Goal: Information Seeking & Learning: Check status

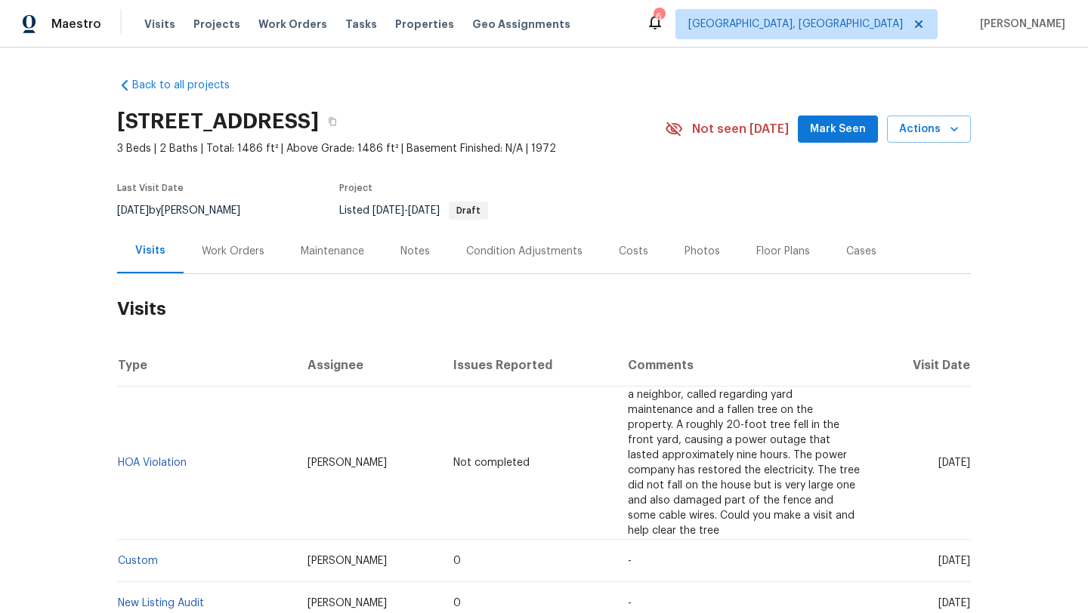
click at [248, 248] on div "Work Orders" at bounding box center [233, 251] width 63 height 15
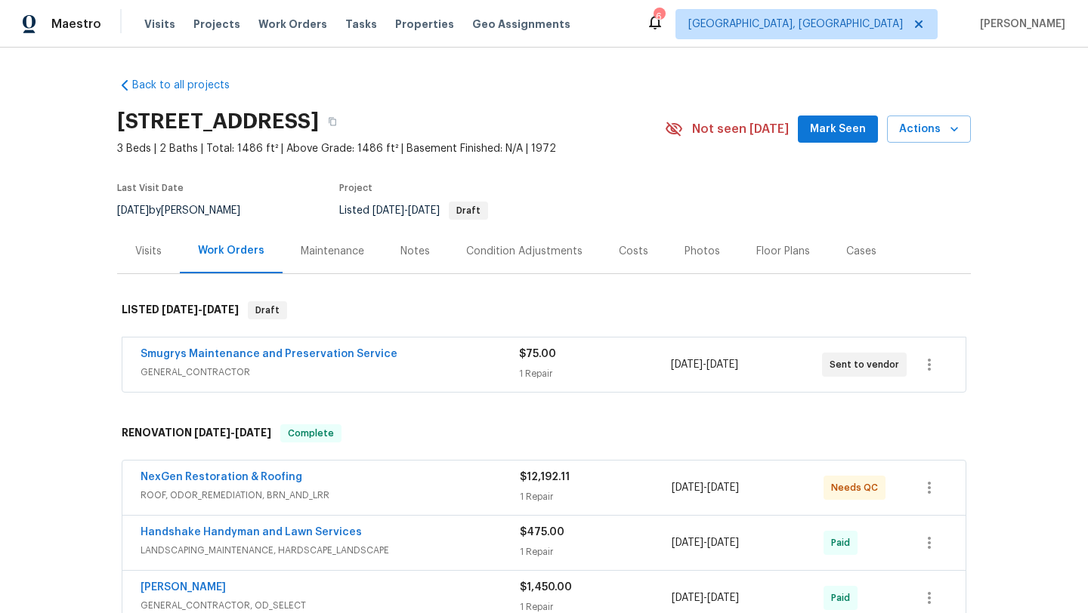
scroll to position [13, 0]
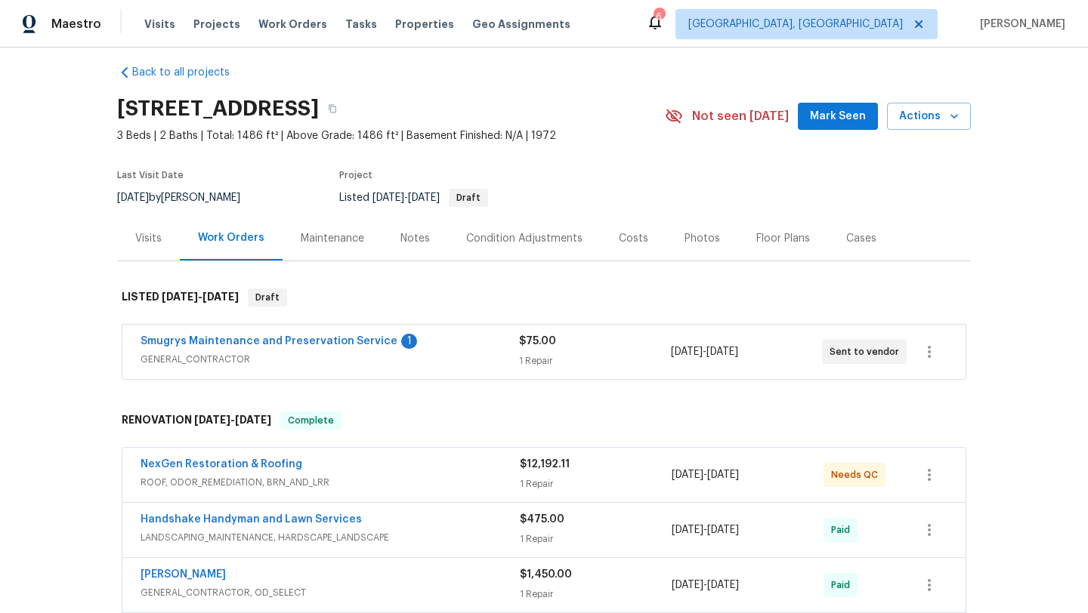
click at [459, 349] on div "Smugrys Maintenance and Preservation Service 1" at bounding box center [329, 343] width 378 height 18
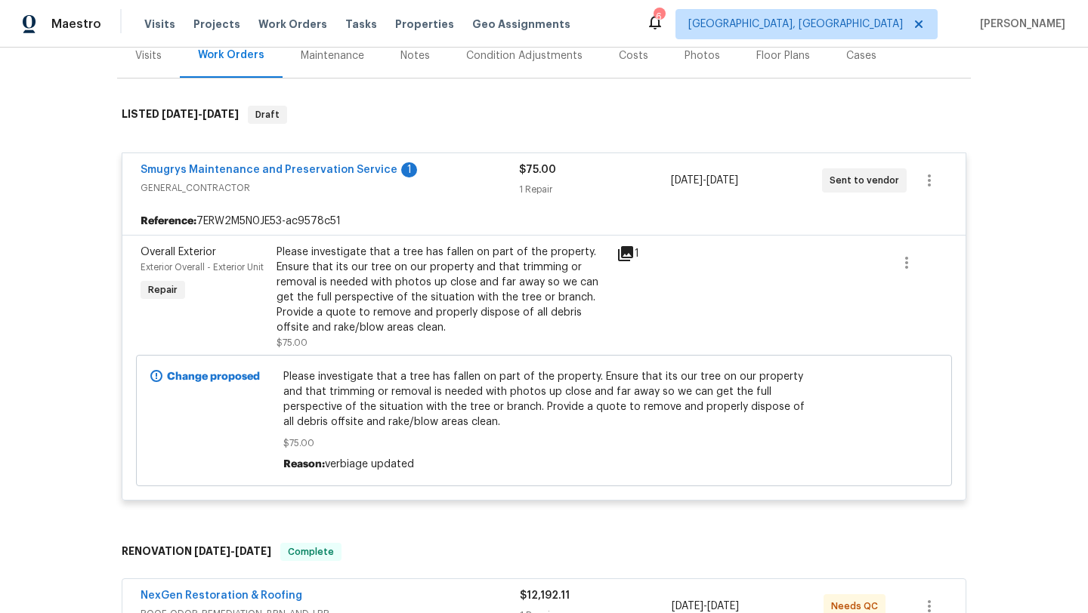
scroll to position [140, 0]
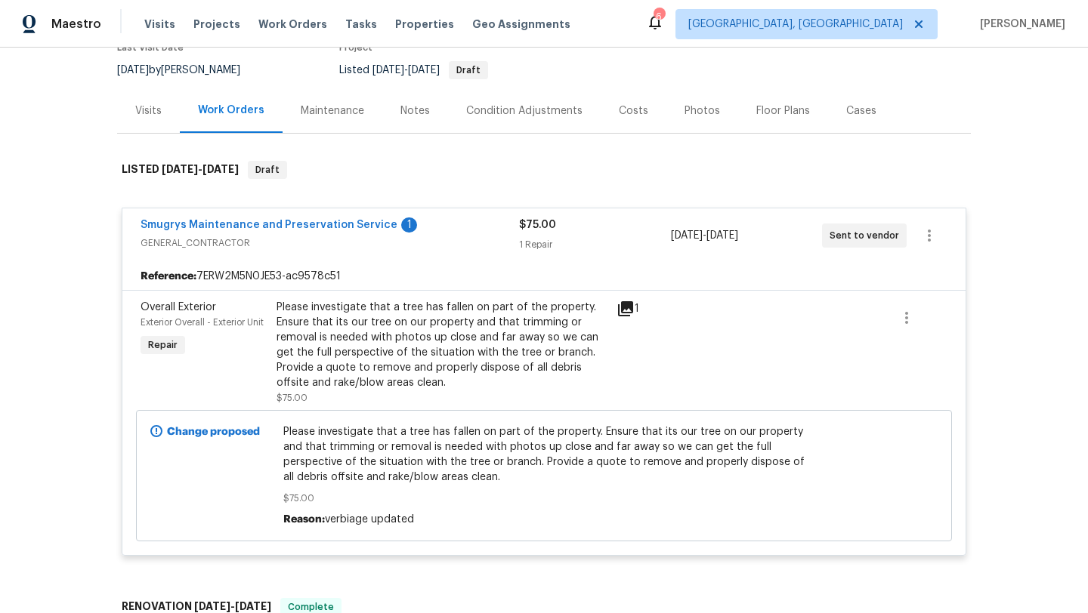
click at [629, 304] on icon at bounding box center [625, 308] width 15 height 15
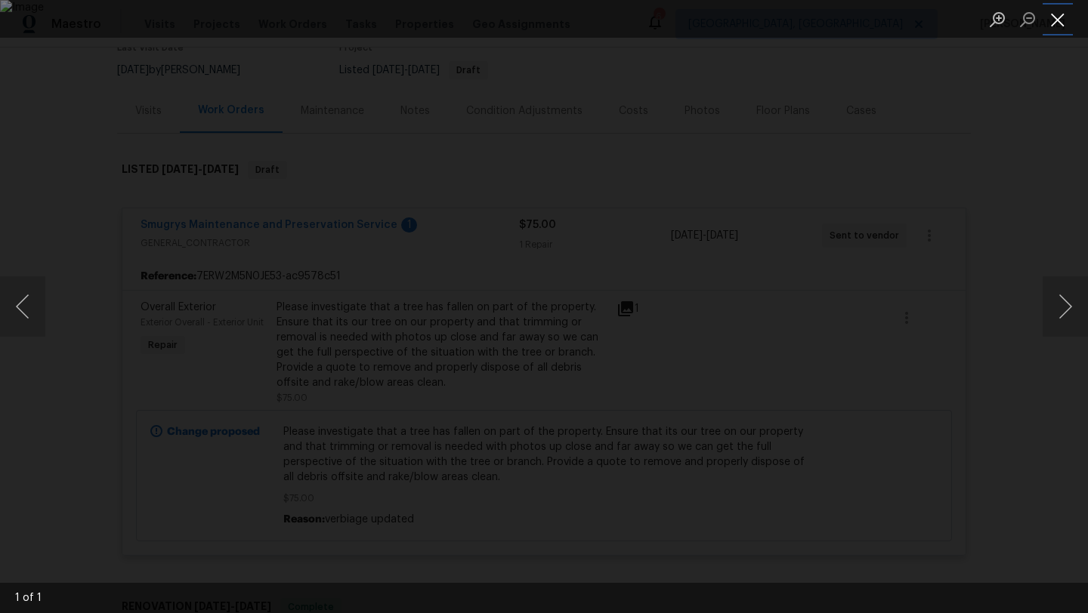
click at [1054, 26] on button "Close lightbox" at bounding box center [1057, 19] width 30 height 26
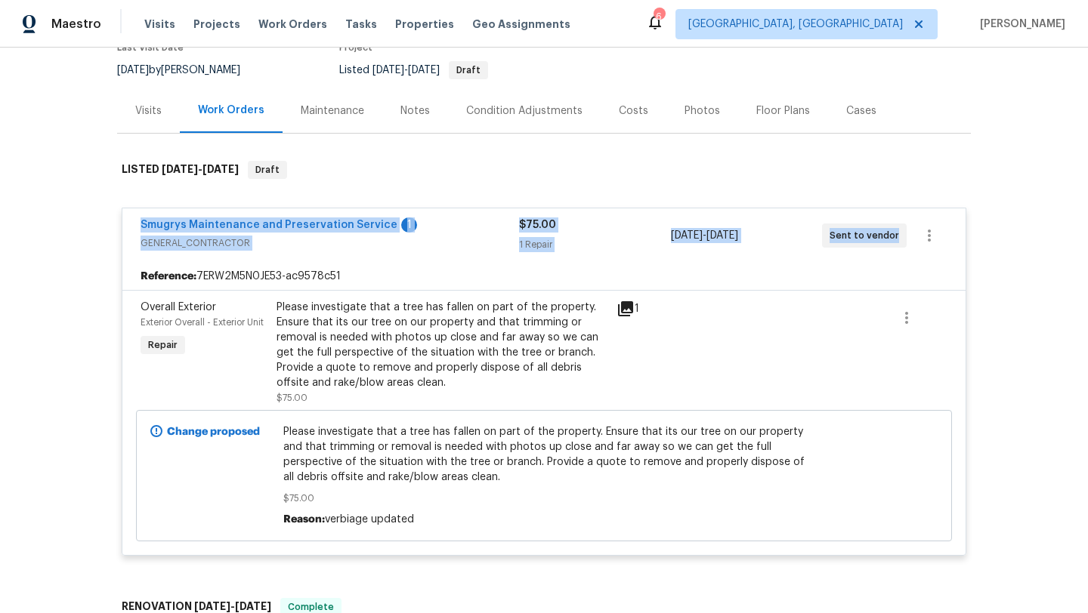
drag, startPoint x: 897, startPoint y: 236, endPoint x: 129, endPoint y: 222, distance: 767.5
click at [129, 222] on div "Smugrys Maintenance and Preservation Service 1 GENERAL_CONTRACTOR $75.00 1 Repa…" at bounding box center [543, 235] width 843 height 54
copy div "Smugrys Maintenance and Preservation Service 1 GENERAL_CONTRACTOR $75.00 1 Repa…"
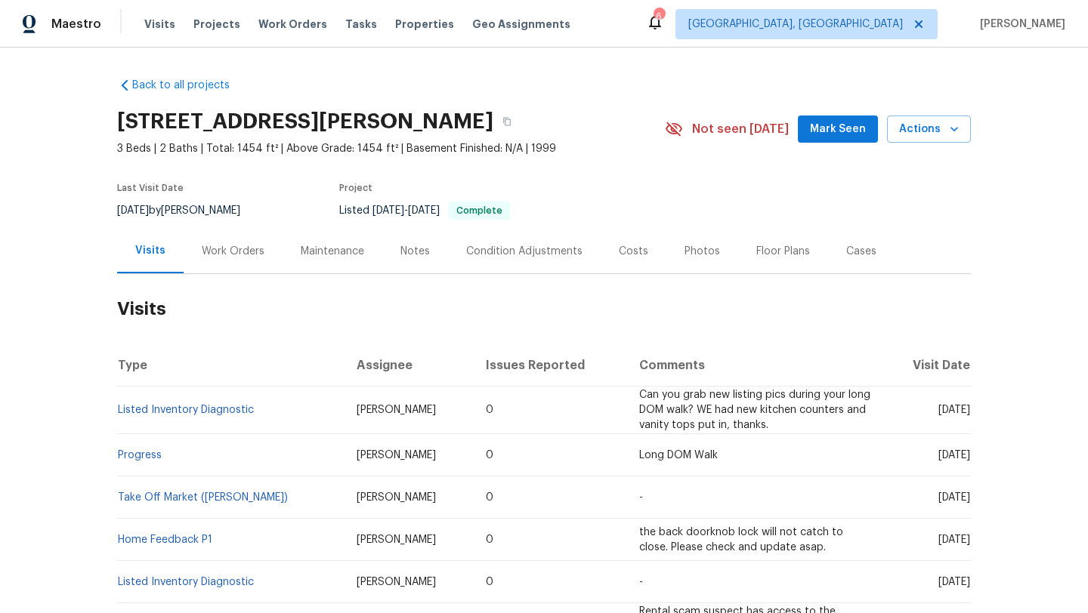
drag, startPoint x: 912, startPoint y: 408, endPoint x: 969, endPoint y: 411, distance: 57.5
click at [969, 410] on span "Wed, Jun 18 2025" at bounding box center [954, 410] width 32 height 11
copy span "Jun 18 2025"
click at [214, 248] on div "Work Orders" at bounding box center [233, 251] width 63 height 15
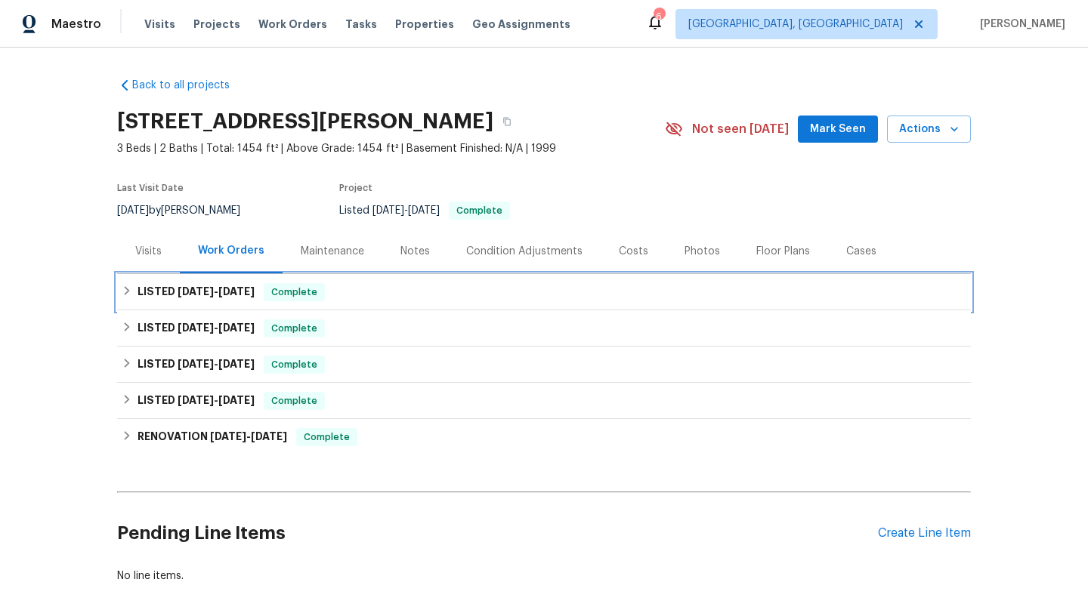
click at [282, 298] on span "Complete" at bounding box center [294, 292] width 58 height 15
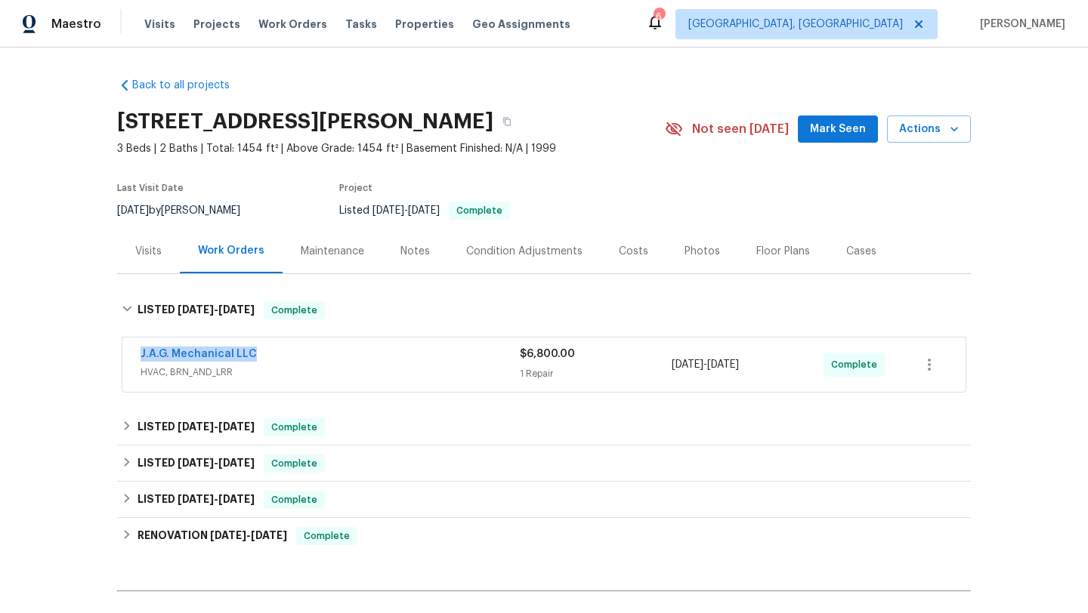
drag, startPoint x: 270, startPoint y: 355, endPoint x: 97, endPoint y: 352, distance: 173.7
click at [97, 352] on div "Back to all projects 1525 Fiddlers Knoll Dr, Kernersville, NC 27284 3 Beds | 2 …" at bounding box center [544, 331] width 1088 height 566
copy link "J.A.G. Mechanical LLC"
drag, startPoint x: 784, startPoint y: 369, endPoint x: 665, endPoint y: 370, distance: 119.3
click at [665, 370] on div "J.A.G. Mechanical LLC HVAC, BRN_AND_LRR $6,800.00 1 Repair 6/18/2025 - 6/20/202…" at bounding box center [525, 365] width 770 height 36
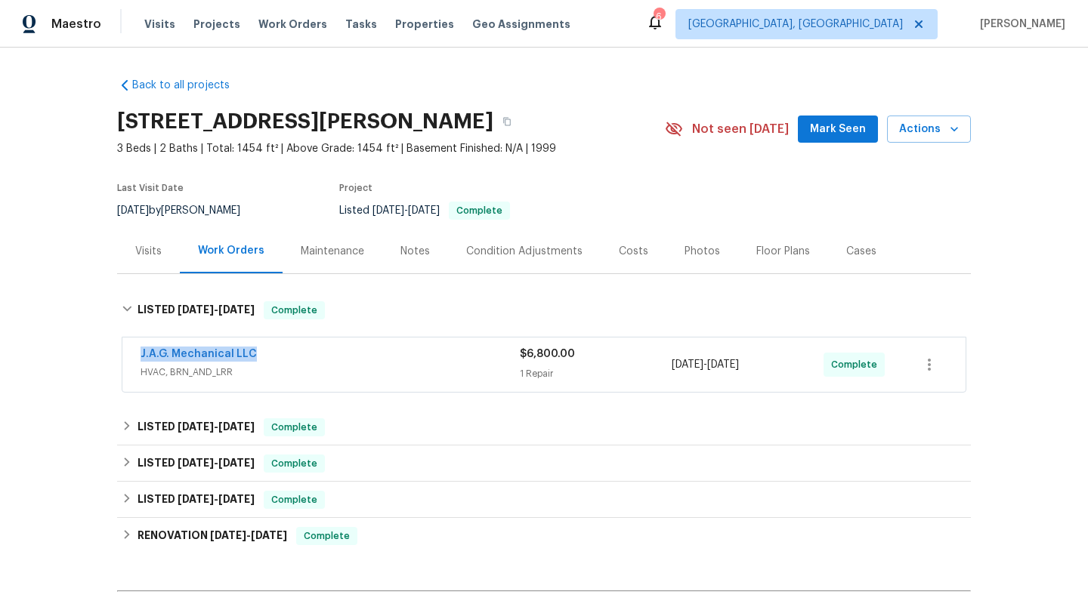
copy div "6/18/2025 - 6/20/2025"
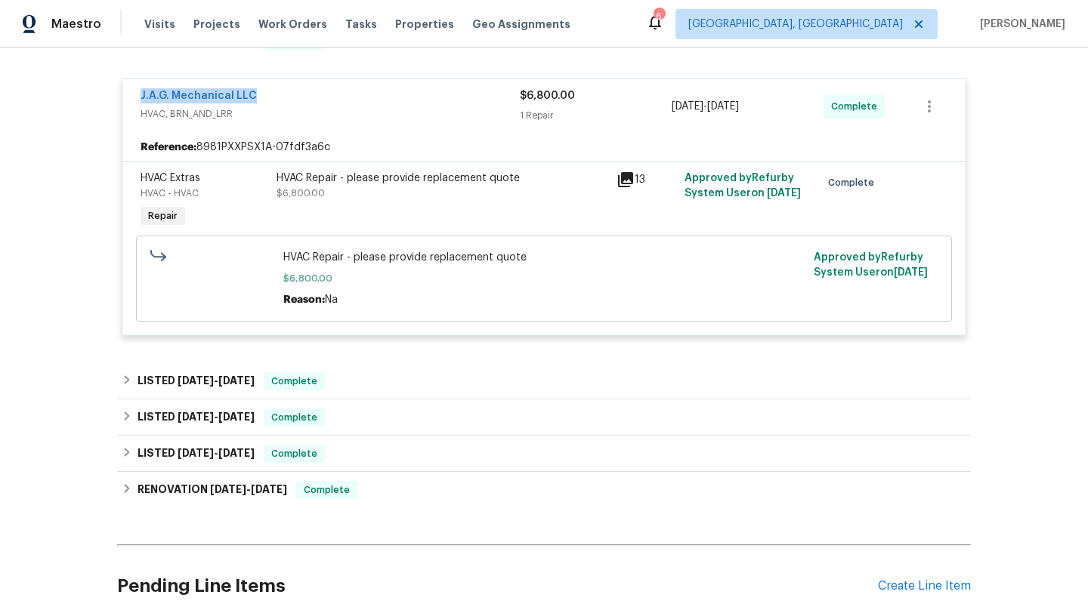
scroll to position [292, 0]
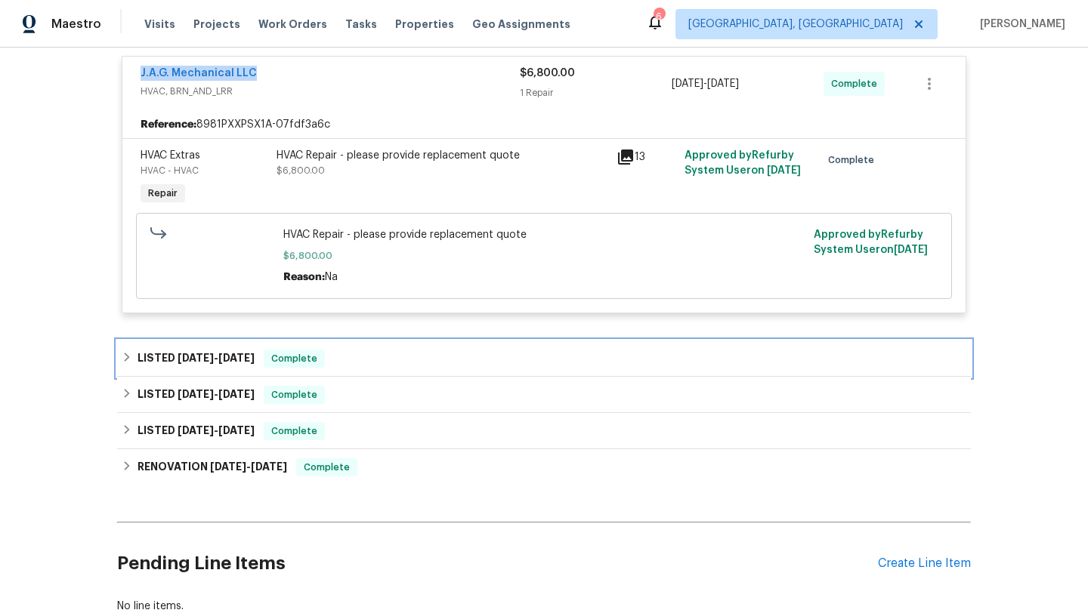
click at [265, 358] on div "Complete" at bounding box center [294, 359] width 61 height 18
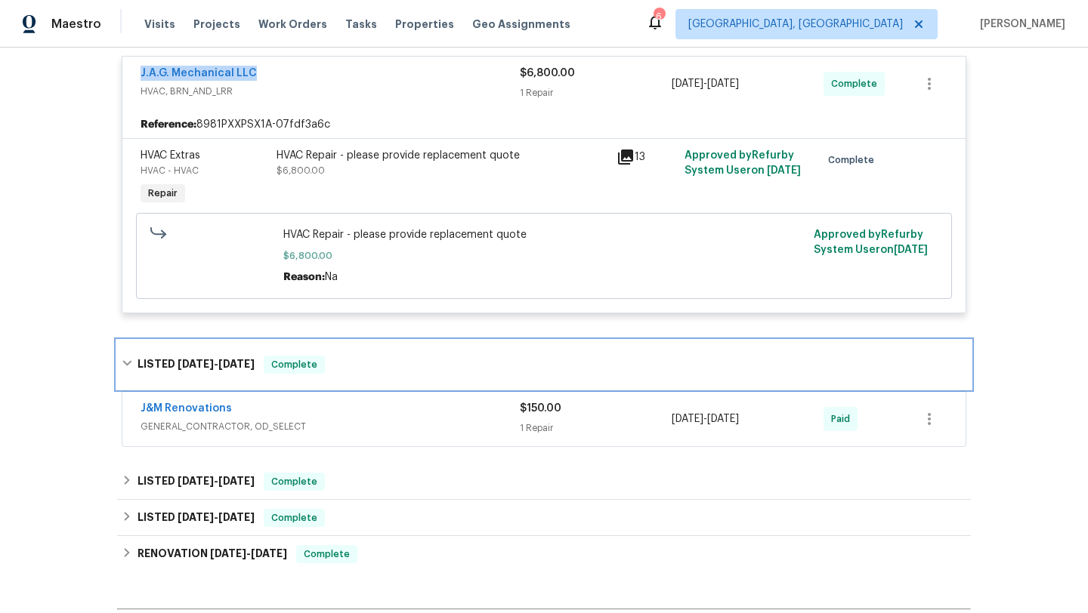
scroll to position [0, 0]
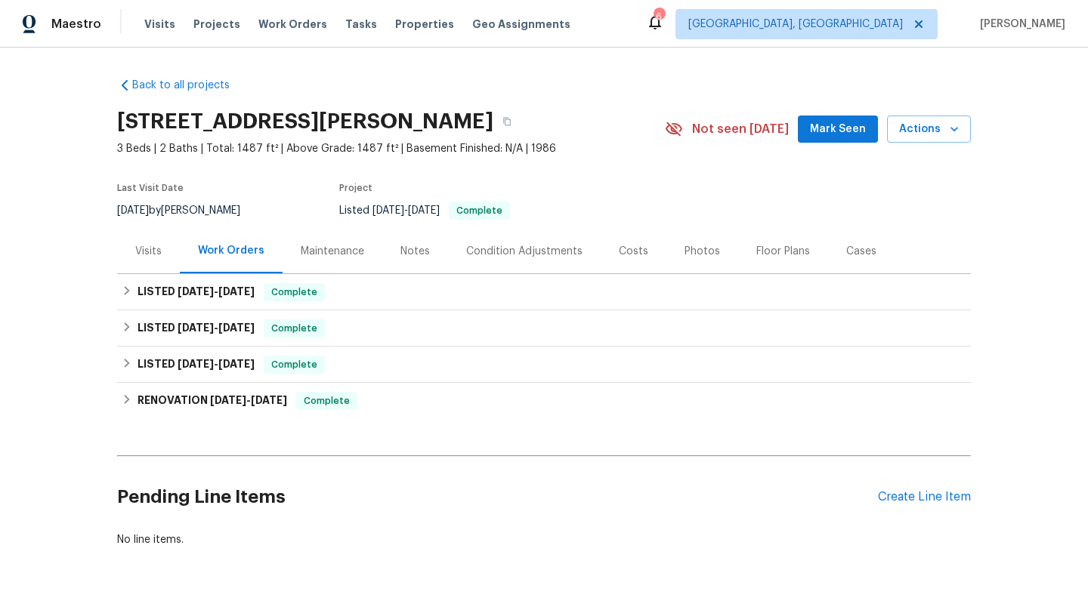
click at [147, 252] on div "Visits" at bounding box center [148, 251] width 26 height 15
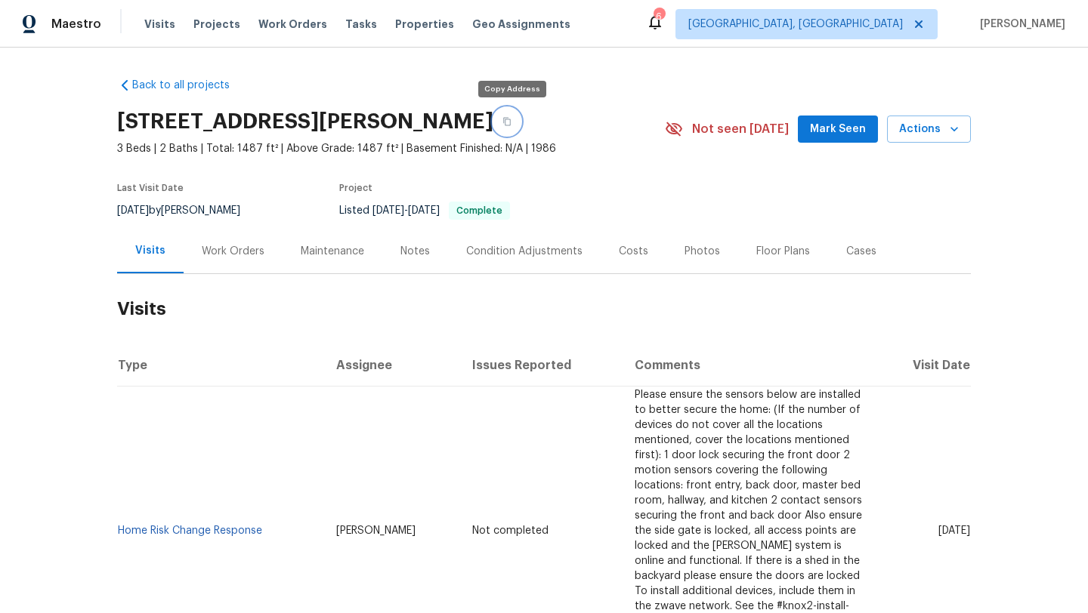
click at [515, 122] on button "button" at bounding box center [506, 121] width 27 height 27
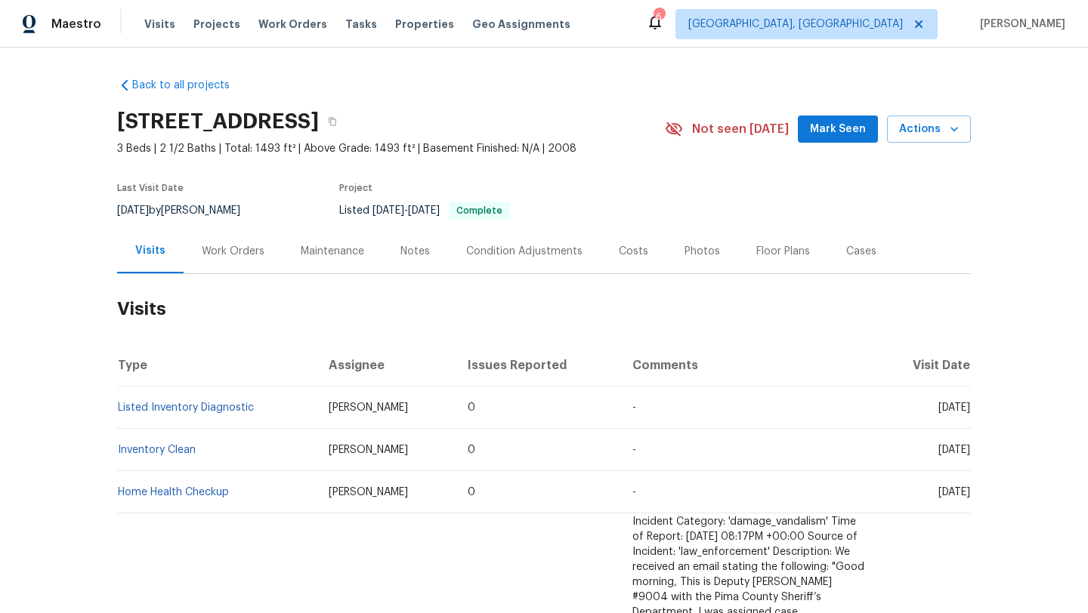
click at [216, 250] on div "Work Orders" at bounding box center [233, 251] width 63 height 15
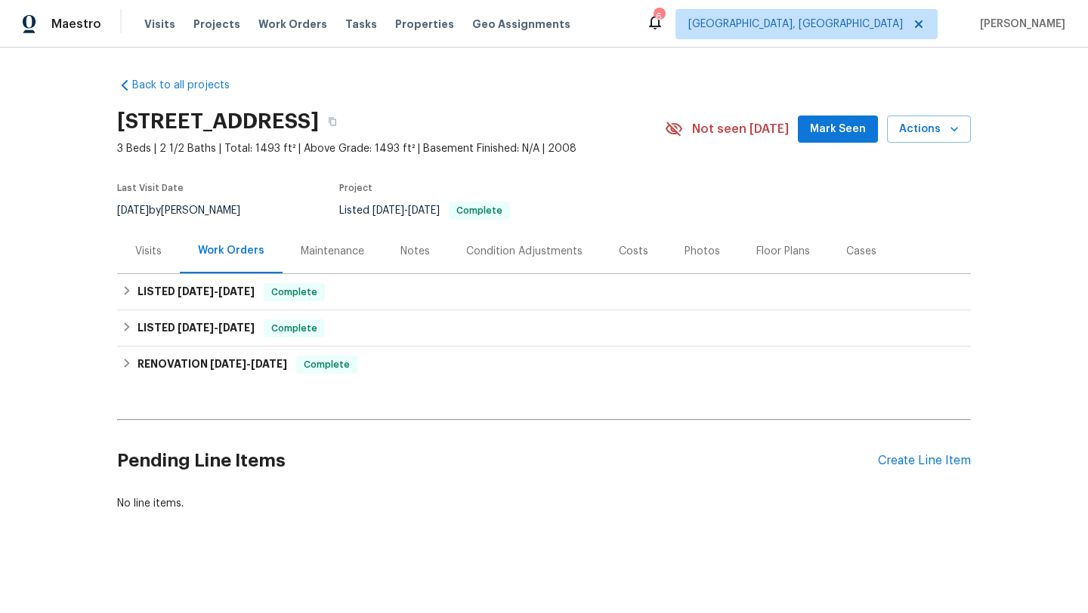
click at [145, 264] on div "Visits" at bounding box center [148, 251] width 63 height 45
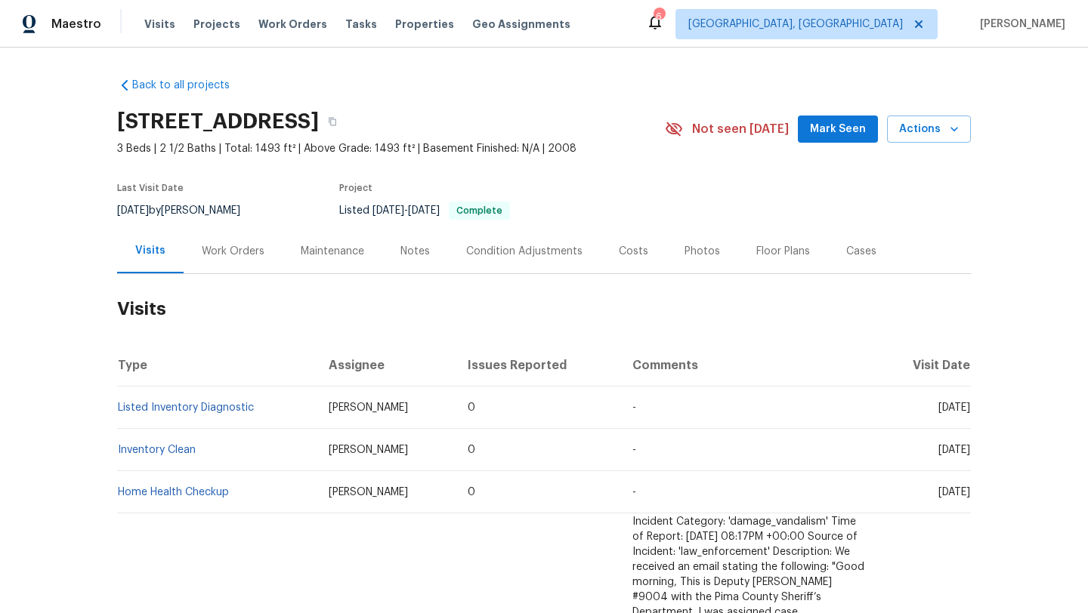
drag, startPoint x: 915, startPoint y: 406, endPoint x: 966, endPoint y: 413, distance: 51.2
click at [966, 413] on td "[DATE]" at bounding box center [923, 408] width 94 height 42
click at [925, 424] on td "[DATE]" at bounding box center [923, 408] width 94 height 42
drag, startPoint x: 913, startPoint y: 407, endPoint x: 966, endPoint y: 409, distance: 52.9
click at [966, 409] on span "[DATE]" at bounding box center [954, 408] width 32 height 11
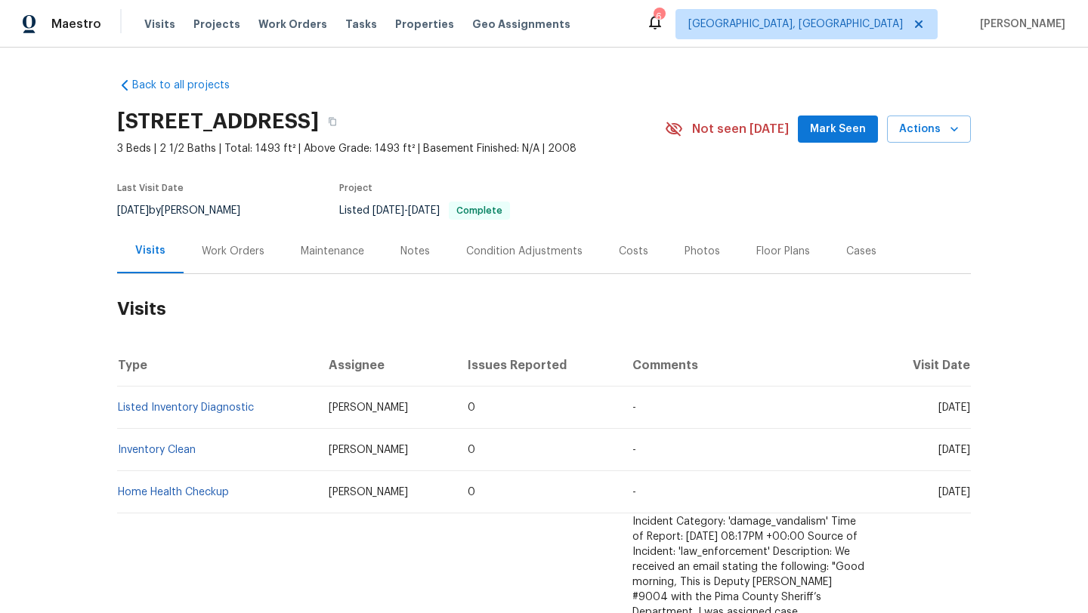
click at [977, 414] on div "Back to all projects [STREET_ADDRESS] 3 Beds | 2 1/2 Baths | Total: 1493 ft² | …" at bounding box center [544, 331] width 1088 height 566
click at [938, 407] on span "[DATE]" at bounding box center [954, 408] width 32 height 11
drag, startPoint x: 912, startPoint y: 407, endPoint x: 973, endPoint y: 413, distance: 61.5
click at [973, 413] on div "Back to all projects 1715 W Gleaming Moon Trl, Tucson, AZ 85704 3 Beds | 2 1/2 …" at bounding box center [544, 331] width 1088 height 566
drag, startPoint x: 912, startPoint y: 408, endPoint x: 974, endPoint y: 418, distance: 62.8
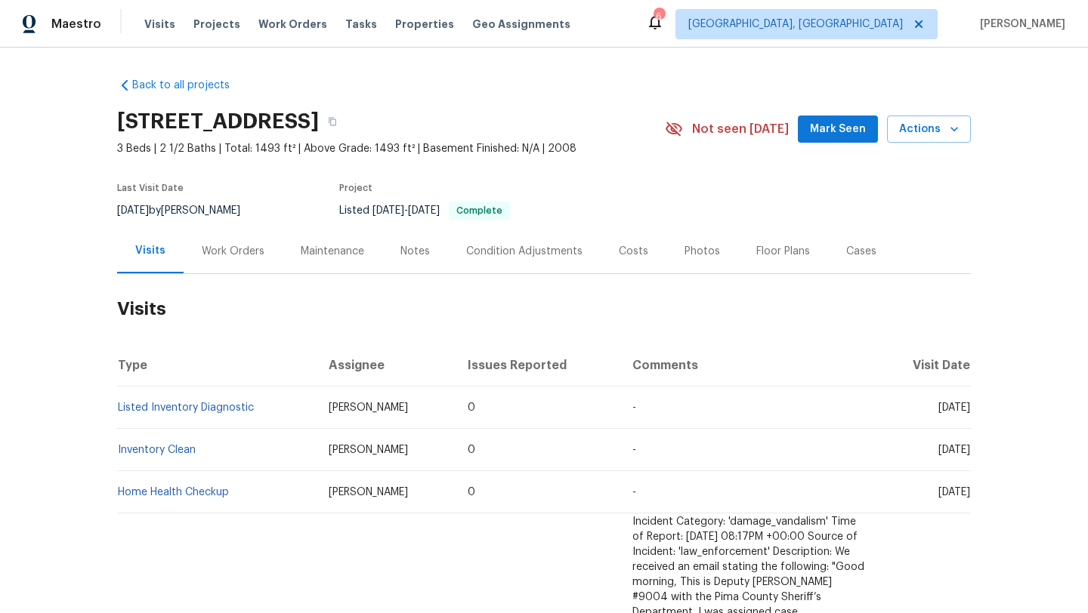
click at [974, 418] on div "Back to all projects 1715 W Gleaming Moon Trl, Tucson, AZ 85704 3 Beds | 2 1/2 …" at bounding box center [544, 331] width 1088 height 566
drag, startPoint x: 915, startPoint y: 409, endPoint x: 971, endPoint y: 417, distance: 55.8
click at [971, 417] on div "Back to all projects 1715 W Gleaming Moon Trl, Tucson, AZ 85704 3 Beds | 2 1/2 …" at bounding box center [544, 331] width 1088 height 566
drag, startPoint x: 914, startPoint y: 409, endPoint x: 968, endPoint y: 412, distance: 54.4
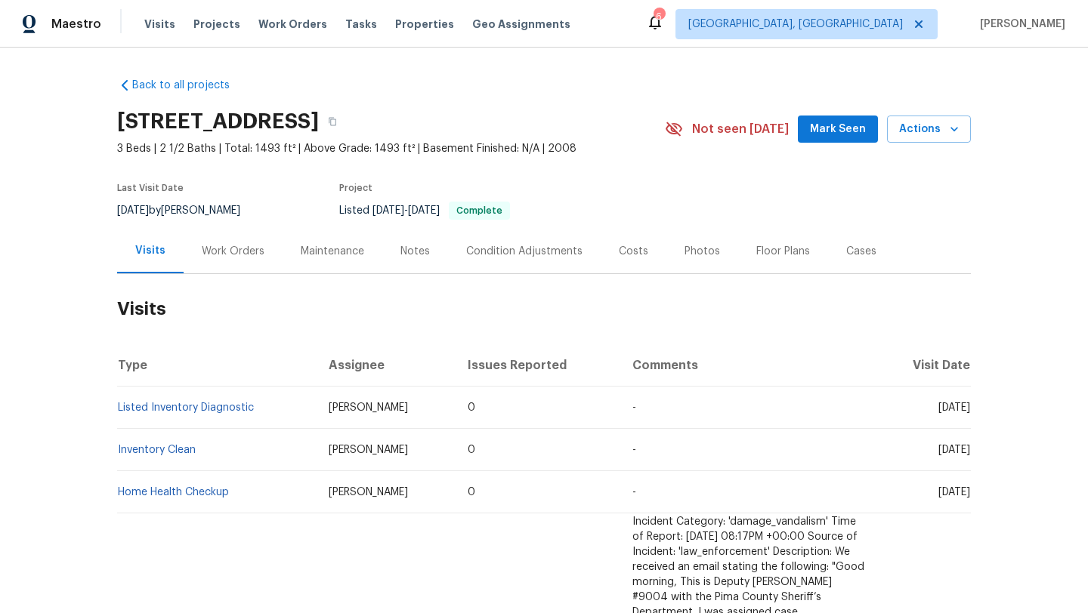
click at [968, 412] on span "[DATE]" at bounding box center [954, 408] width 32 height 11
copy span "Jul 28 2025"
click at [227, 262] on div "Work Orders" at bounding box center [233, 251] width 99 height 45
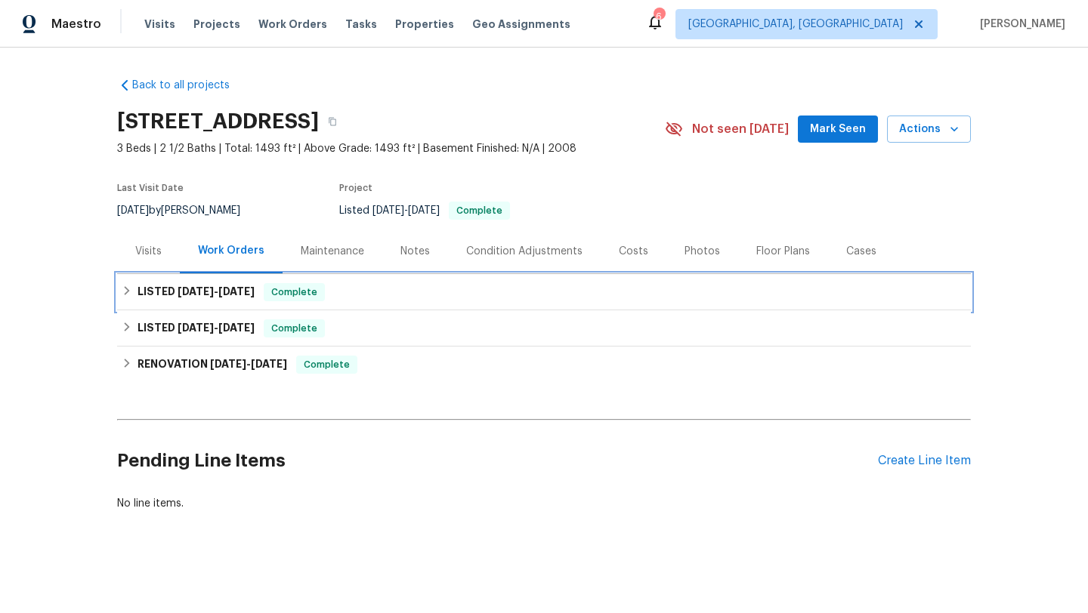
click at [248, 296] on span "6/5/25" at bounding box center [236, 291] width 36 height 11
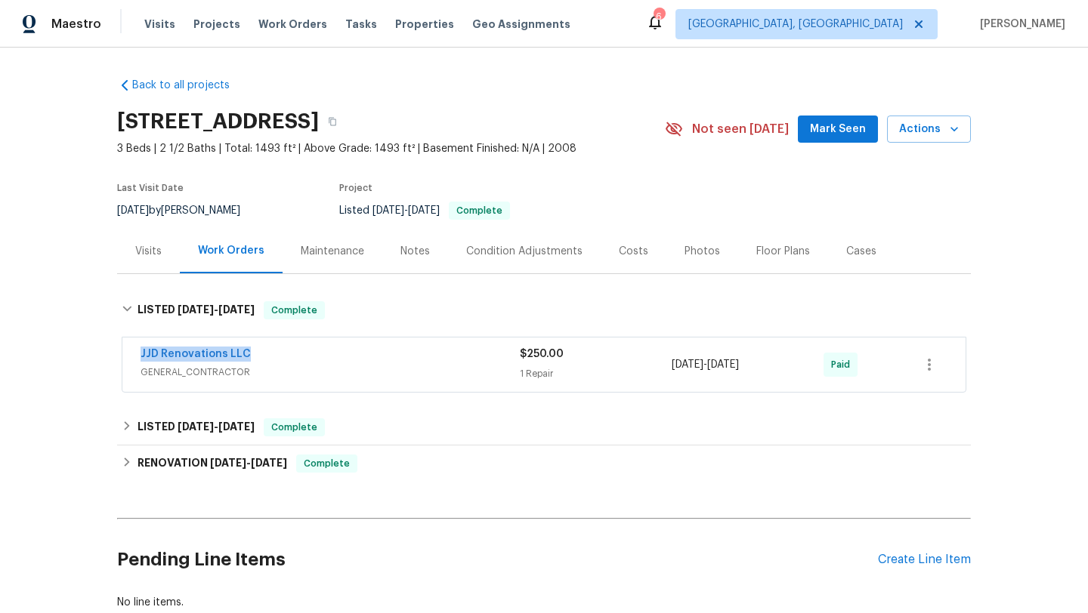
drag, startPoint x: 266, startPoint y: 356, endPoint x: 102, endPoint y: 355, distance: 163.9
click at [101, 355] on div "Back to all projects 1715 W Gleaming Moon Trl, Tucson, AZ 85704 3 Beds | 2 1/2 …" at bounding box center [544, 331] width 1088 height 566
copy link "JJD Renovations LLC"
drag, startPoint x: 777, startPoint y: 372, endPoint x: 660, endPoint y: 372, distance: 117.1
click at [659, 372] on div "JJD Renovations LLC GENERAL_CONTRACTOR $250.00 1 Repair 6/3/2025 - 6/5/2025 Paid" at bounding box center [525, 365] width 770 height 36
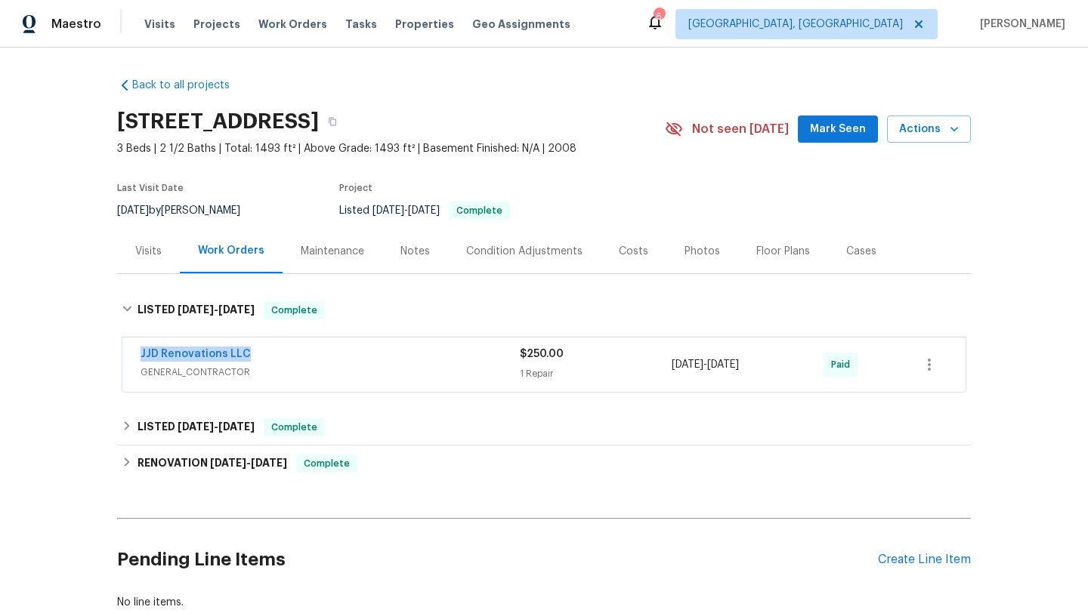
copy div "6/3/2025 - 6/5/2025"
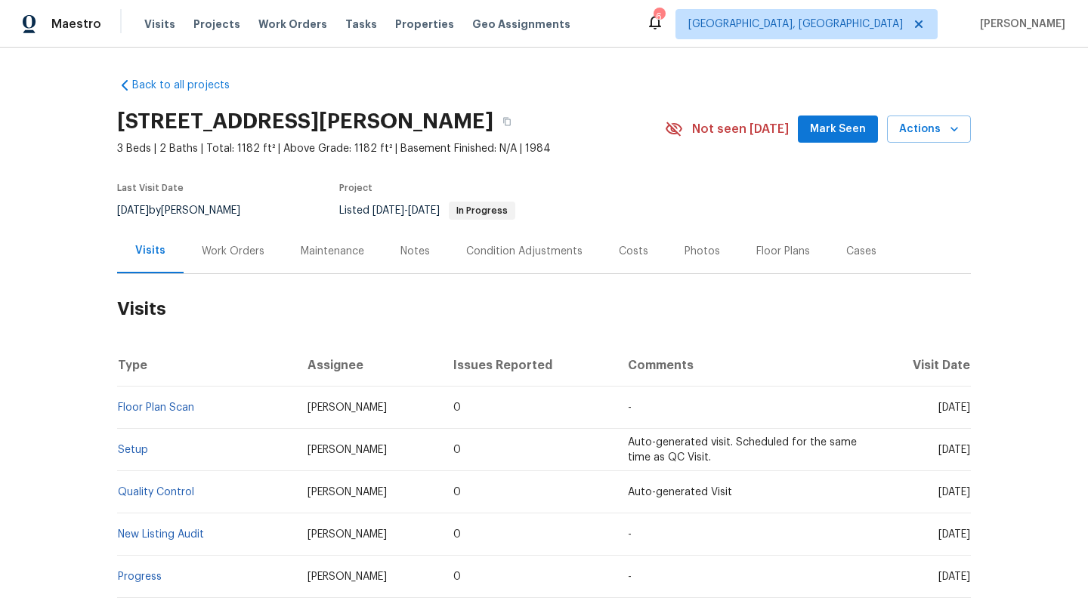
drag, startPoint x: 915, startPoint y: 408, endPoint x: 958, endPoint y: 410, distance: 43.1
click at [960, 410] on span "Fri, Jul 25 2025" at bounding box center [954, 408] width 32 height 11
drag, startPoint x: 913, startPoint y: 407, endPoint x: 969, endPoint y: 413, distance: 56.2
click at [969, 413] on td "Fri, Jul 25 2025" at bounding box center [921, 408] width 99 height 42
copy span "Jul 25 2025"
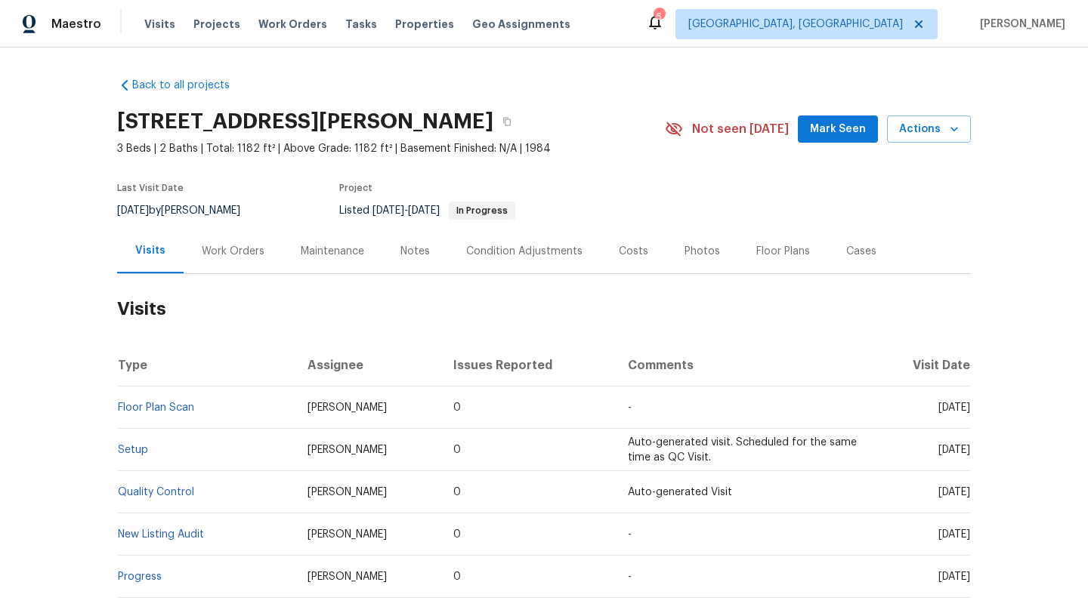
click at [224, 259] on div "Work Orders" at bounding box center [233, 251] width 99 height 45
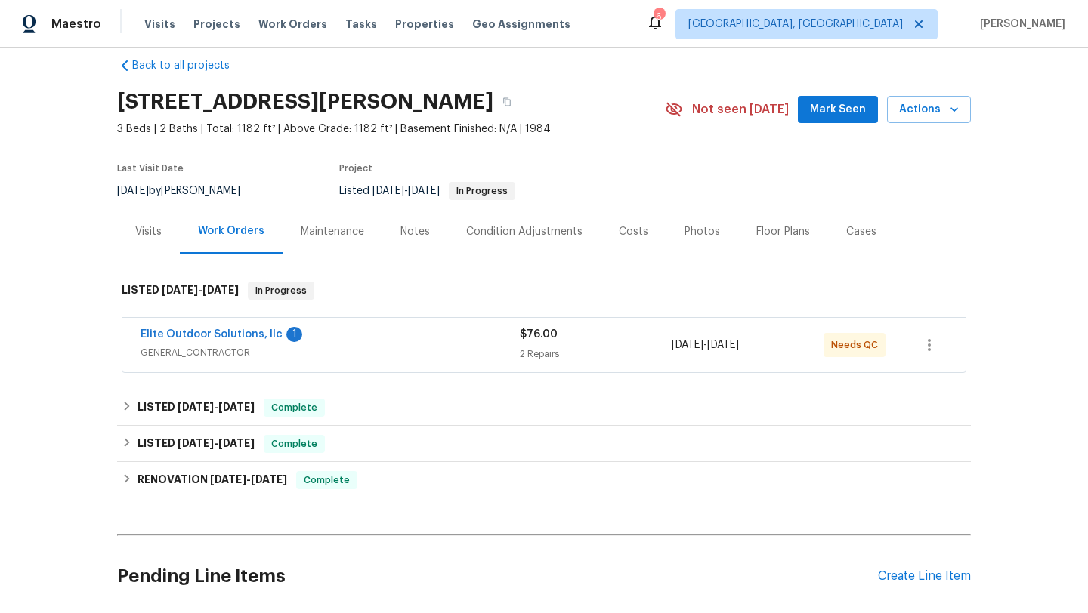
scroll to position [32, 0]
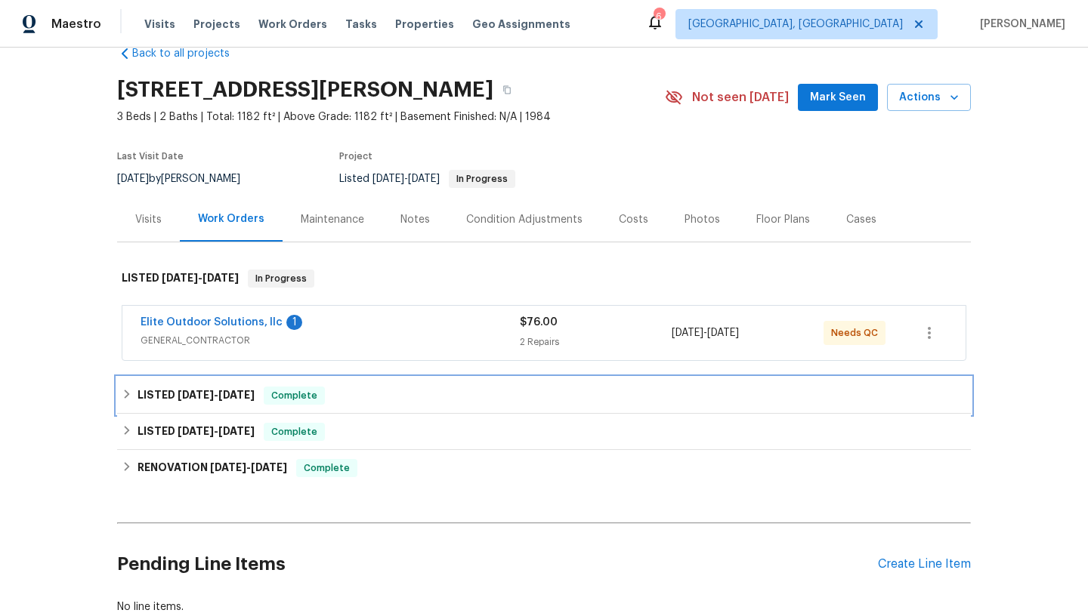
click at [268, 398] on div "LISTED 7/29/25 - 7/30/25 Complete" at bounding box center [544, 396] width 844 height 18
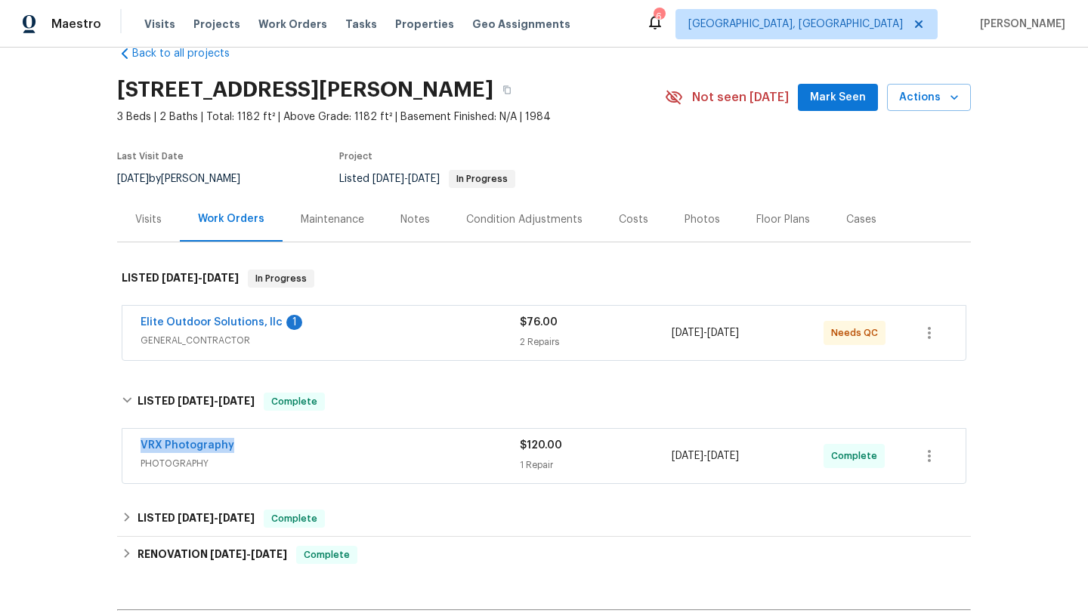
drag, startPoint x: 252, startPoint y: 449, endPoint x: 88, endPoint y: 447, distance: 163.9
click at [88, 447] on div "Back to all projects 208 Mason Rd, Boiling Springs, SC 29316 3 Beds | 2 Baths |…" at bounding box center [544, 331] width 1088 height 566
copy link "VRX Photography"
drag, startPoint x: 788, startPoint y: 455, endPoint x: 672, endPoint y: 455, distance: 115.6
click at [672, 455] on div "7/29/2025 - 7/30/2025" at bounding box center [747, 456] width 152 height 36
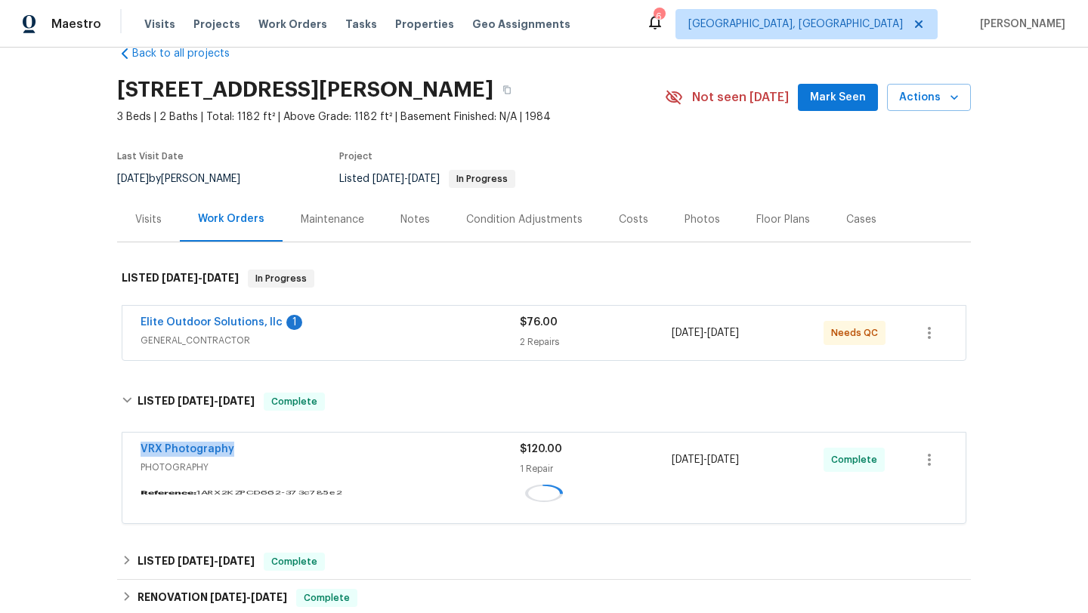
copy span "7/29/2025 - 7/30/2025"
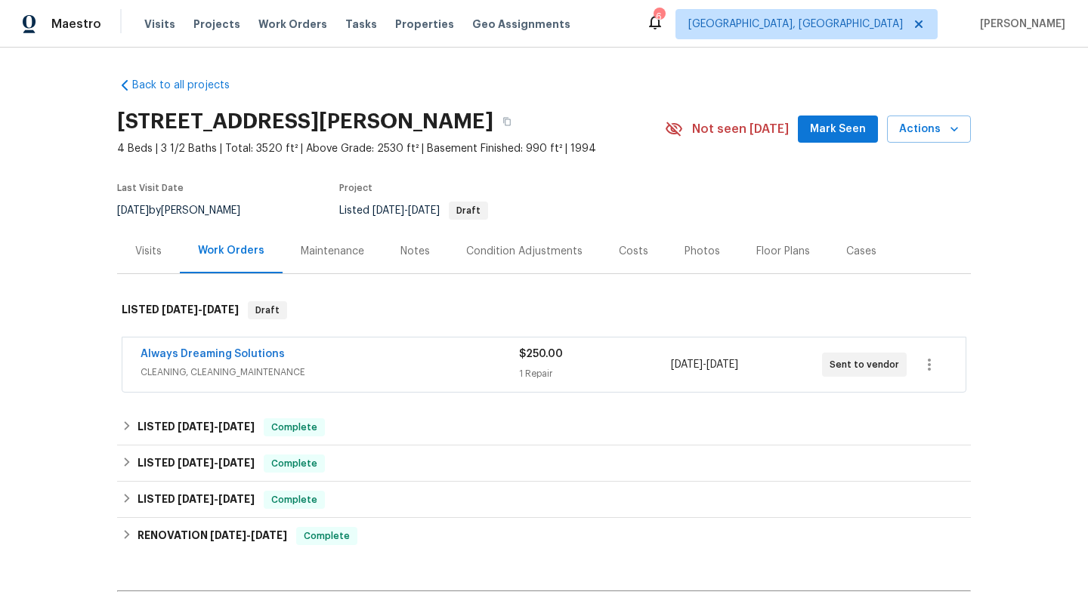
click at [354, 377] on span "CLEANING, CLEANING_MAINTENANCE" at bounding box center [329, 372] width 378 height 15
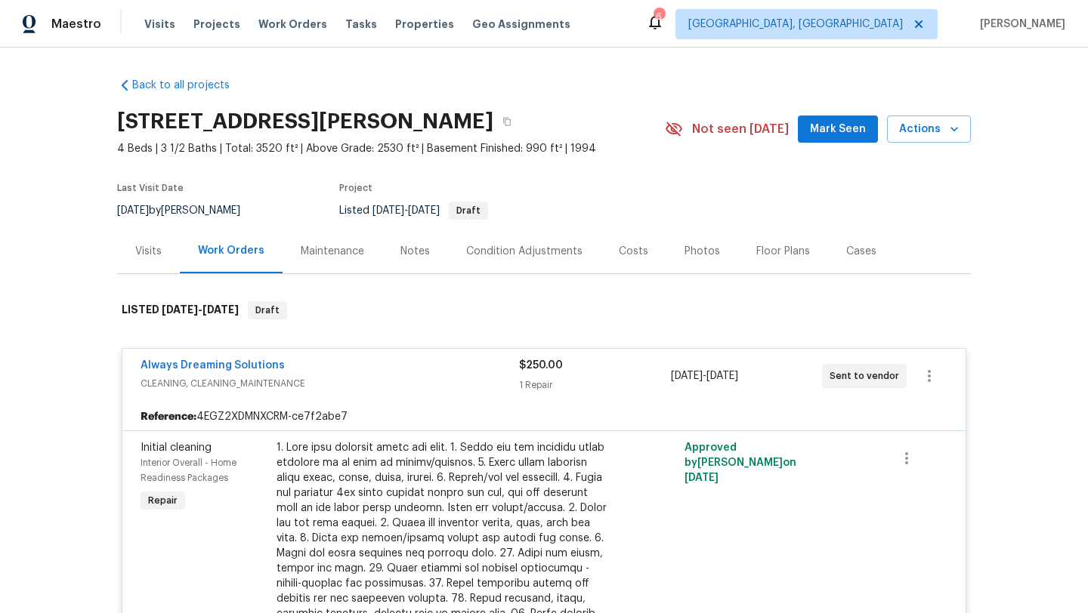
click at [164, 248] on div "Visits" at bounding box center [148, 251] width 63 height 45
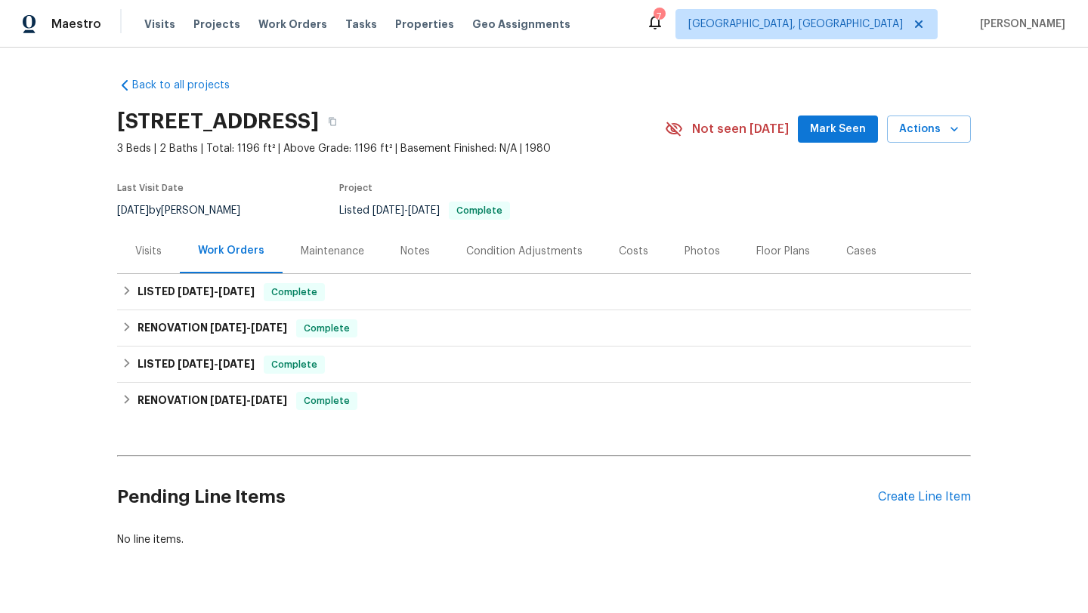
click at [160, 256] on div "Visits" at bounding box center [148, 251] width 26 height 15
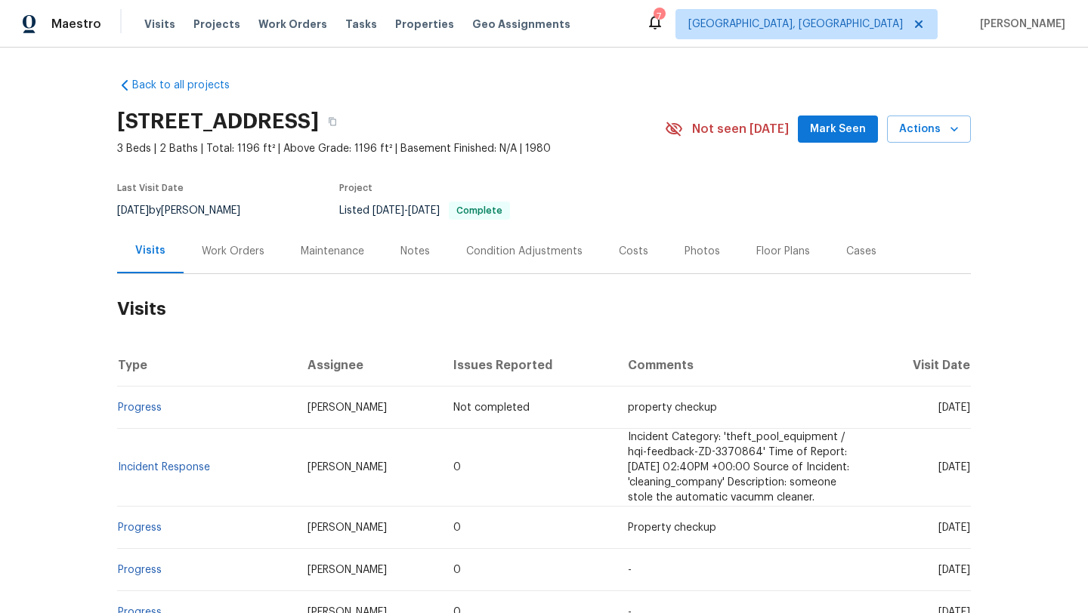
drag, startPoint x: 913, startPoint y: 469, endPoint x: 970, endPoint y: 469, distance: 56.6
click at [970, 469] on td "Wed, Jul 30 2025" at bounding box center [921, 468] width 99 height 78
copy span "Jul 30 2025"
click at [238, 260] on div "Work Orders" at bounding box center [233, 251] width 99 height 45
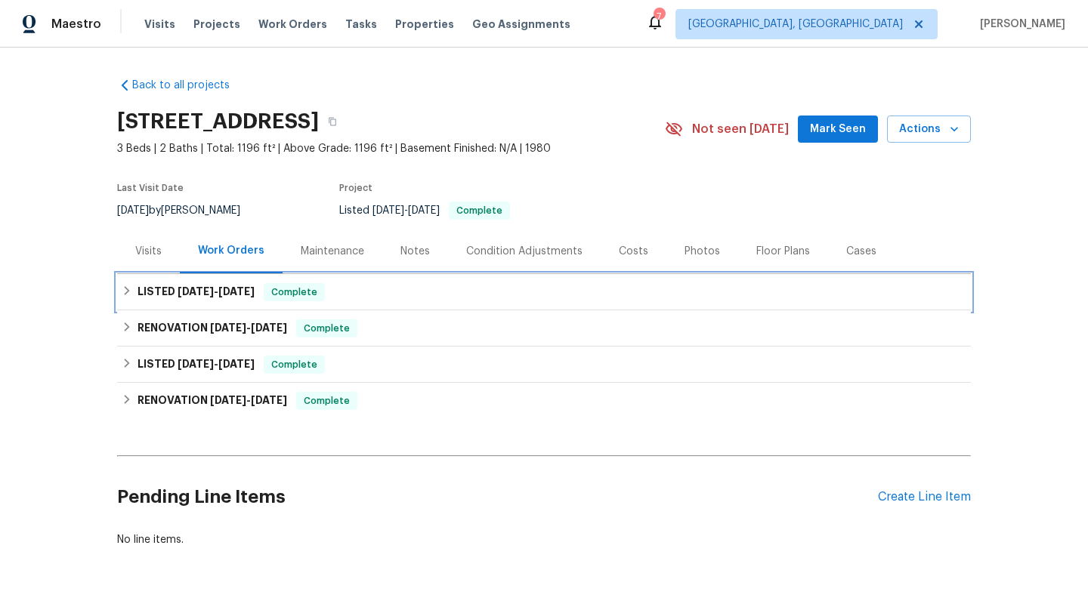
click at [259, 292] on div "LISTED 7/29/25 - 8/1/25 Complete" at bounding box center [544, 292] width 844 height 18
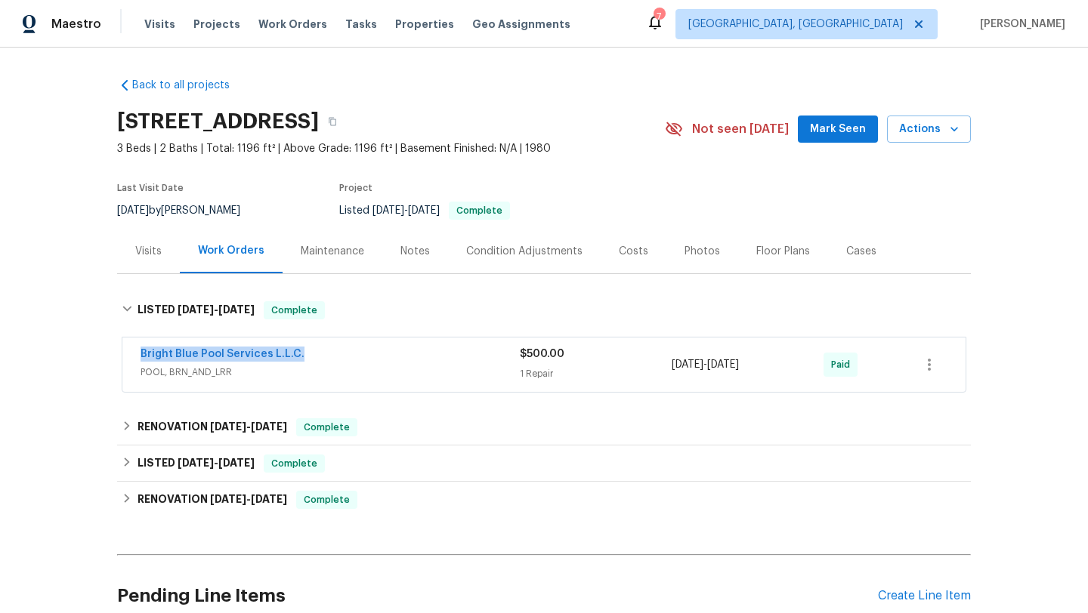
drag, startPoint x: 316, startPoint y: 357, endPoint x: 119, endPoint y: 356, distance: 197.1
click at [119, 356] on div "Bright Blue Pool Services L.L.C. POOL, BRN_AND_LRR $500.00 1 Repair 7/29/2025 -…" at bounding box center [544, 366] width 854 height 63
copy link "Bright Blue Pool Services L.L.C."
drag, startPoint x: 782, startPoint y: 369, endPoint x: 668, endPoint y: 368, distance: 113.3
click at [668, 368] on div "Bright Blue Pool Services L.L.C. POOL, BRN_AND_LRR $500.00 1 Repair 7/29/2025 -…" at bounding box center [525, 365] width 770 height 36
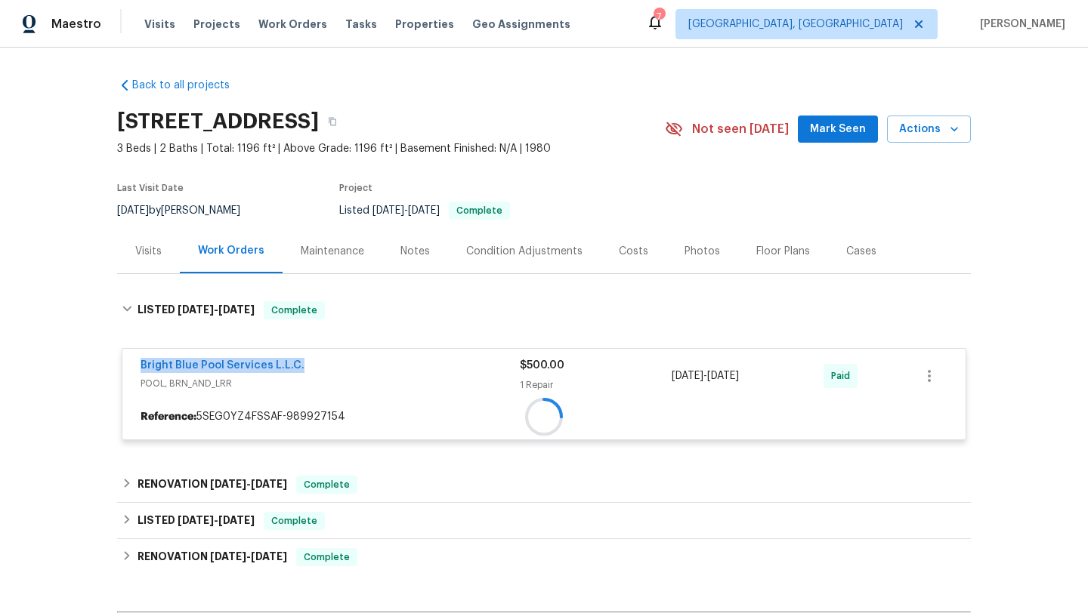
copy div "7/29/2025 - 8/1/2025"
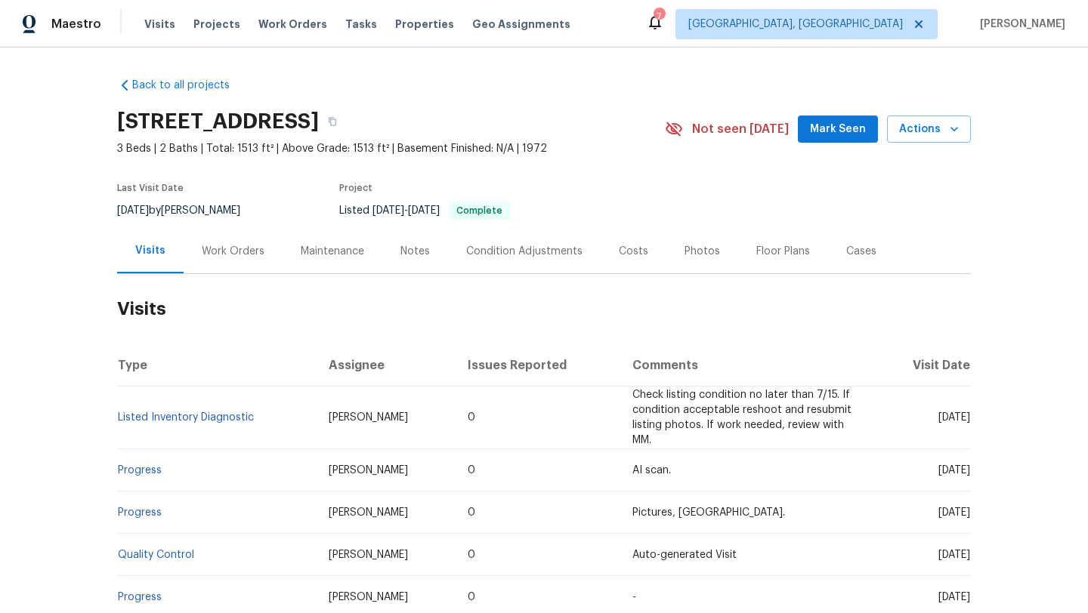
drag, startPoint x: 916, startPoint y: 417, endPoint x: 968, endPoint y: 422, distance: 52.4
click at [968, 422] on span "Tue, Jul 15 2025" at bounding box center [954, 417] width 32 height 11
copy span "Jul 15 2025"
click at [241, 255] on div "Work Orders" at bounding box center [233, 251] width 63 height 15
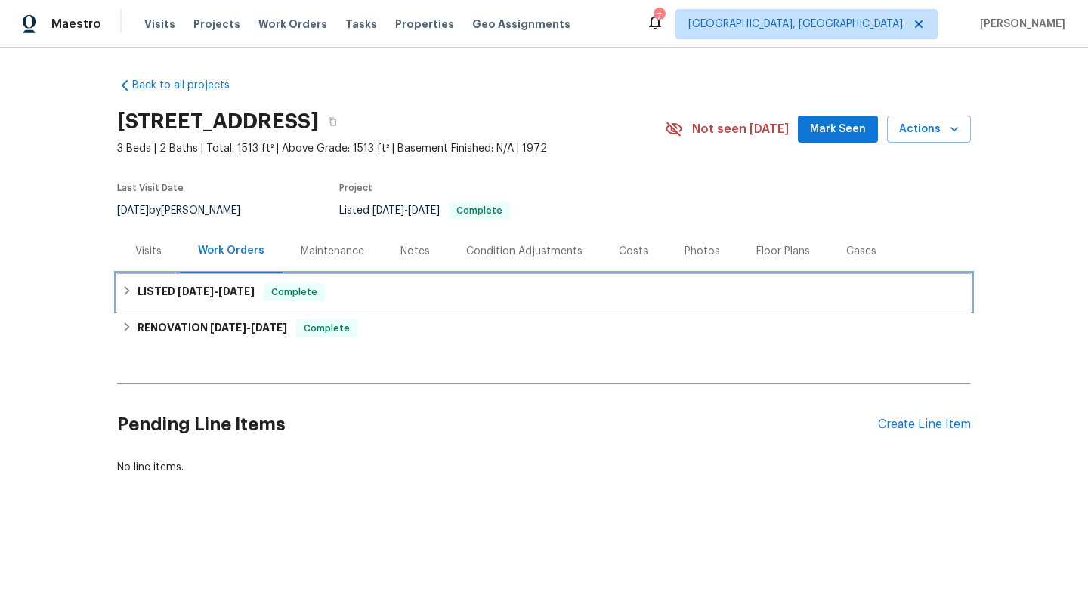
click at [263, 289] on div "LISTED 6/18/25 - 6/19/25 Complete" at bounding box center [544, 292] width 844 height 18
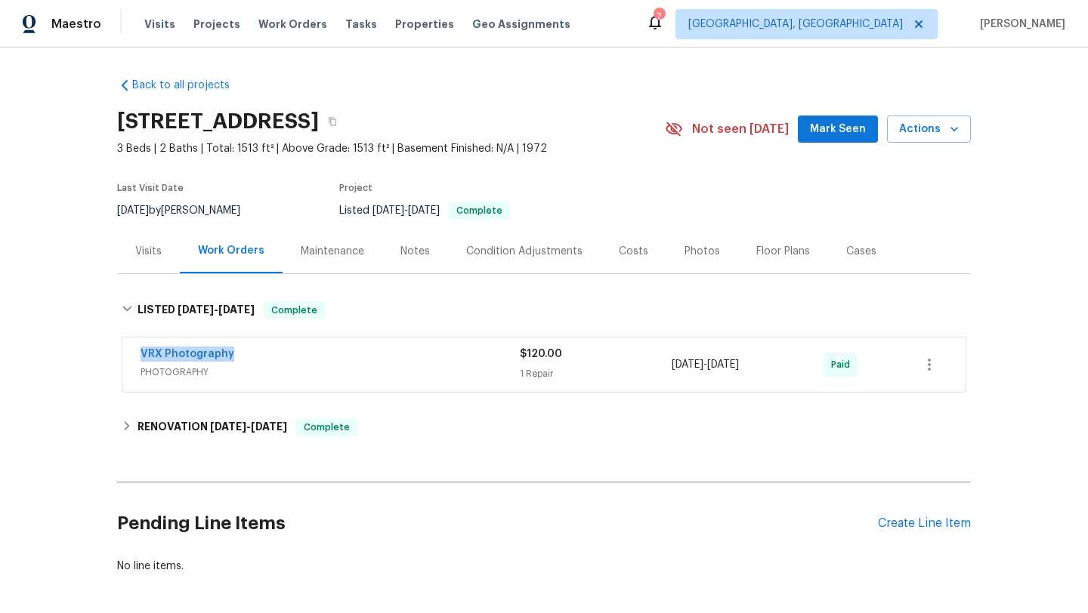
drag, startPoint x: 259, startPoint y: 357, endPoint x: 89, endPoint y: 356, distance: 169.9
click at [89, 356] on div "Back to all projects 3721 Suffolk St, Durham, NC 27707 3 Beds | 2 Baths | Total…" at bounding box center [544, 331] width 1088 height 566
copy link "VRX Photography"
drag, startPoint x: 785, startPoint y: 369, endPoint x: 654, endPoint y: 369, distance: 130.7
click at [654, 369] on div "VRX Photography PHOTOGRAPHY $120.00 1 Repair 6/18/2025 - 6/19/2025 Paid" at bounding box center [525, 365] width 770 height 36
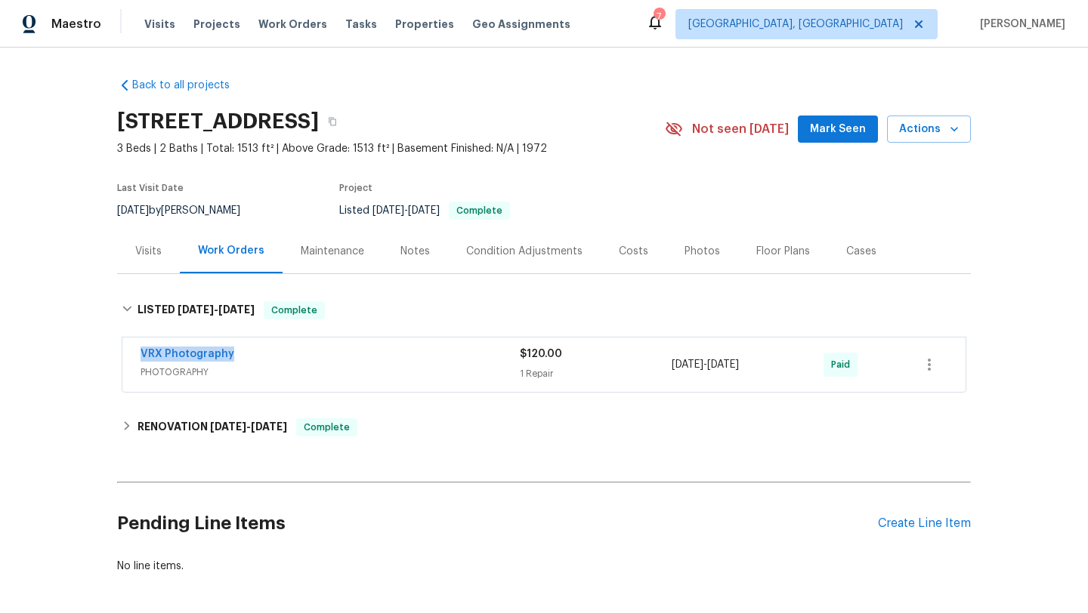
copy div "6/18/2025 - 6/19/2025"
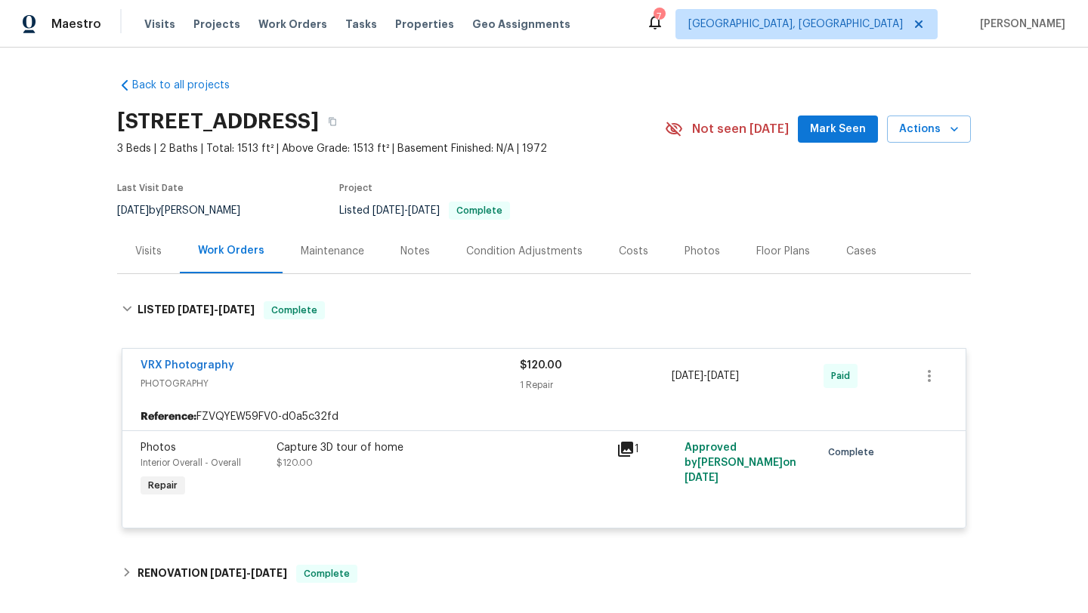
click at [141, 239] on div "Visits" at bounding box center [148, 251] width 63 height 45
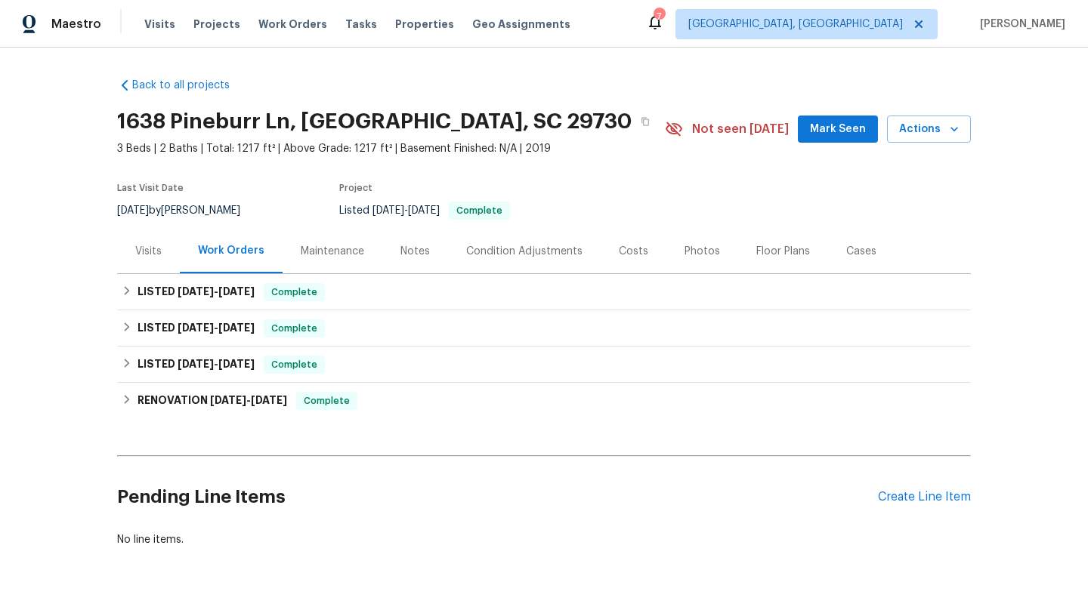
click at [153, 263] on div "Visits" at bounding box center [148, 251] width 63 height 45
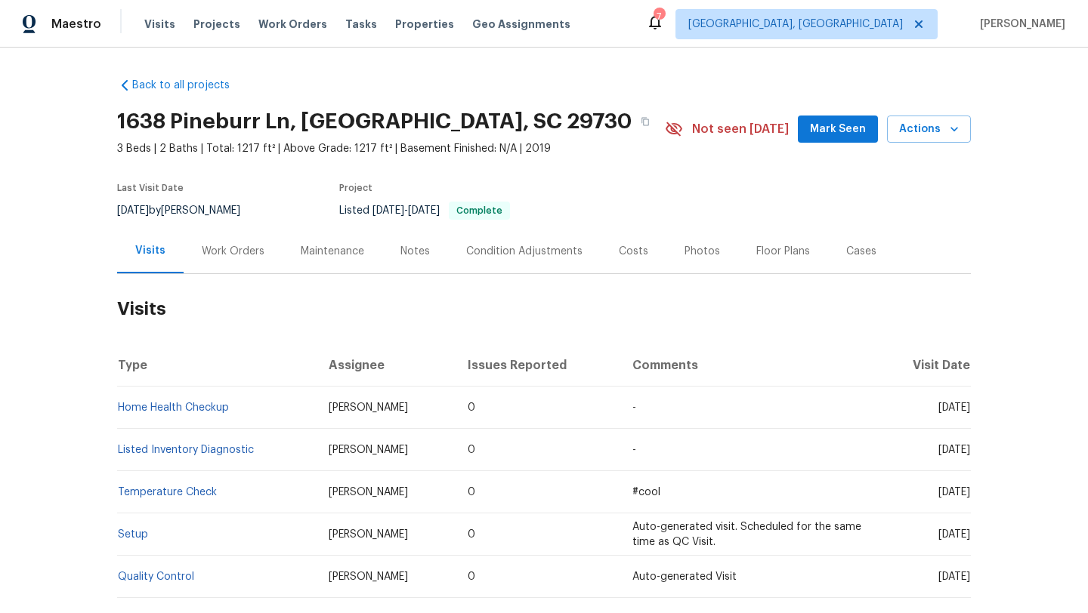
drag, startPoint x: 916, startPoint y: 408, endPoint x: 969, endPoint y: 412, distance: 53.0
click at [969, 412] on span "[DATE]" at bounding box center [954, 408] width 32 height 11
copy span "[DATE]"
click at [233, 252] on div "Work Orders" at bounding box center [233, 251] width 63 height 15
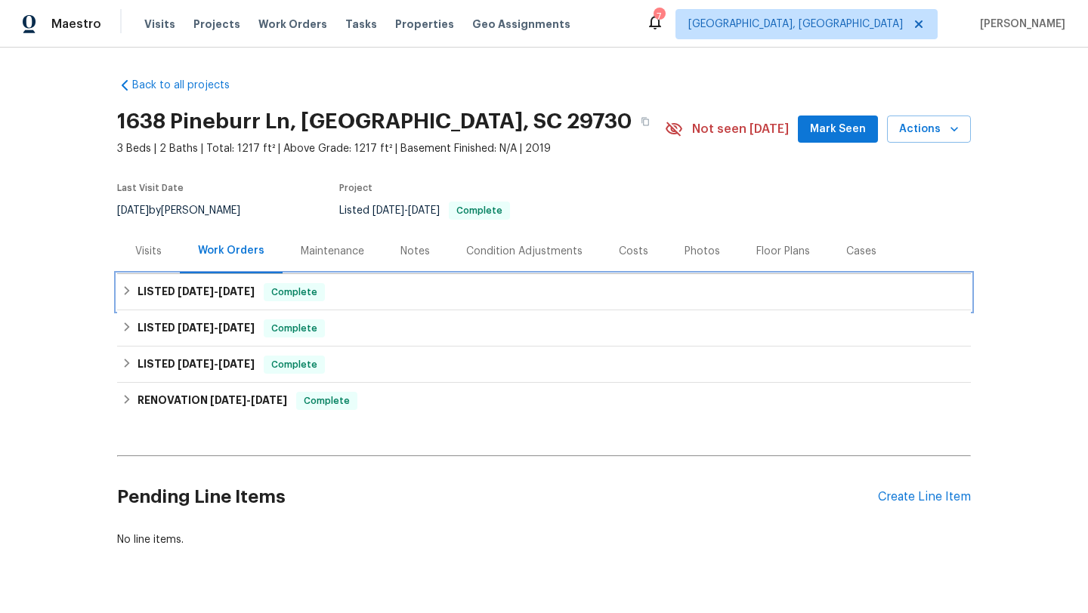
click at [255, 296] on span "[DATE]" at bounding box center [236, 291] width 36 height 11
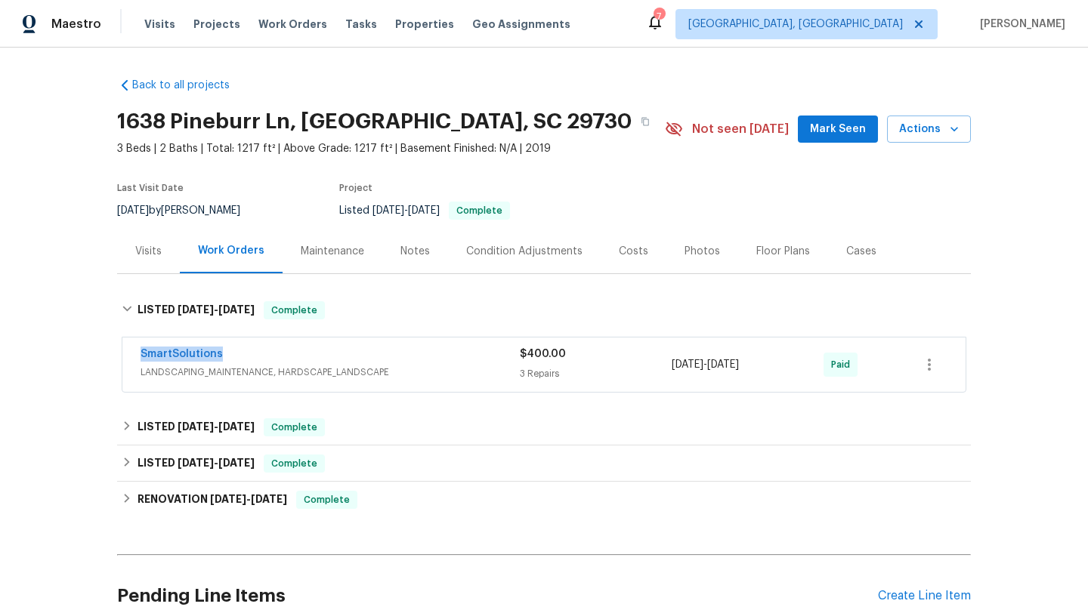
drag, startPoint x: 240, startPoint y: 355, endPoint x: 70, endPoint y: 345, distance: 170.2
click at [70, 345] on div "Back to all projects [STREET_ADDRESS] 3 Beds | 2 Baths | Total: 1217 ft² | Abov…" at bounding box center [544, 331] width 1088 height 566
copy link "SmartSolutions"
drag, startPoint x: 780, startPoint y: 363, endPoint x: 647, endPoint y: 365, distance: 133.0
click at [647, 366] on div "SmartSolutions LANDSCAPING_MAINTENANCE, HARDSCAPE_LANDSCAPE $400.00 3 Repairs […" at bounding box center [525, 365] width 770 height 36
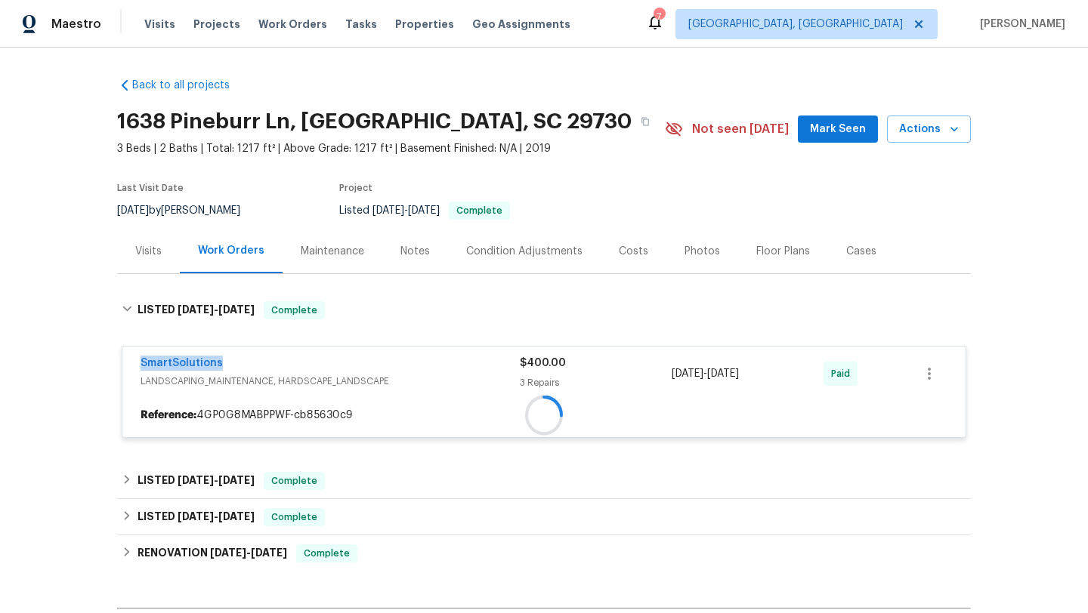
copy div "3 Repairs [DATE] - [DATE]"
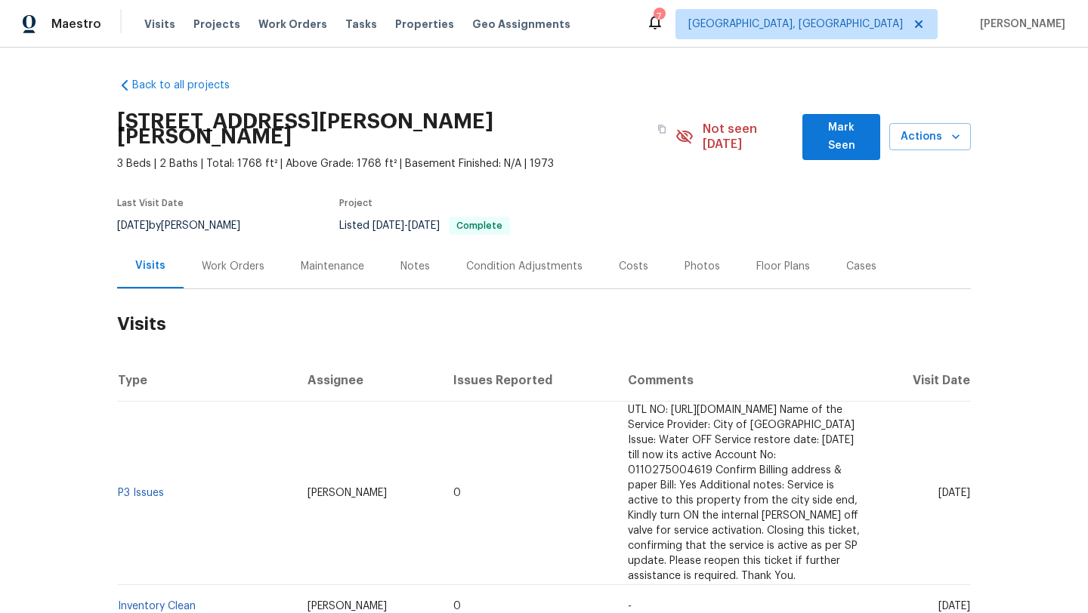
drag, startPoint x: 907, startPoint y: 488, endPoint x: 968, endPoint y: 492, distance: 61.3
click at [968, 492] on td "[DATE]" at bounding box center [921, 494] width 99 height 184
copy span "[DATE]"
click at [214, 259] on div "Work Orders" at bounding box center [233, 266] width 63 height 15
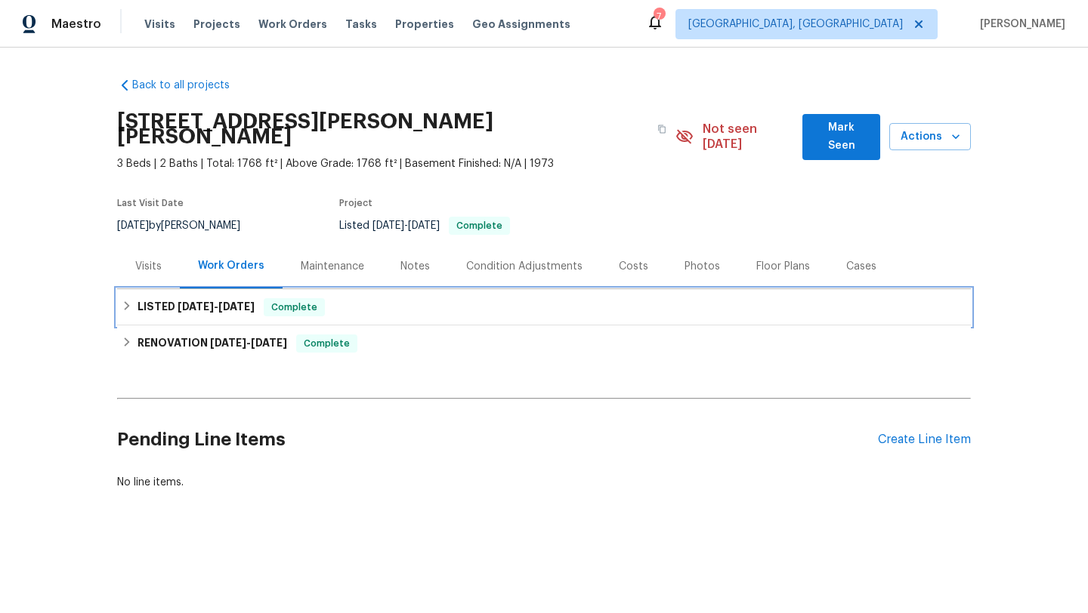
click at [246, 301] on span "7/31/25" at bounding box center [236, 306] width 36 height 11
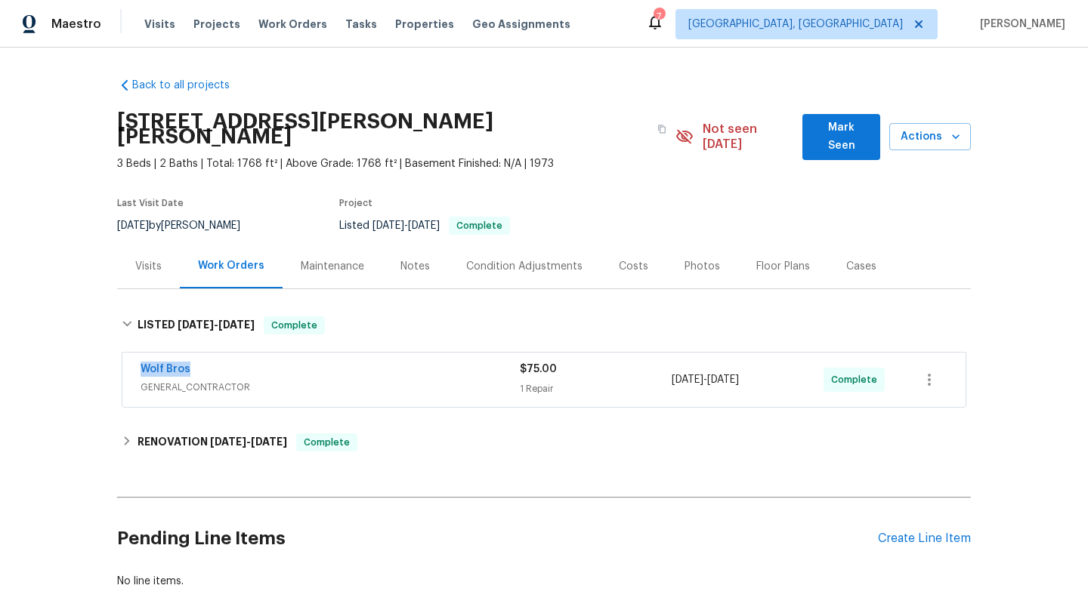
drag, startPoint x: 220, startPoint y: 361, endPoint x: 107, endPoint y: 353, distance: 112.8
click at [107, 353] on div "Back to all projects 12238 Monroe Dr, Thornton, CO 80241 3 Beds | 2 Baths | Tot…" at bounding box center [544, 331] width 1088 height 566
copy link "Wolf Bros"
drag, startPoint x: 784, startPoint y: 374, endPoint x: 653, endPoint y: 374, distance: 130.7
click at [653, 374] on div "Wolf Bros GENERAL_CONTRACTOR $75.00 1 Repair 7/28/2025 - 7/31/2025 Complete" at bounding box center [525, 380] width 770 height 36
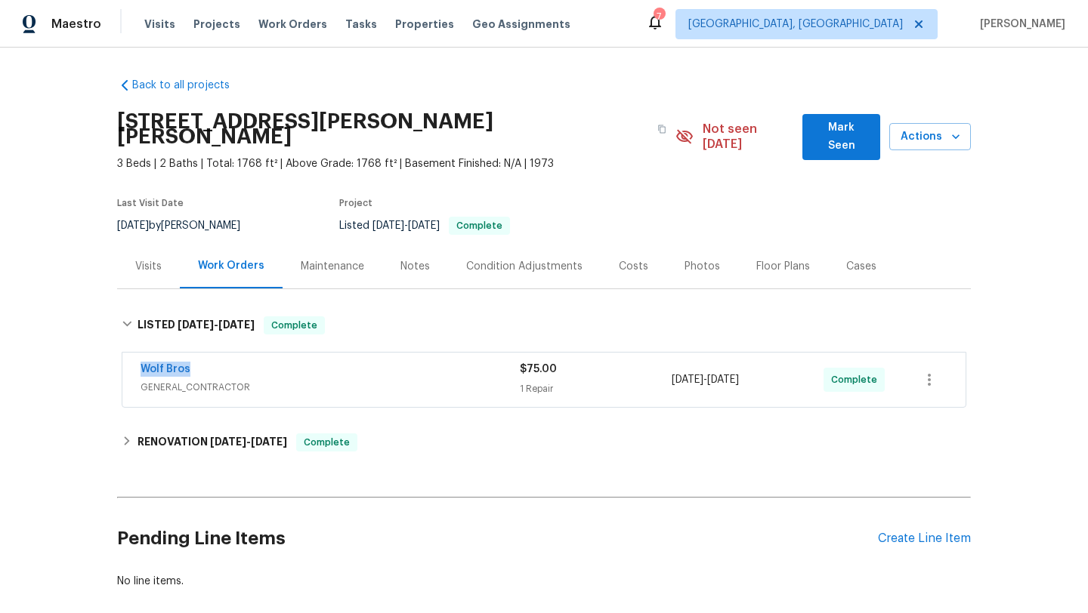
copy div "7/28/2025 - 7/31/2025"
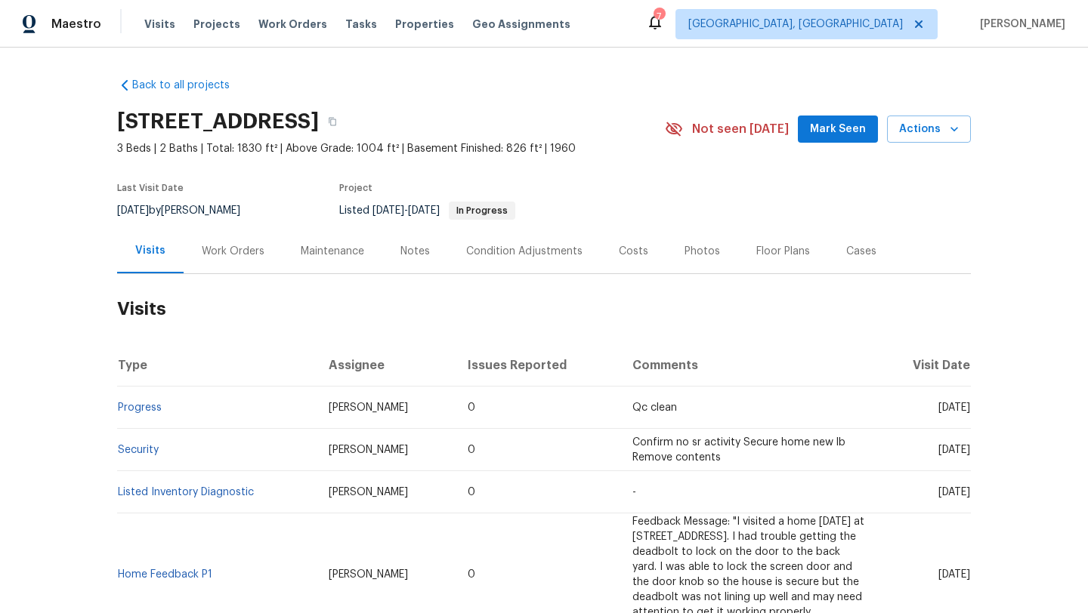
click at [227, 251] on div "Work Orders" at bounding box center [233, 251] width 63 height 15
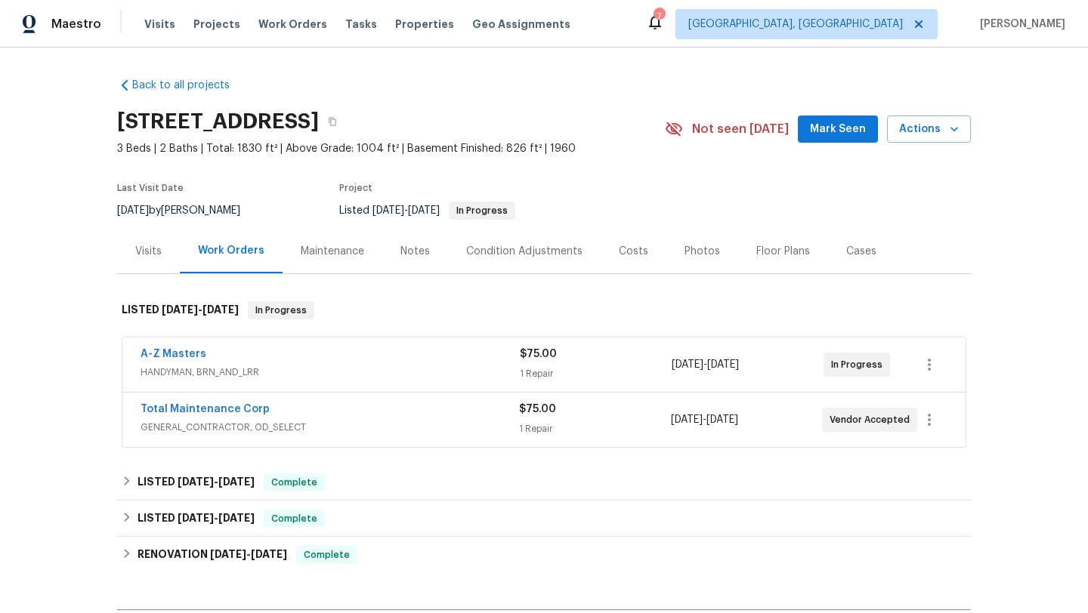
click at [301, 367] on span "HANDYMAN, BRN_AND_LRR" at bounding box center [329, 372] width 379 height 15
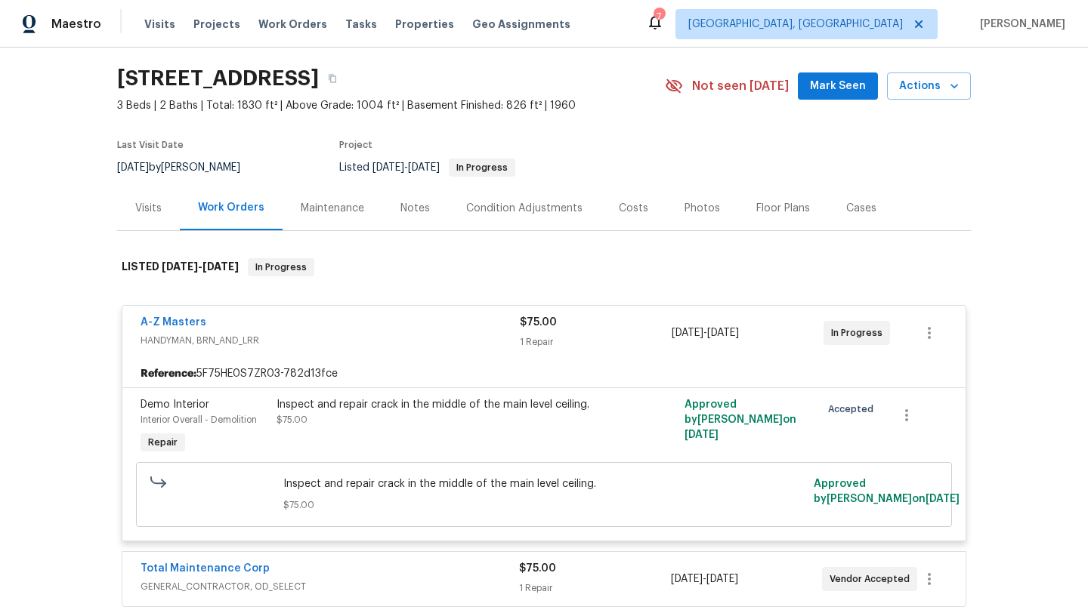
scroll to position [271, 0]
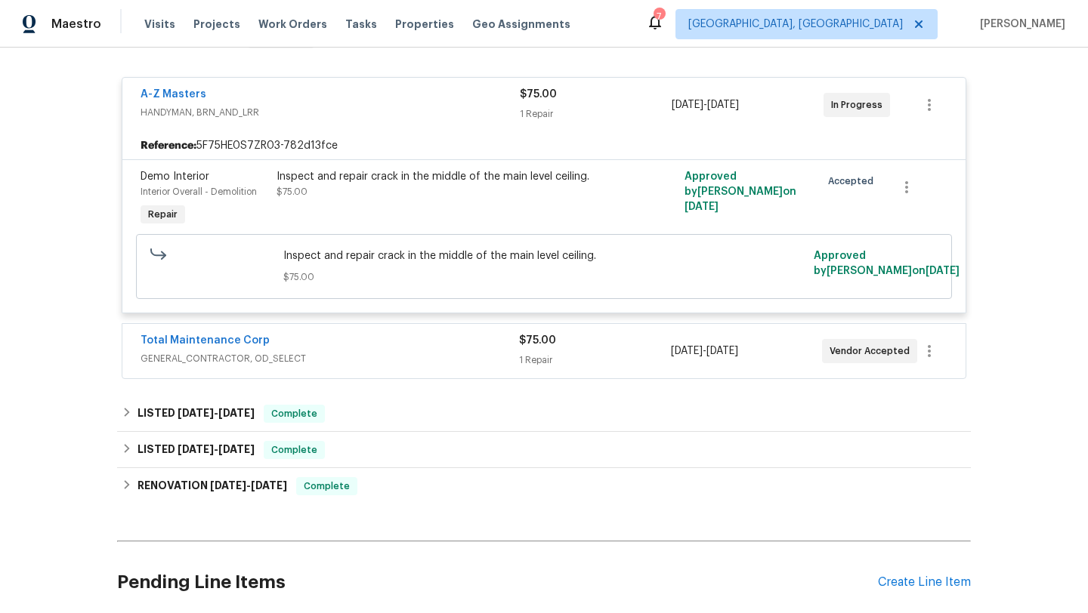
click at [355, 363] on span "GENERAL_CONTRACTOR, OD_SELECT" at bounding box center [329, 358] width 378 height 15
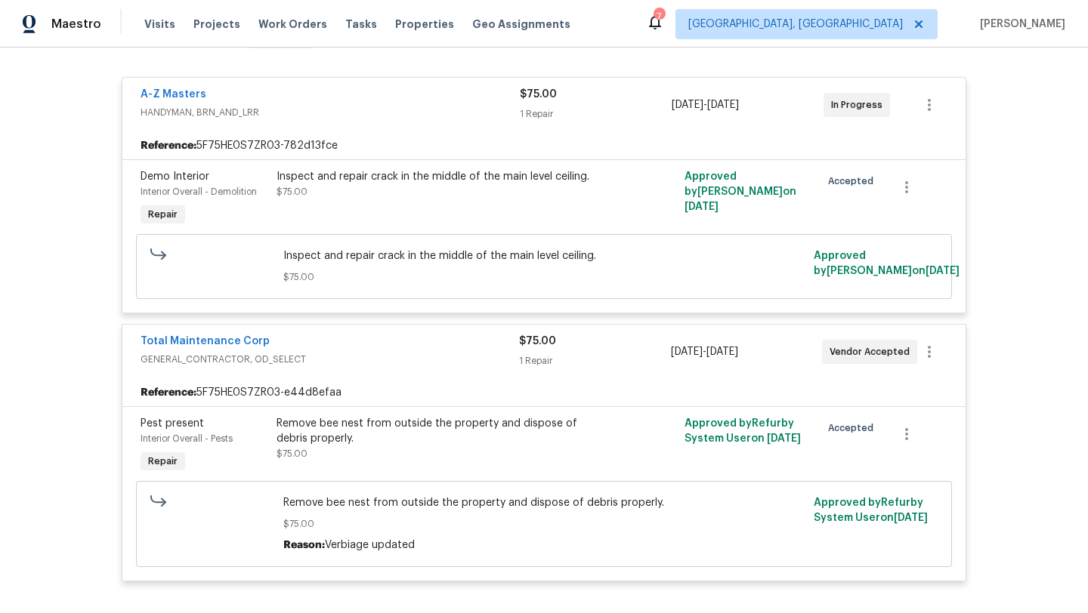
scroll to position [0, 0]
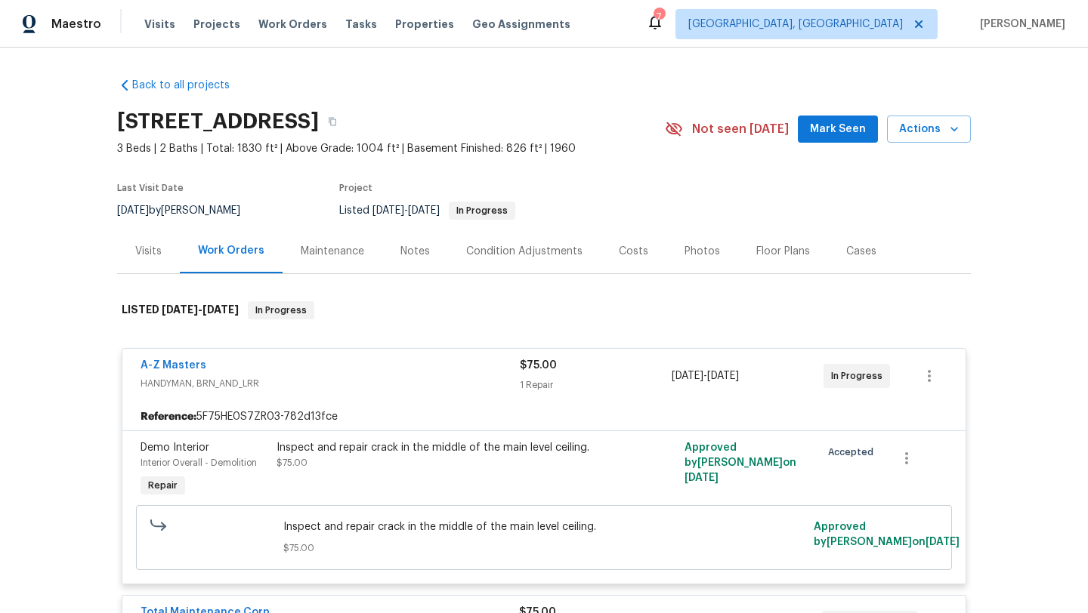
click at [142, 259] on div "Visits" at bounding box center [148, 251] width 63 height 45
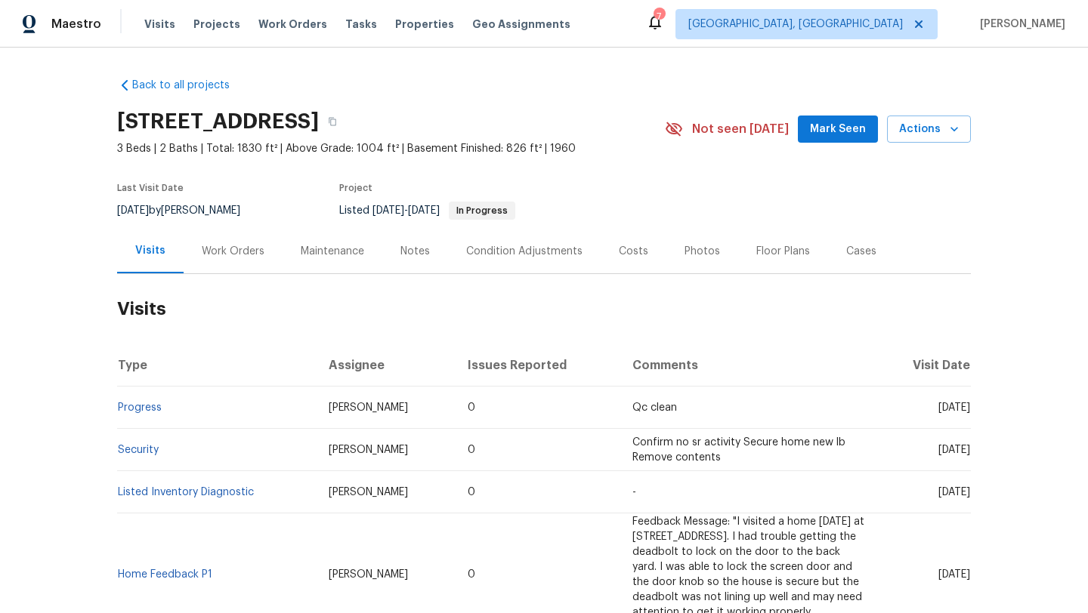
drag, startPoint x: 909, startPoint y: 409, endPoint x: 967, endPoint y: 412, distance: 57.4
click at [967, 412] on span "[DATE]" at bounding box center [954, 408] width 32 height 11
copy span "May 27 2025"
click at [224, 244] on div "Work Orders" at bounding box center [233, 251] width 63 height 15
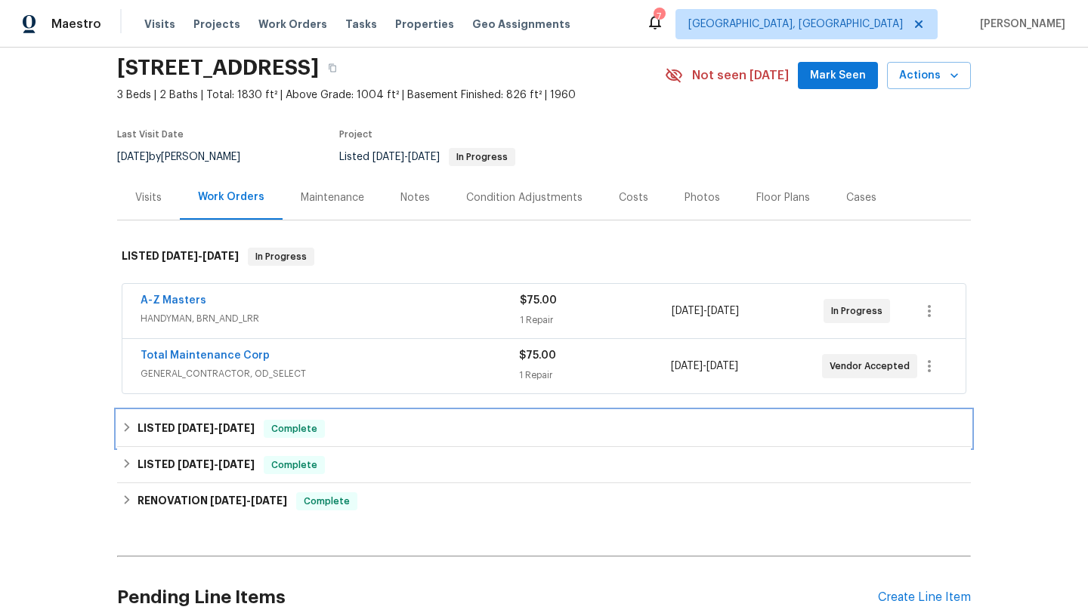
click at [265, 433] on div "LISTED 5/23/25 - 5/27/25 Complete" at bounding box center [544, 429] width 844 height 18
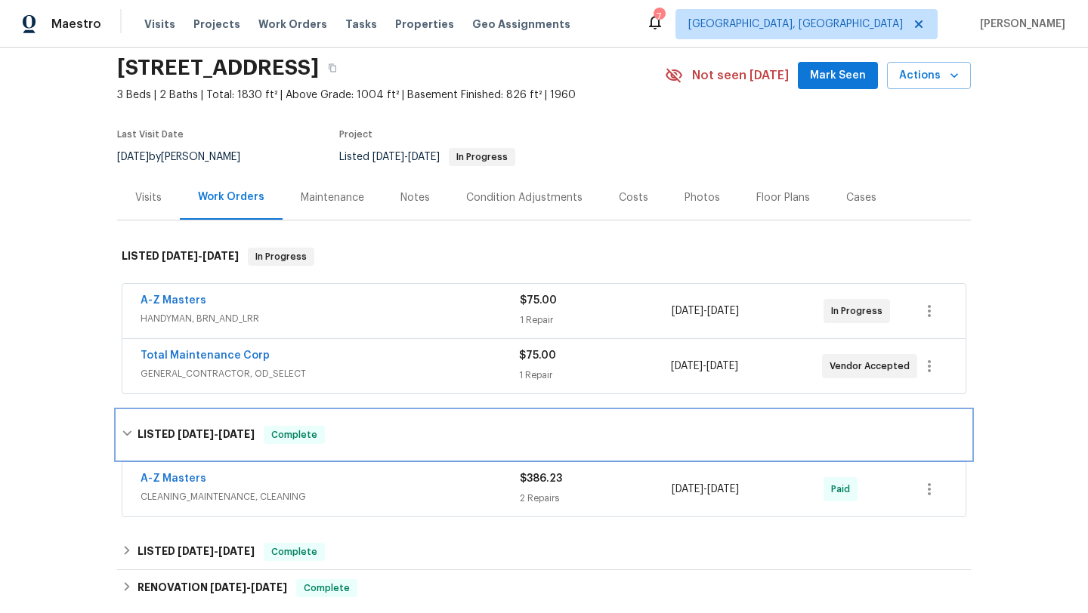
scroll to position [117, 0]
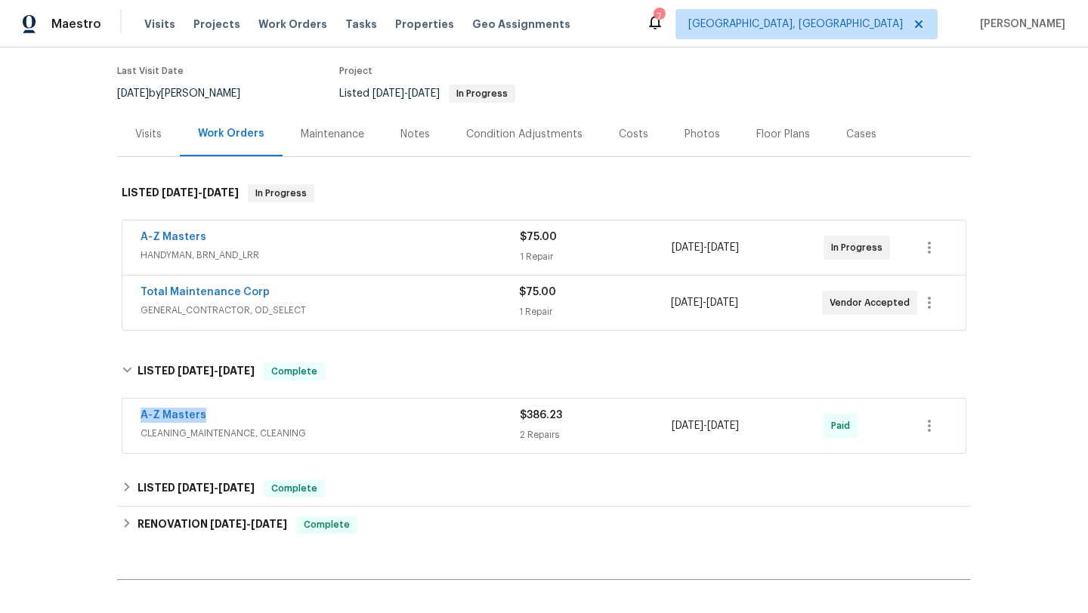
drag, startPoint x: 221, startPoint y: 415, endPoint x: 114, endPoint y: 415, distance: 107.3
click at [114, 415] on div "Back to all projects 3802 Togo Rd, Spring Park, MN 55384 3 Beds | 2 Baths | Tot…" at bounding box center [544, 331] width 1088 height 566
copy link "A-Z Masters"
drag, startPoint x: 776, startPoint y: 429, endPoint x: 651, endPoint y: 428, distance: 124.6
click at [650, 428] on div "A-Z Masters CLEANING_MAINTENANCE, CLEANING $386.23 2 Repairs 5/23/2025 - 5/27/2…" at bounding box center [525, 426] width 770 height 36
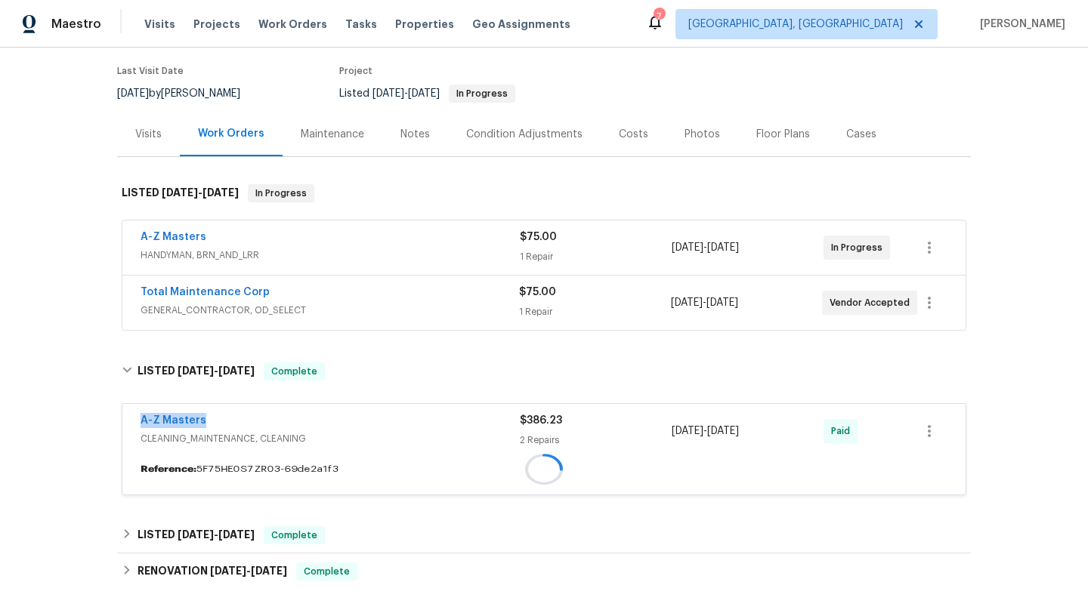
copy div "5/23/2025 - 5/27/202"
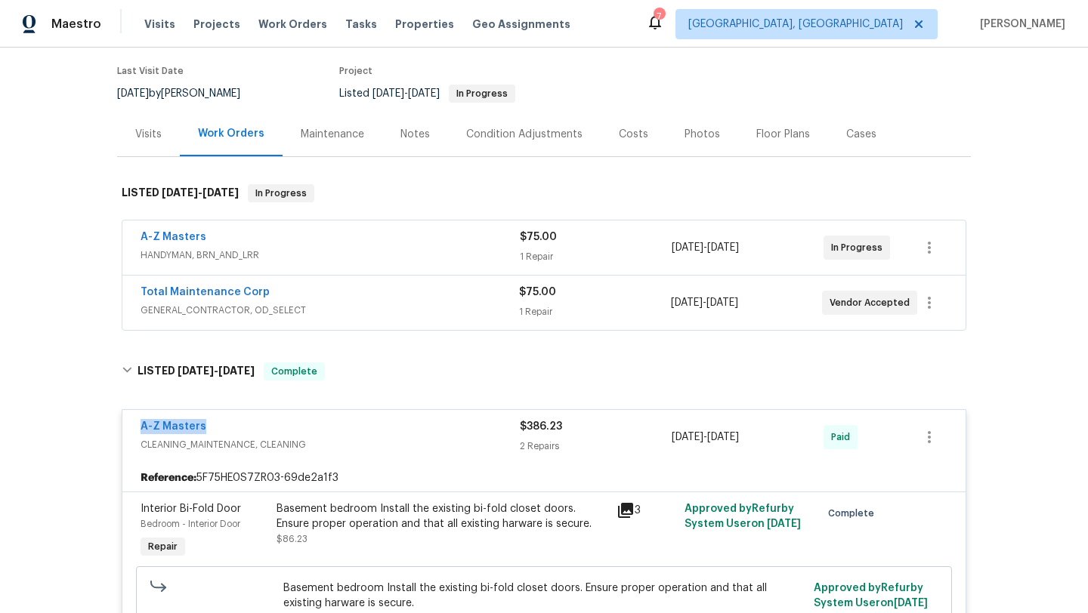
scroll to position [0, 0]
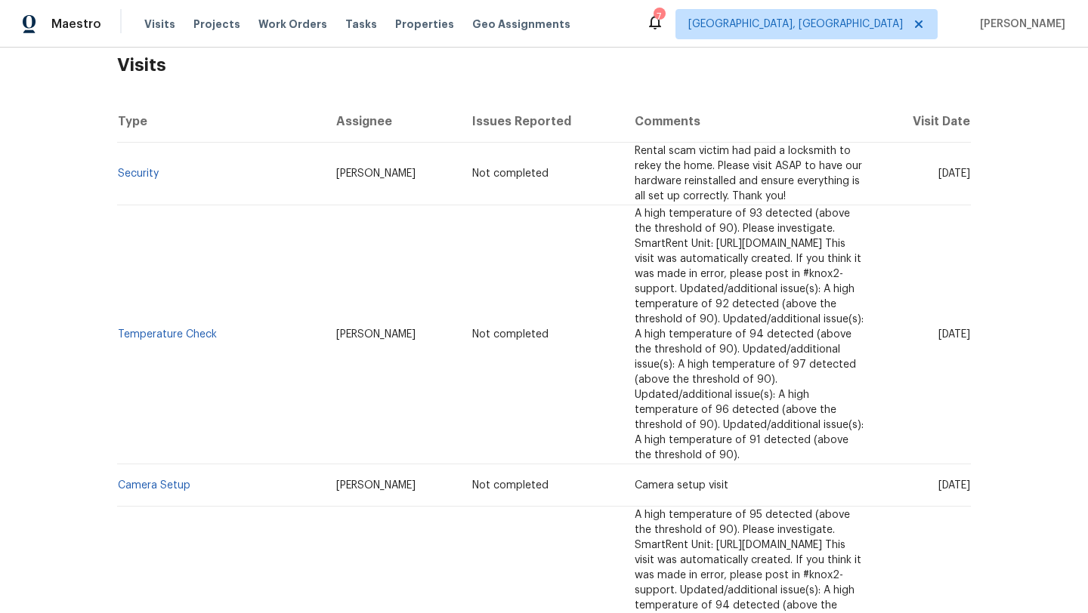
scroll to position [39, 0]
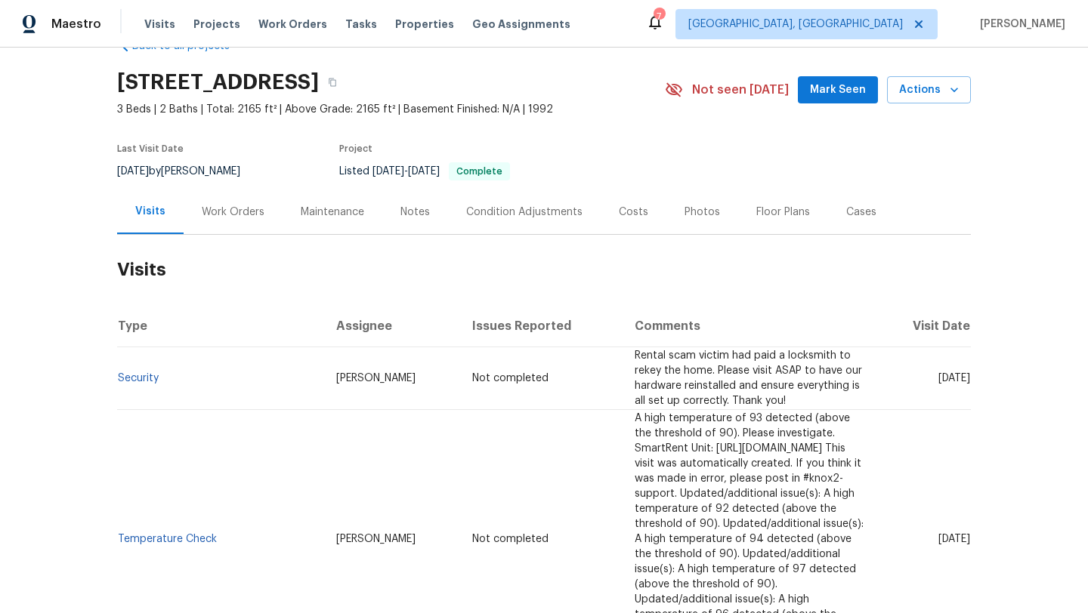
click at [850, 218] on div "Cases" at bounding box center [861, 212] width 30 height 15
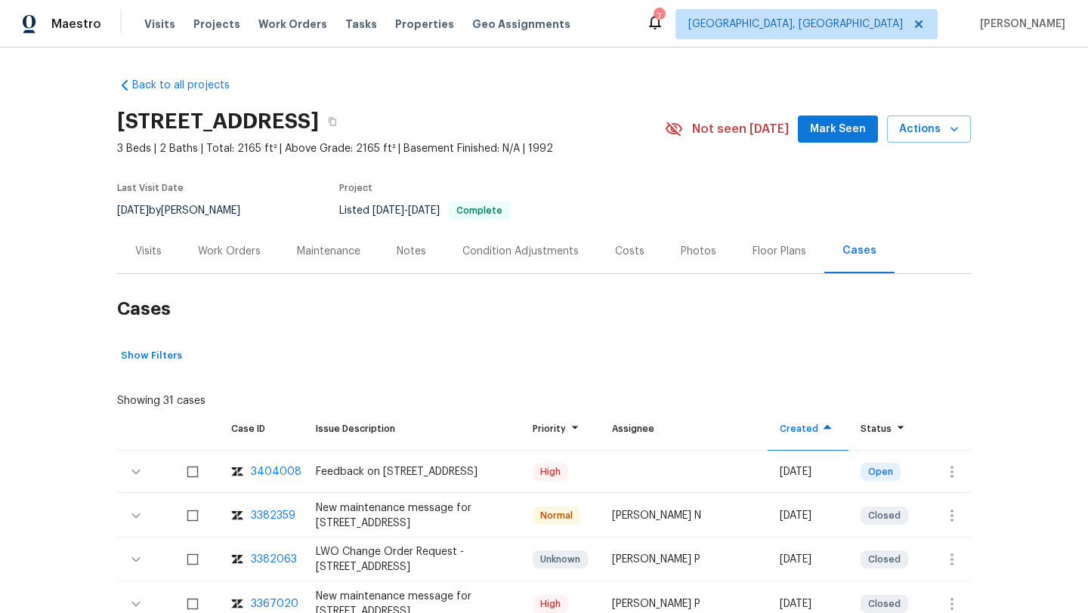
scroll to position [7, 0]
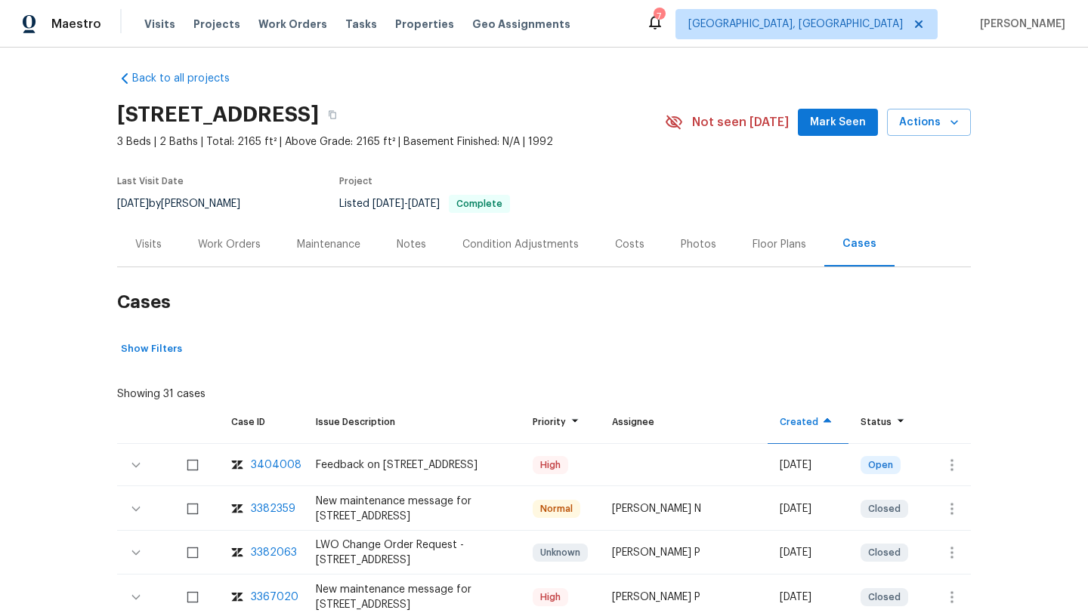
click at [146, 255] on div "Visits" at bounding box center [148, 244] width 63 height 45
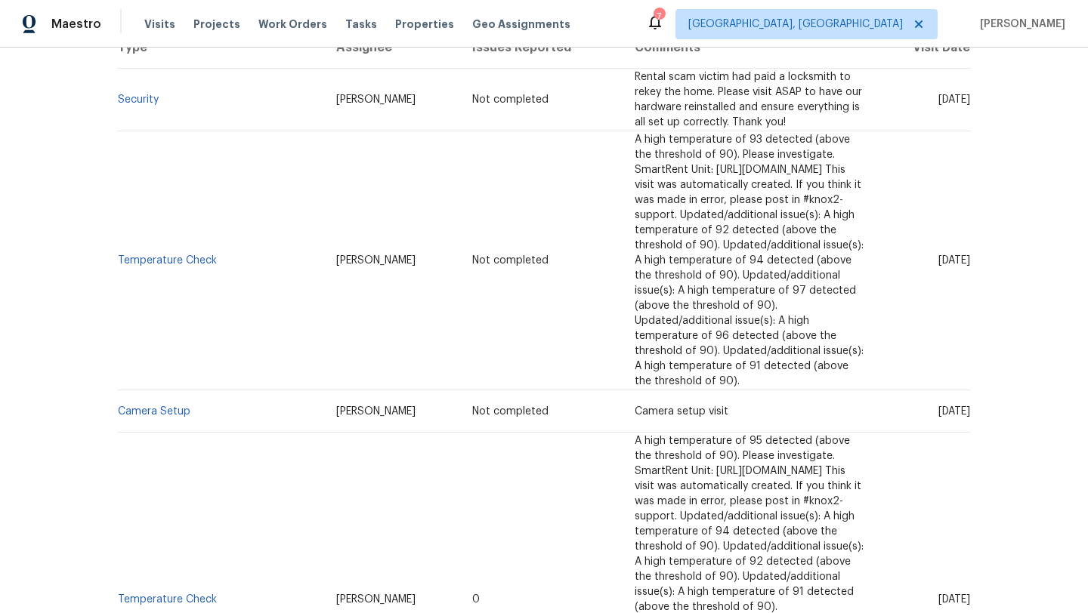
scroll to position [338, 0]
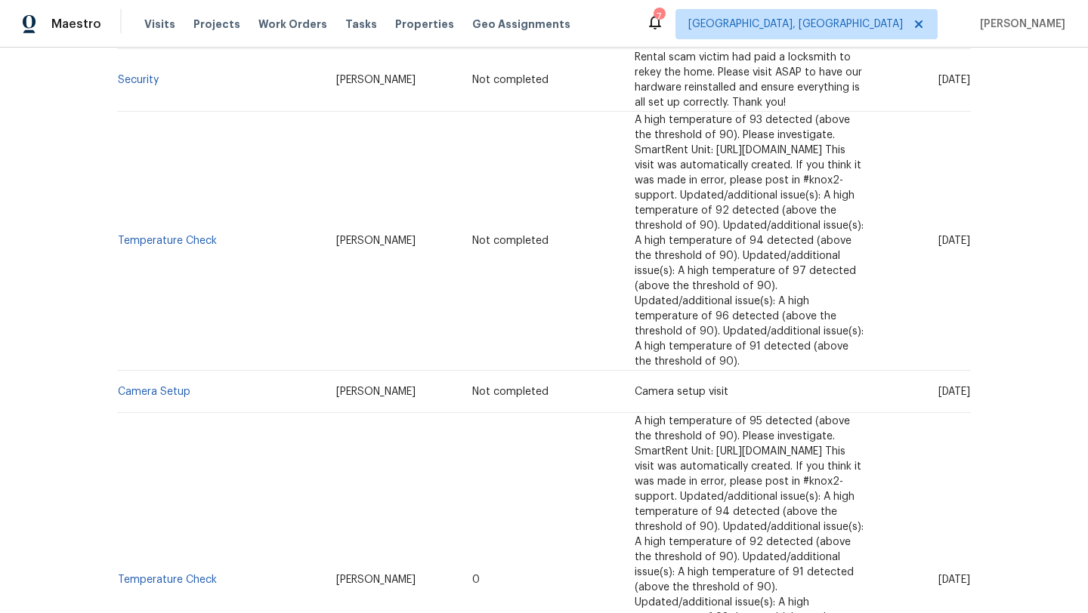
drag, startPoint x: 907, startPoint y: 474, endPoint x: 968, endPoint y: 477, distance: 61.3
click at [968, 575] on span "Fri, Aug 08 2025" at bounding box center [954, 580] width 32 height 11
copy span "Aug 08 2025"
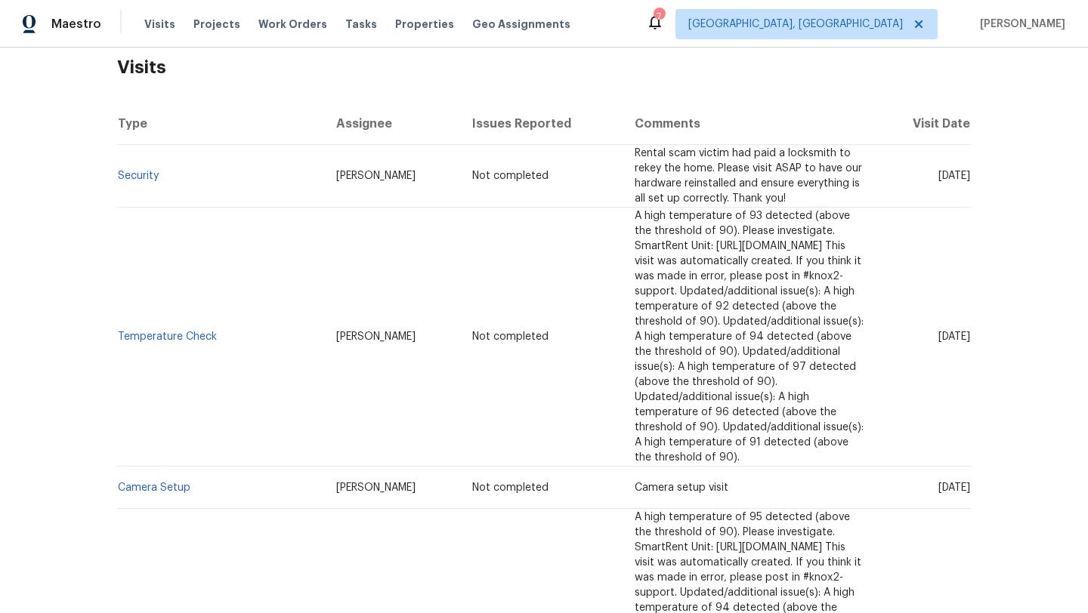
scroll to position [49, 0]
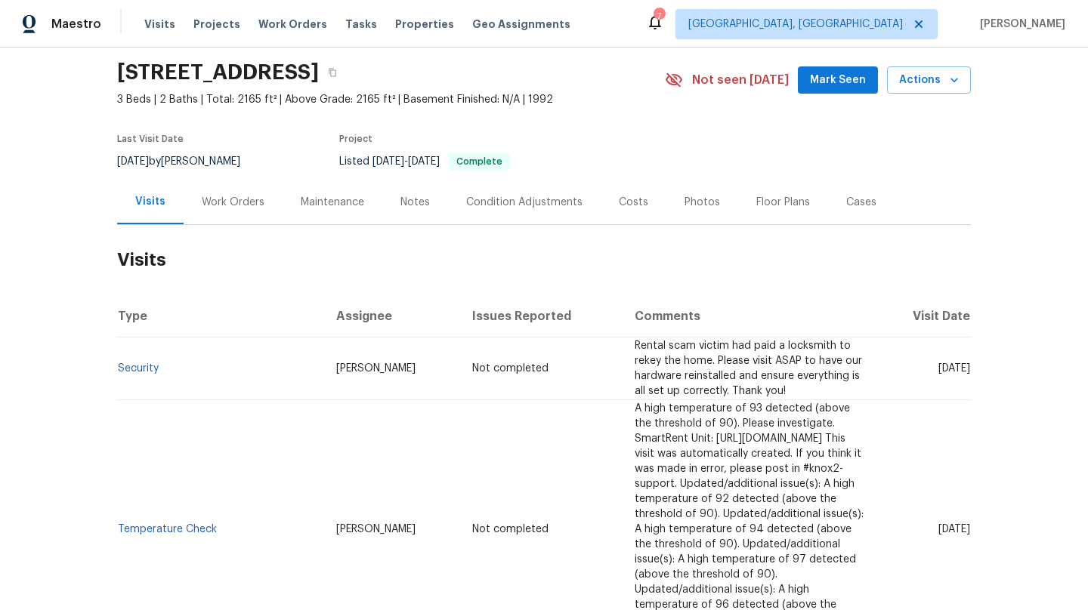
click at [238, 203] on div "Work Orders" at bounding box center [233, 202] width 63 height 15
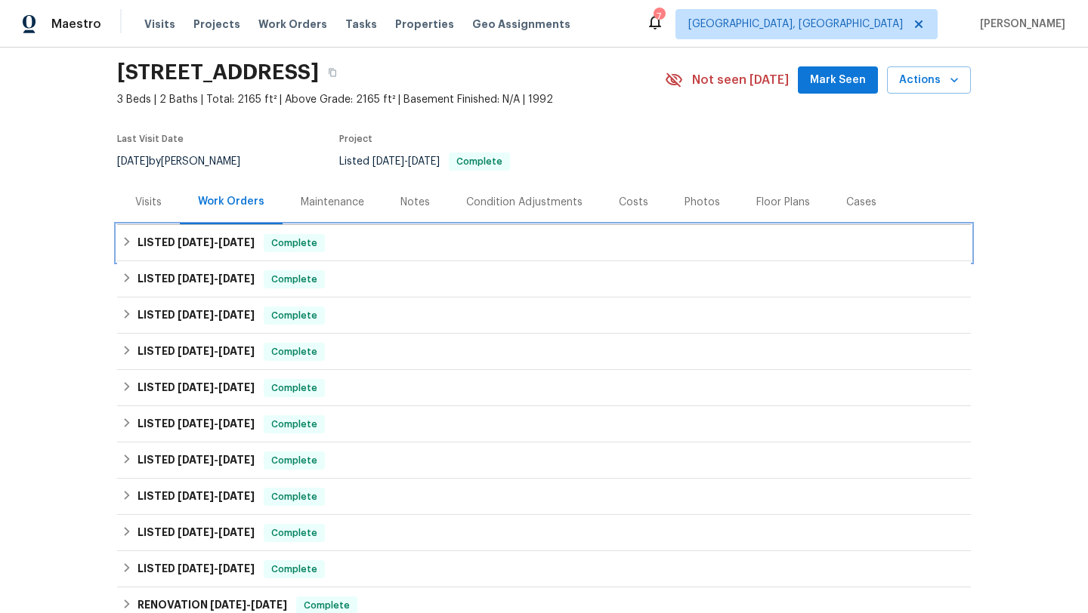
click at [270, 251] on div "Complete" at bounding box center [294, 243] width 61 height 18
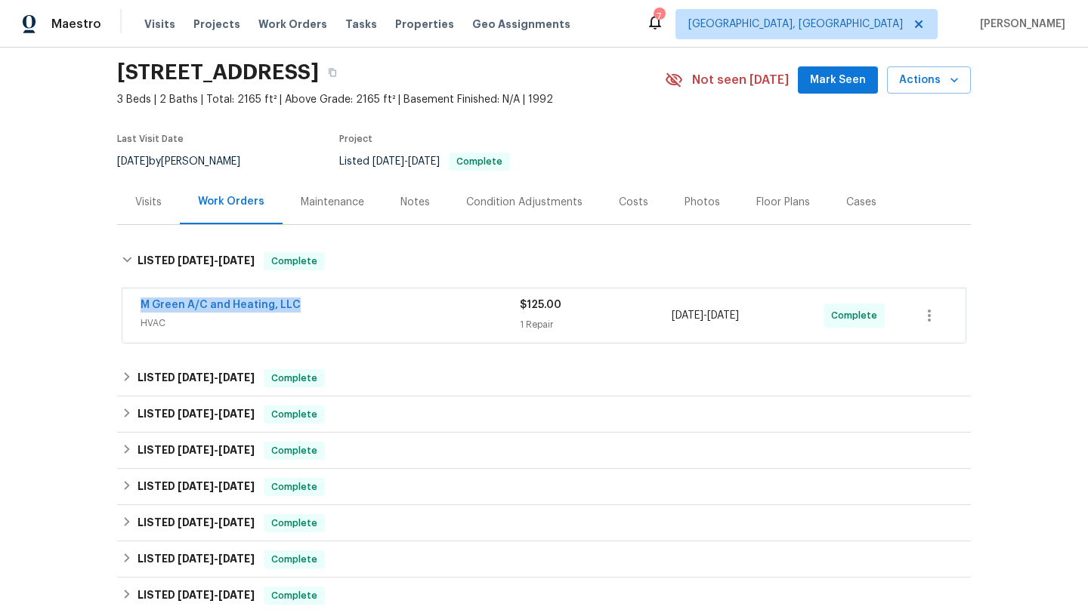
drag, startPoint x: 305, startPoint y: 308, endPoint x: 116, endPoint y: 308, distance: 189.6
click at [116, 308] on div "Back to all projects 2605 Brushy Creek Trl, Mesquite, TX 75181 3 Beds | 2 Baths…" at bounding box center [544, 331] width 1088 height 566
copy link "M Green A/C and Heating, LLC"
drag, startPoint x: 781, startPoint y: 321, endPoint x: 654, endPoint y: 320, distance: 126.9
click at [653, 320] on div "M Green A/C and Heating, LLC HVAC $125.00 1 Repair 7/29/2025 - 8/1/2025 Complete" at bounding box center [525, 316] width 770 height 36
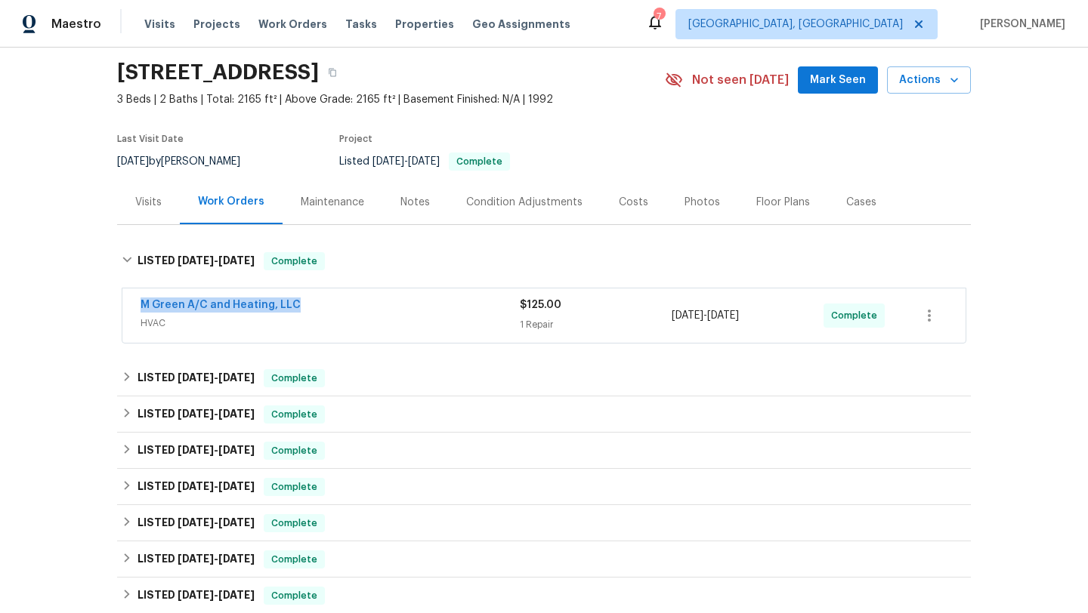
copy div "7/29/2025 - 8/1/2025"
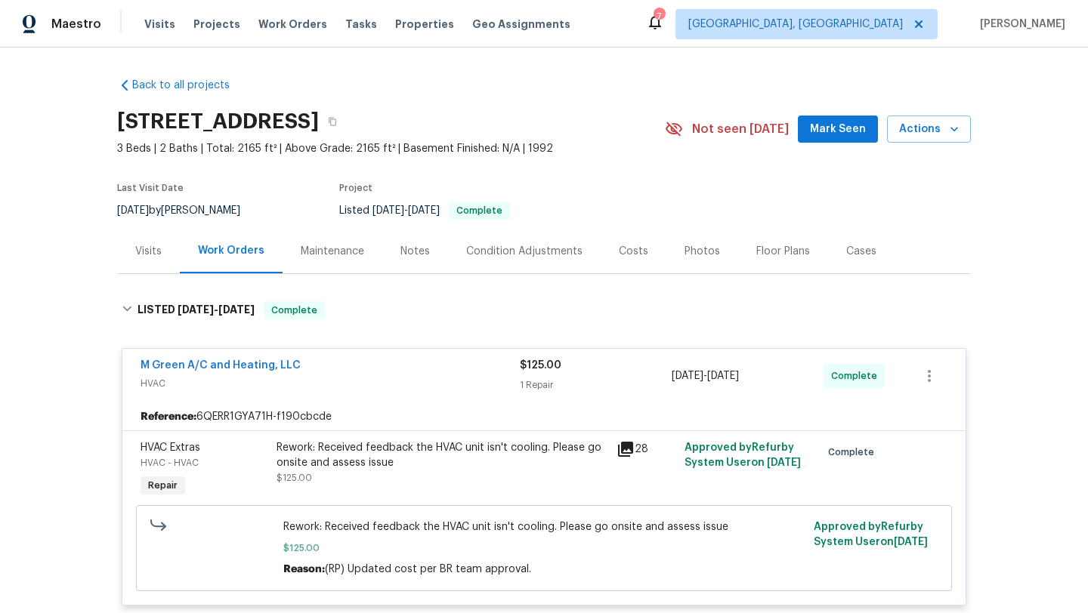
click at [162, 264] on div "Visits" at bounding box center [148, 251] width 63 height 45
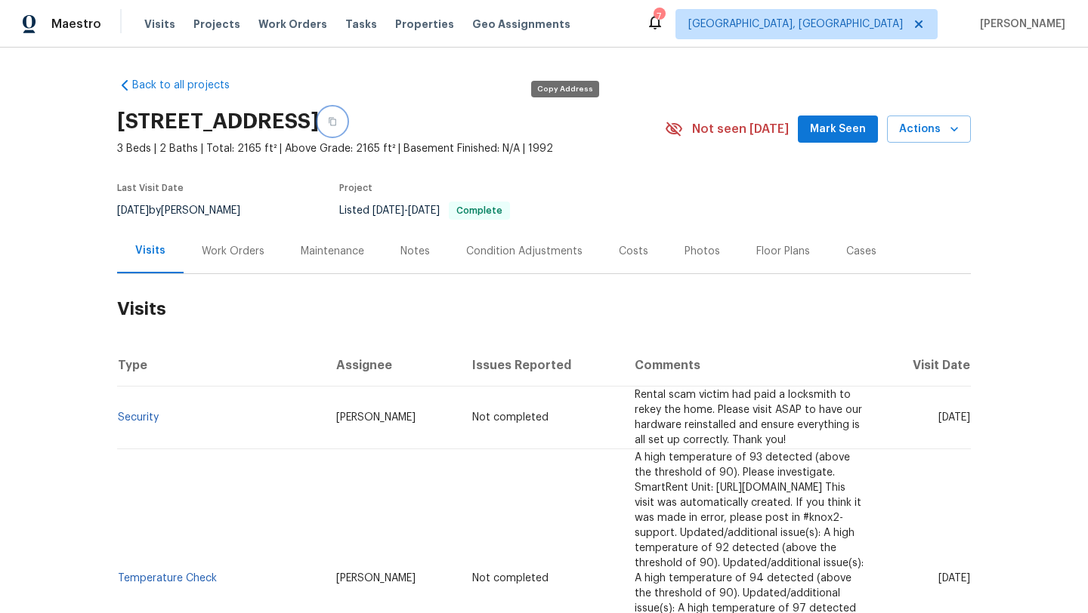
click at [337, 119] on icon "button" at bounding box center [332, 121] width 9 height 9
click at [222, 258] on div "Work Orders" at bounding box center [233, 251] width 63 height 15
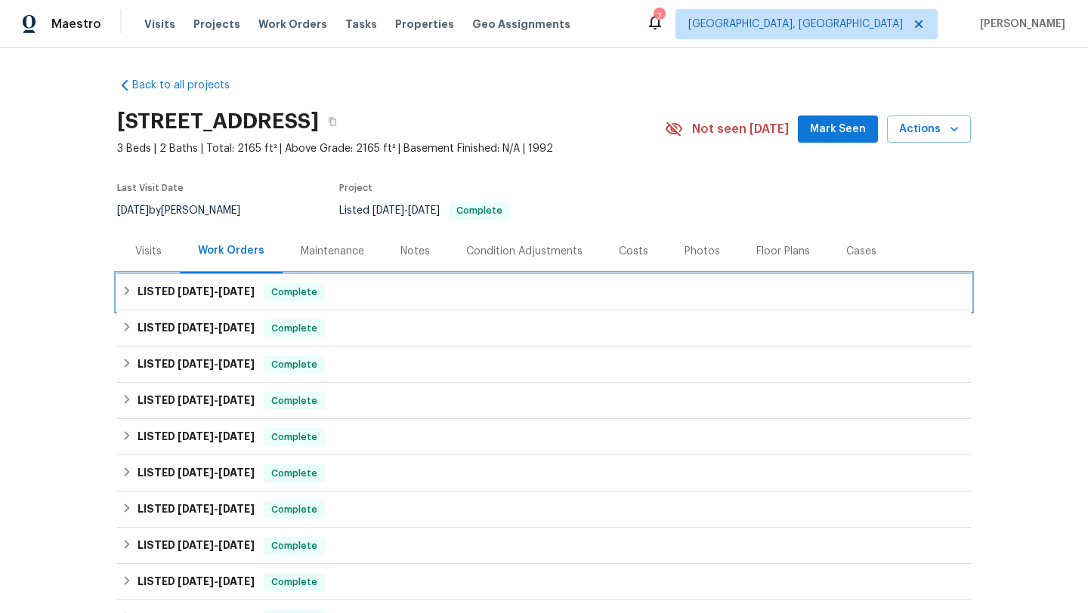
click at [214, 291] on span "7/21/25 - 8/1/25" at bounding box center [215, 291] width 77 height 11
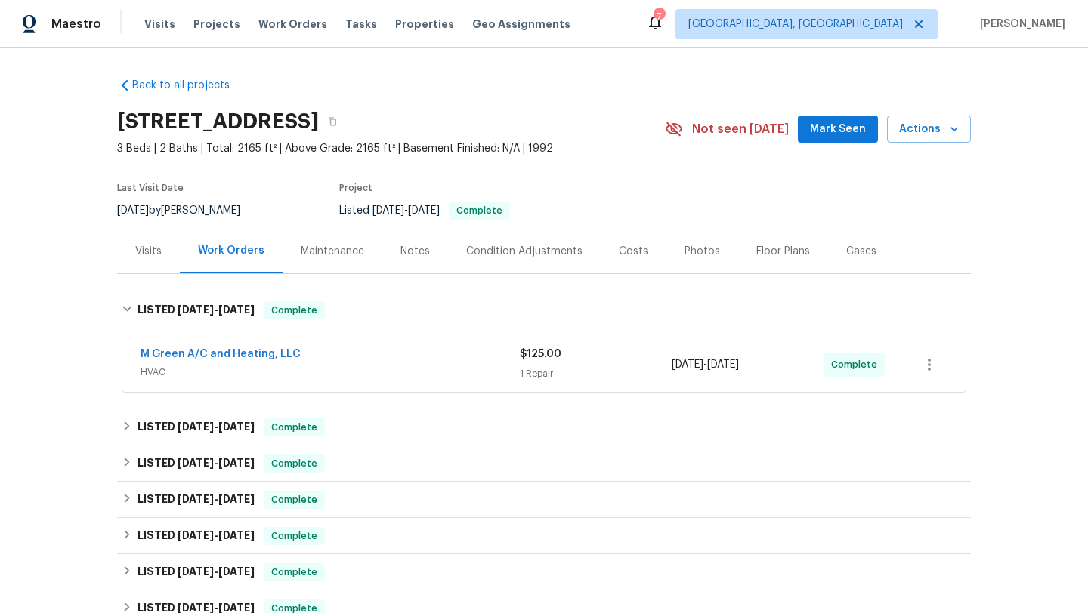
click at [150, 257] on div "Visits" at bounding box center [148, 251] width 26 height 15
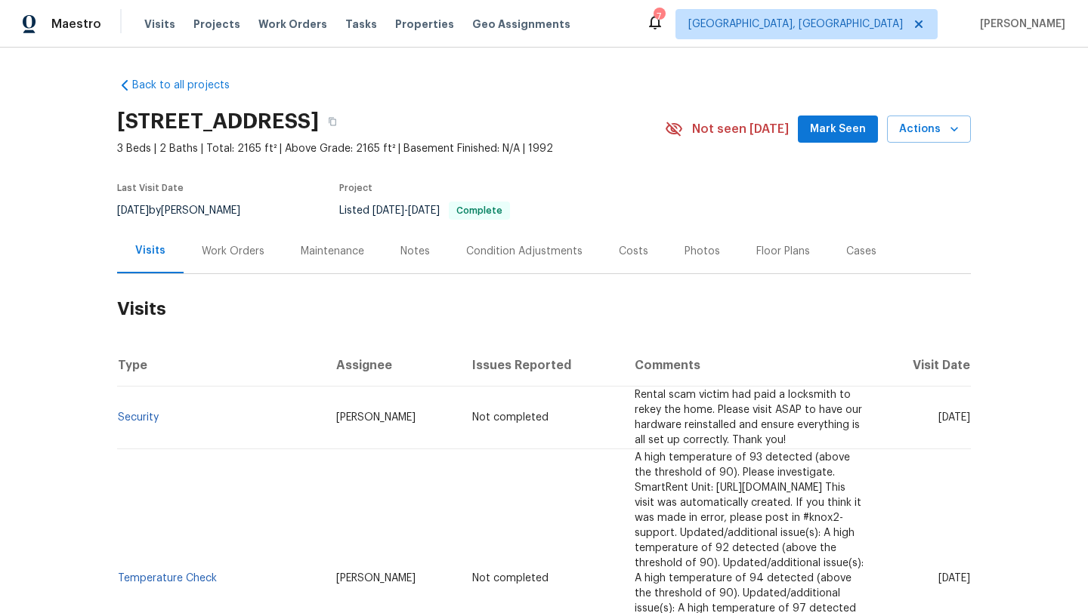
click at [216, 246] on div "Work Orders" at bounding box center [233, 251] width 63 height 15
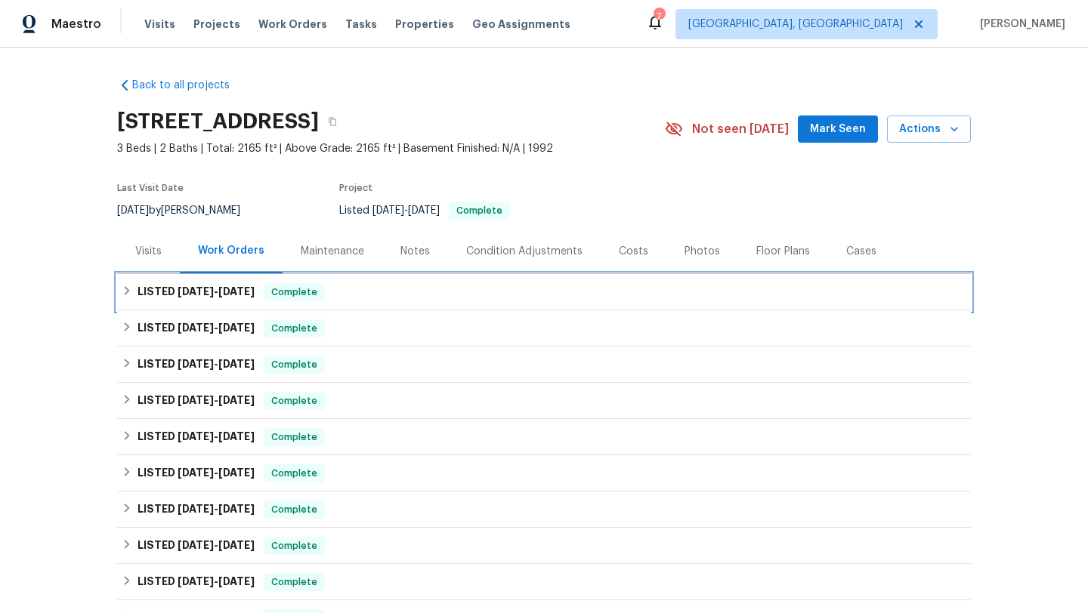
click at [285, 294] on span "Complete" at bounding box center [294, 292] width 58 height 15
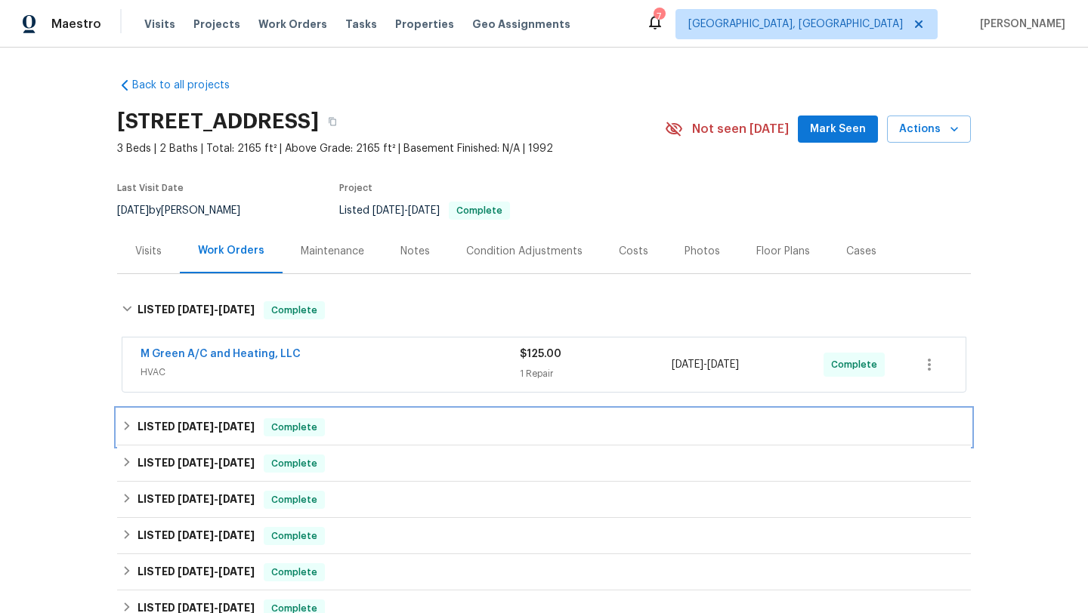
click at [306, 421] on span "Complete" at bounding box center [294, 427] width 58 height 15
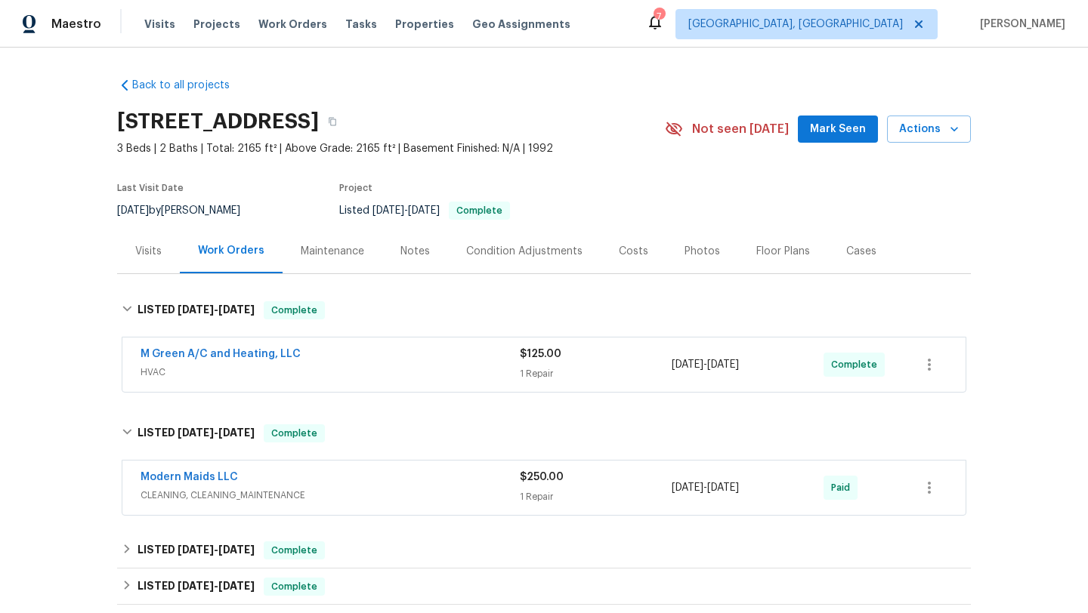
click at [308, 497] on span "CLEANING, CLEANING_MAINTENANCE" at bounding box center [329, 495] width 379 height 15
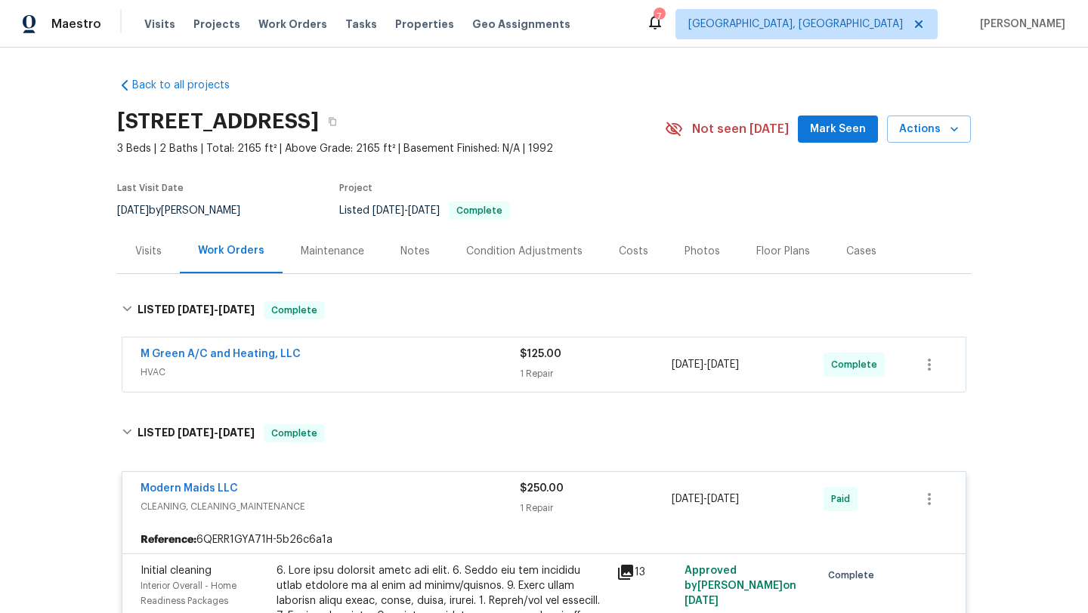
click at [148, 254] on div "Visits" at bounding box center [148, 251] width 26 height 15
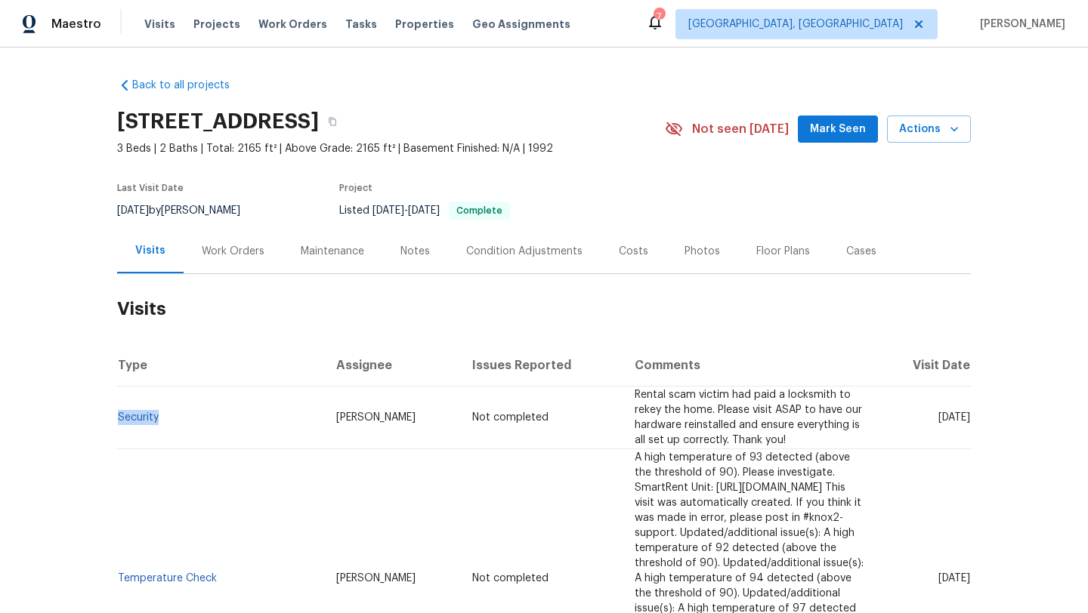
drag, startPoint x: 174, startPoint y: 422, endPoint x: 115, endPoint y: 423, distance: 59.7
click at [116, 424] on div "Back to all projects 2605 Brushy Creek Trl, Mesquite, TX 75181 3 Beds | 2 Baths…" at bounding box center [544, 331] width 1088 height 566
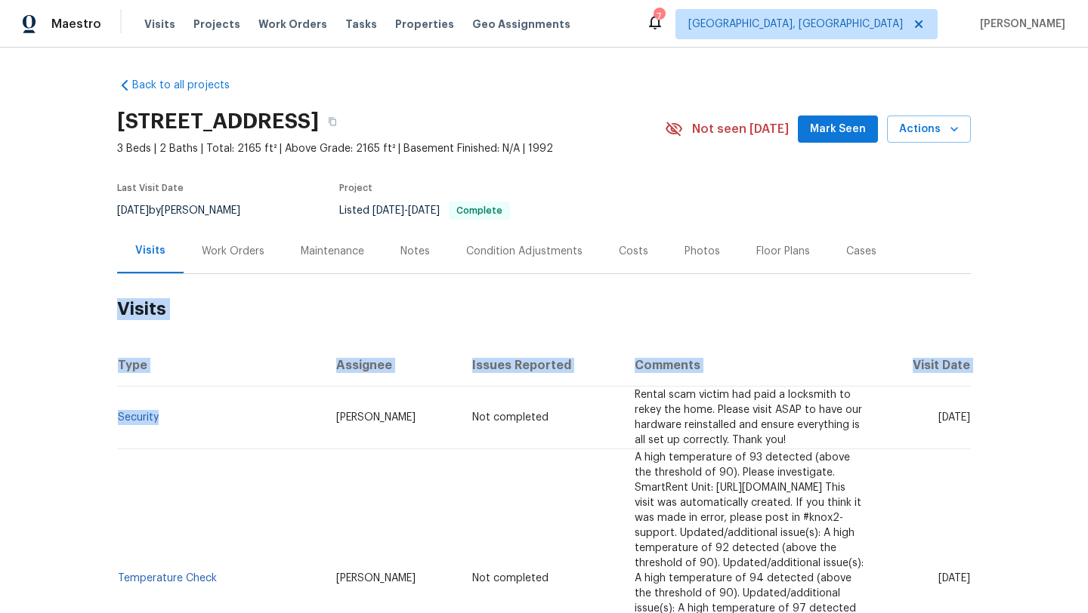
copy section "Visits Type Assignee Issues Reported Comments Visit Date Security"
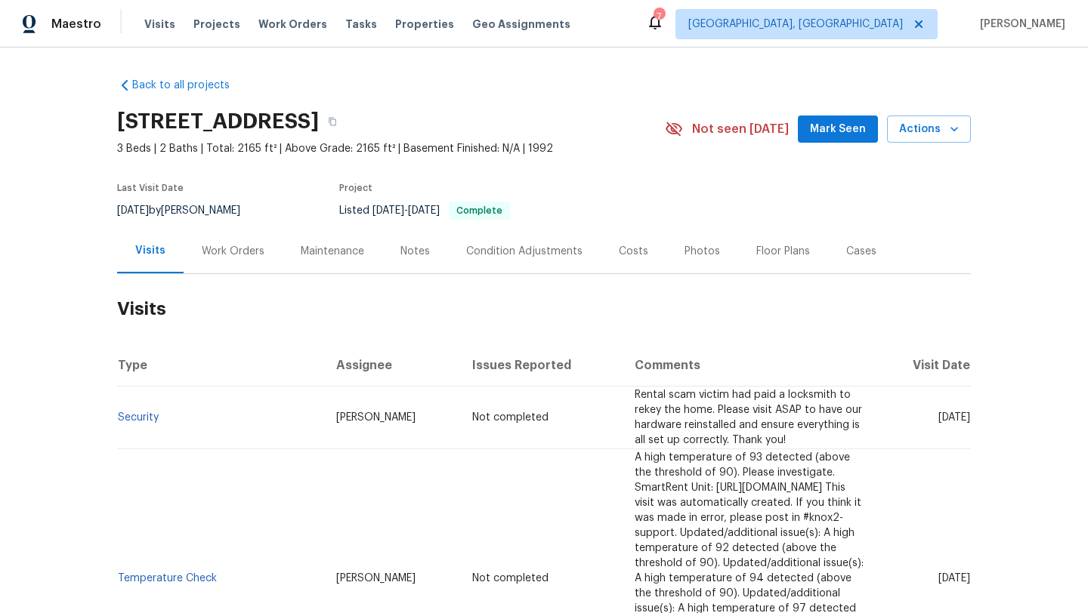
click at [324, 491] on td "[PERSON_NAME]" at bounding box center [392, 578] width 136 height 259
drag, startPoint x: 170, startPoint y: 423, endPoint x: 119, endPoint y: 428, distance: 51.6
click at [119, 428] on td "Security" at bounding box center [220, 418] width 207 height 63
copy link "Security"
click at [955, 423] on span "[DATE]" at bounding box center [954, 417] width 32 height 11
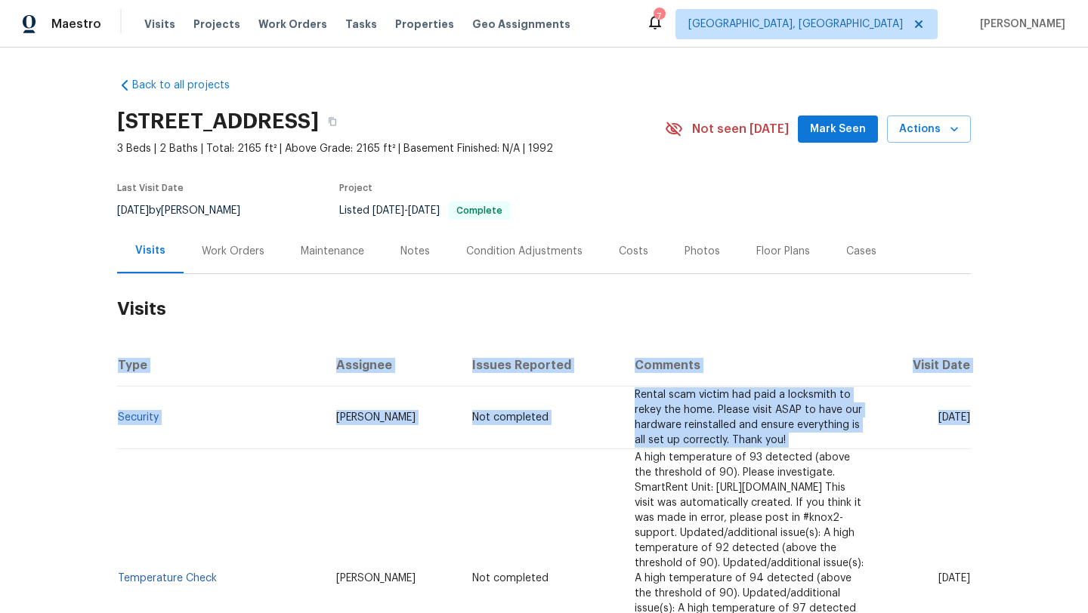
drag, startPoint x: 976, startPoint y: 432, endPoint x: 944, endPoint y: 416, distance: 35.5
click at [944, 416] on div "Back to all projects 2605 Brushy Creek Trl, Mesquite, TX 75181 3 Beds | 2 Baths…" at bounding box center [544, 331] width 1088 height 566
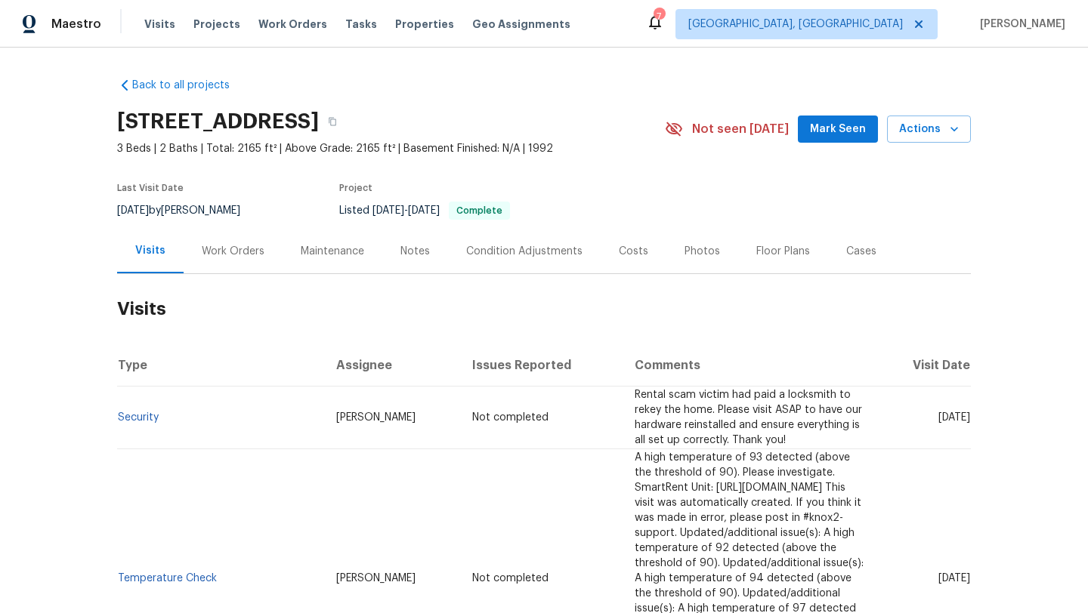
click at [944, 421] on td "[DATE]" at bounding box center [924, 418] width 92 height 63
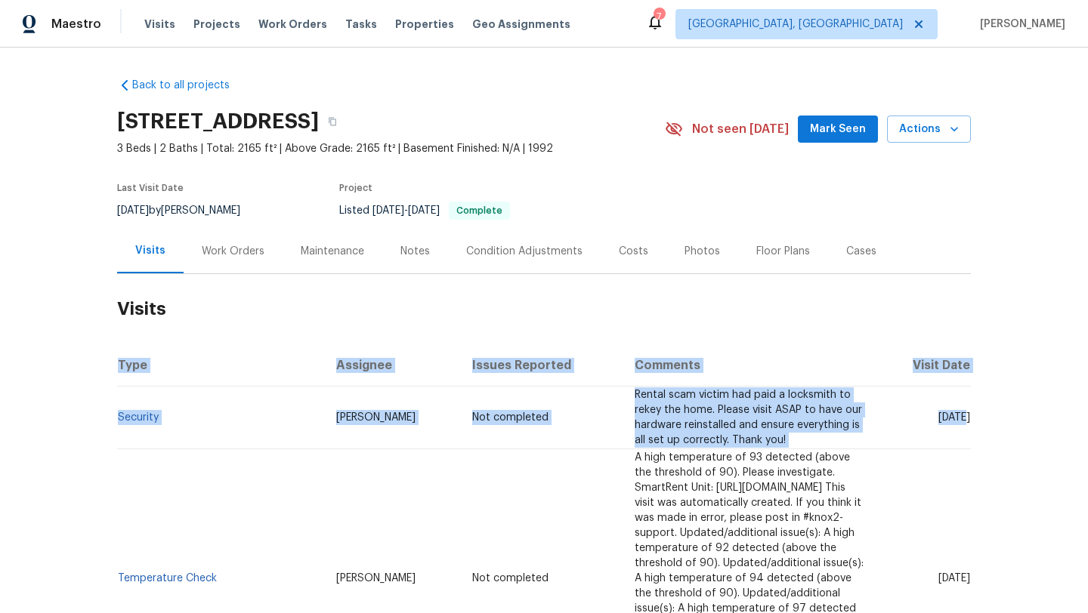
drag, startPoint x: 941, startPoint y: 418, endPoint x: 972, endPoint y: 434, distance: 35.1
click at [972, 434] on div "Back to all projects 2605 Brushy Creek Trl, Mesquite, TX 75181 3 Beds | 2 Baths…" at bounding box center [544, 331] width 1088 height 566
click at [952, 444] on td "[DATE]" at bounding box center [924, 418] width 92 height 63
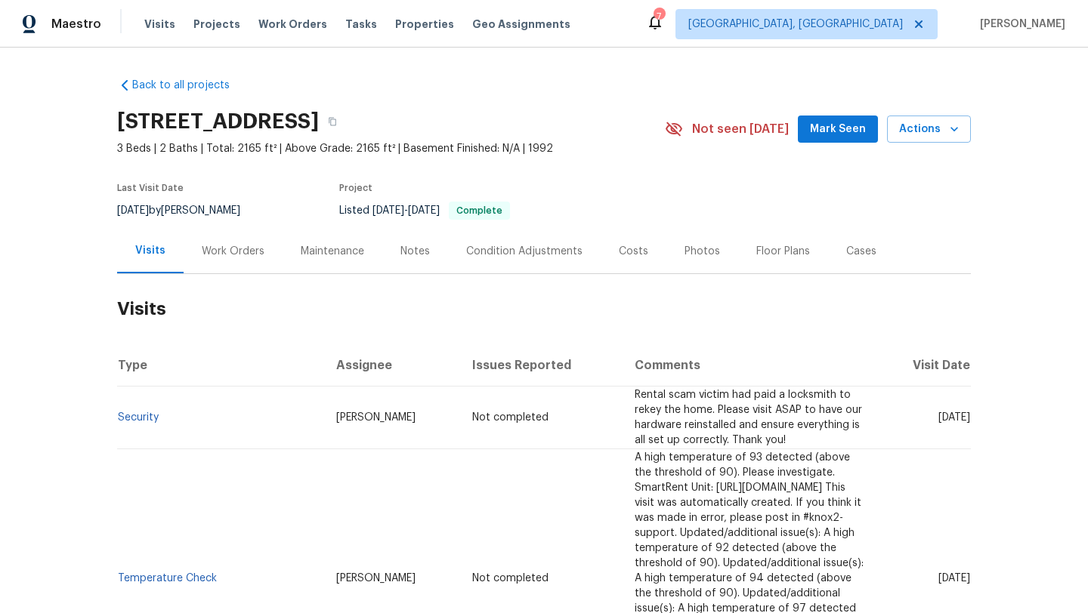
drag, startPoint x: 941, startPoint y: 415, endPoint x: 969, endPoint y: 433, distance: 33.3
click at [969, 423] on span "[DATE]" at bounding box center [954, 417] width 32 height 11
copy span "[DATE]"
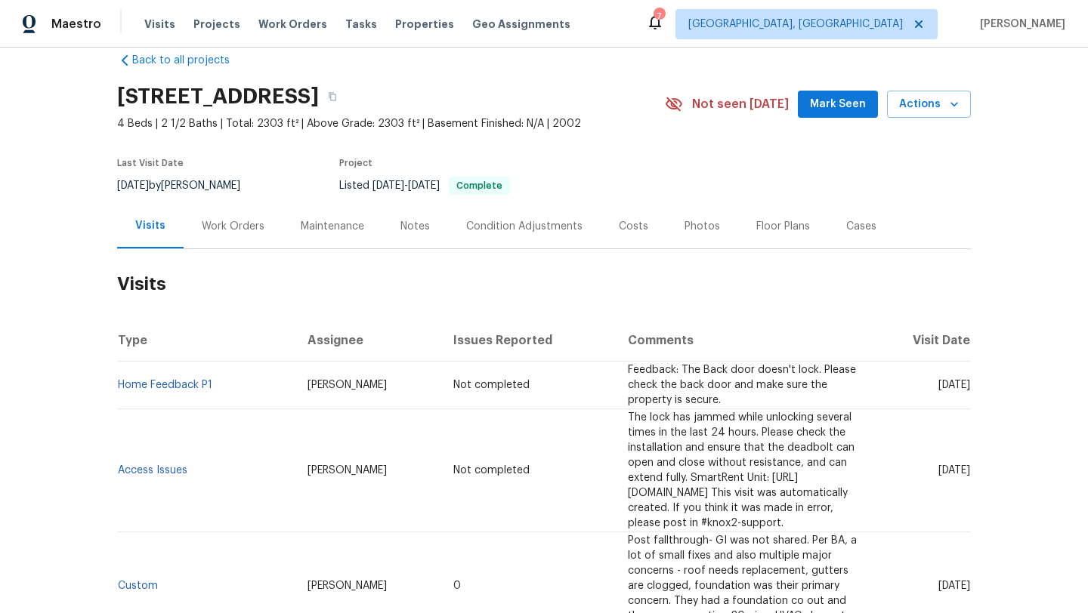
scroll to position [42, 0]
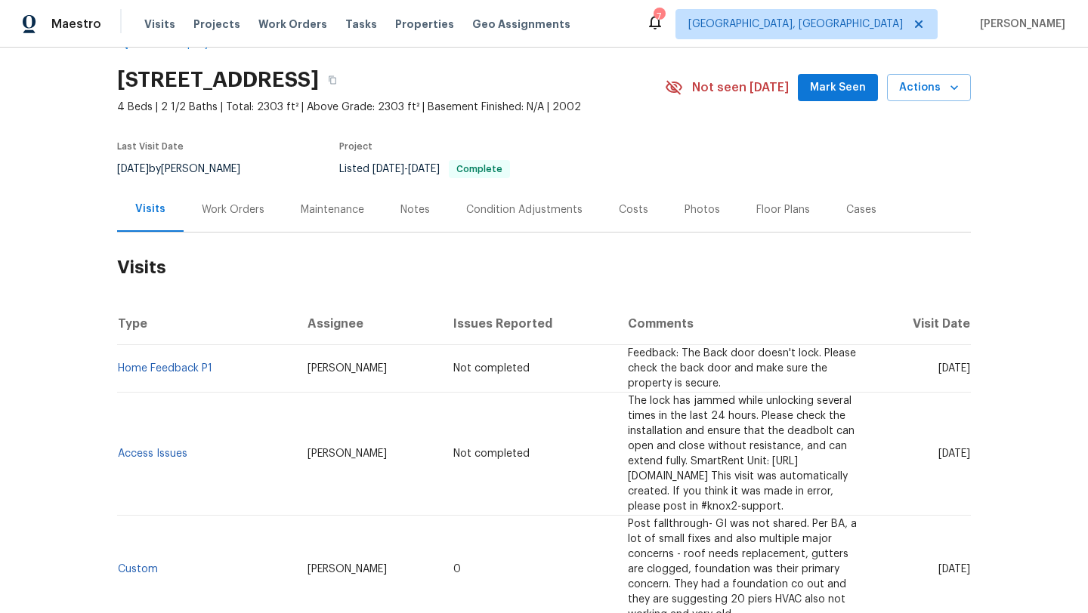
drag, startPoint x: 911, startPoint y: 536, endPoint x: 969, endPoint y: 539, distance: 58.2
click at [969, 564] on span "[DATE]" at bounding box center [954, 569] width 32 height 11
copy span "[DATE]"
click at [223, 221] on div "Work Orders" at bounding box center [233, 209] width 99 height 45
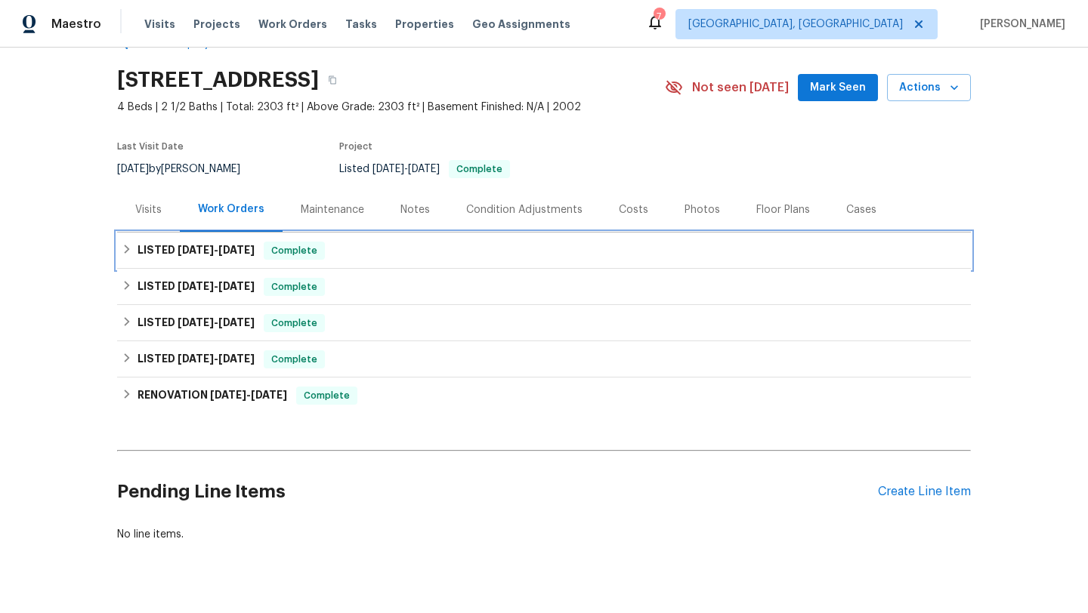
click at [244, 245] on span "[DATE]" at bounding box center [236, 250] width 36 height 11
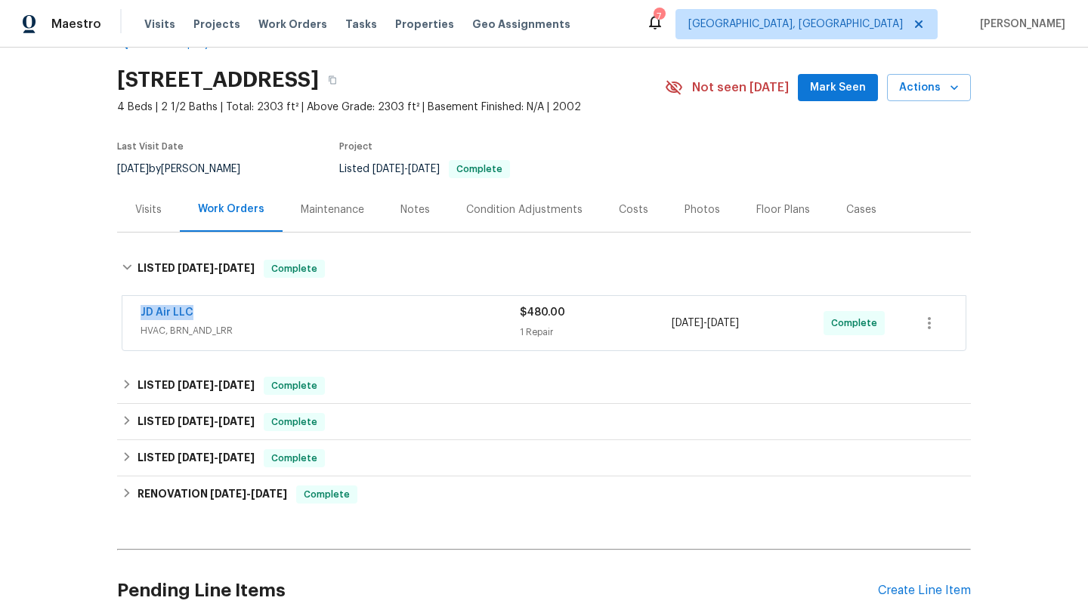
drag, startPoint x: 214, startPoint y: 318, endPoint x: 106, endPoint y: 317, distance: 108.0
click at [106, 317] on div "Back to all projects [STREET_ADDRESS] 4 Beds | 2 1/2 Baths | Total: 2303 ft² | …" at bounding box center [544, 331] width 1088 height 566
copy link "JD Air LLC"
drag, startPoint x: 770, startPoint y: 329, endPoint x: 664, endPoint y: 326, distance: 106.6
click at [664, 326] on div "JD Air LLC HVAC, BRN_AND_LRR $480.00 1 Repair [DATE] - [DATE] Complete" at bounding box center [525, 323] width 770 height 36
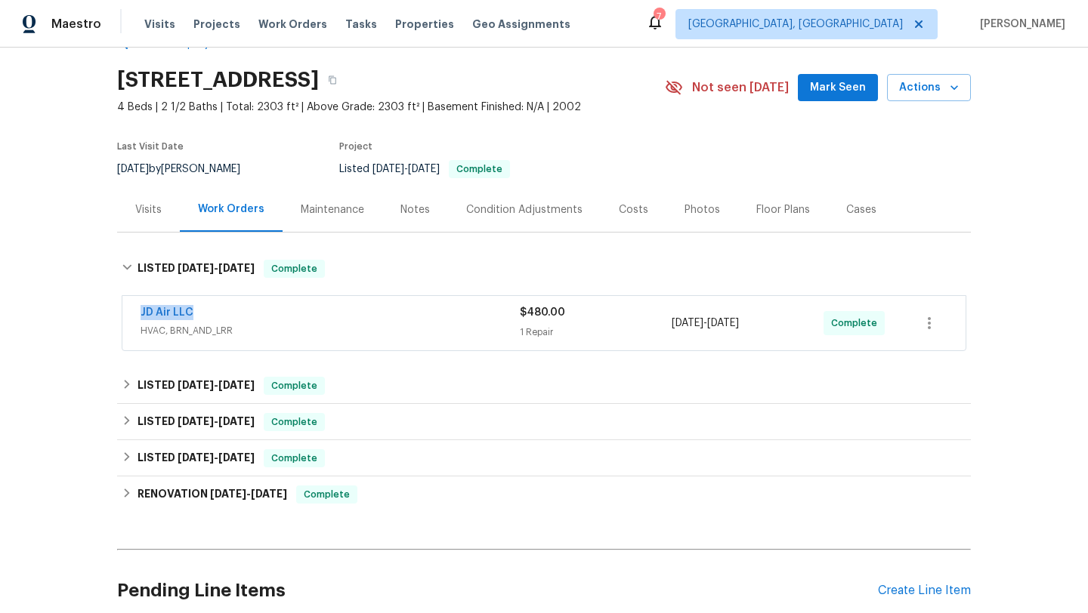
copy div "[DATE] - [DATE]"
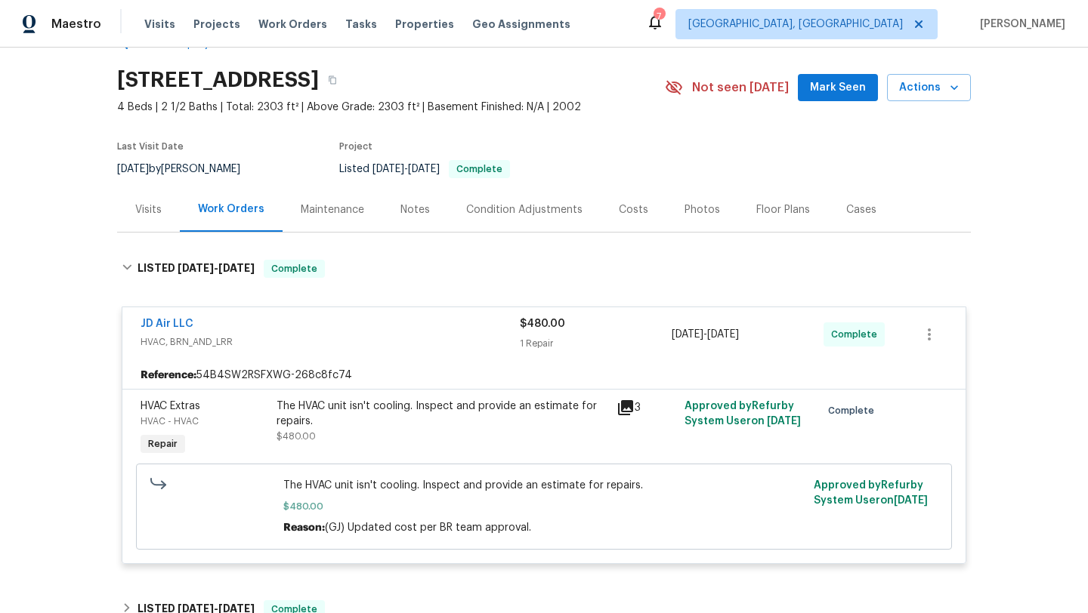
click at [144, 203] on div "Visits" at bounding box center [148, 209] width 26 height 15
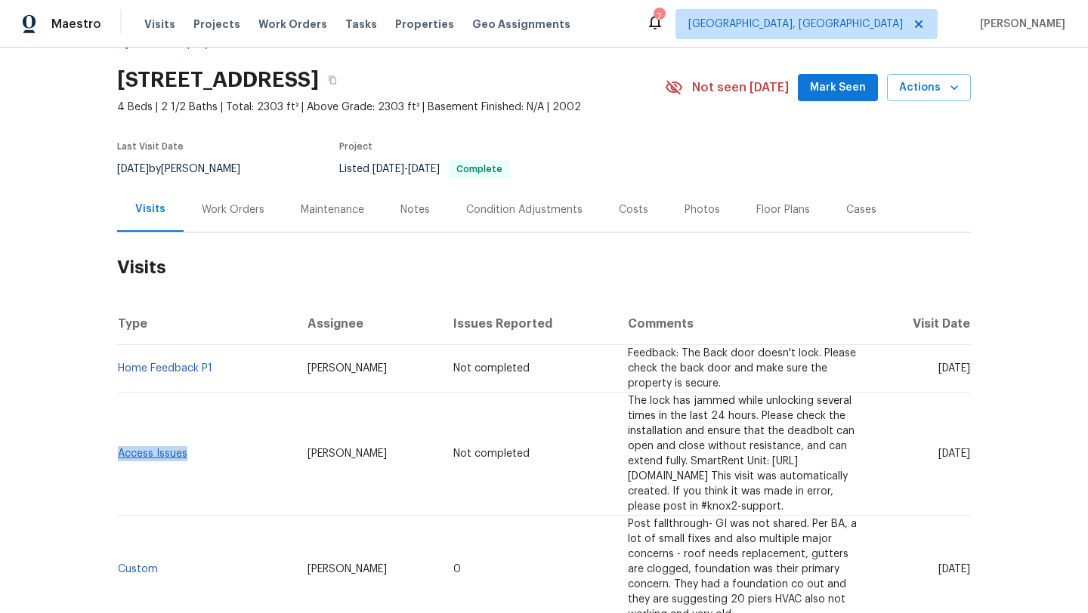
drag, startPoint x: 200, startPoint y: 445, endPoint x: 119, endPoint y: 445, distance: 81.6
click at [119, 445] on td "Access Issues" at bounding box center [206, 454] width 178 height 123
copy link "Access Issues"
click at [938, 449] on span "[DATE]" at bounding box center [954, 454] width 32 height 11
drag, startPoint x: 912, startPoint y: 443, endPoint x: 968, endPoint y: 447, distance: 56.8
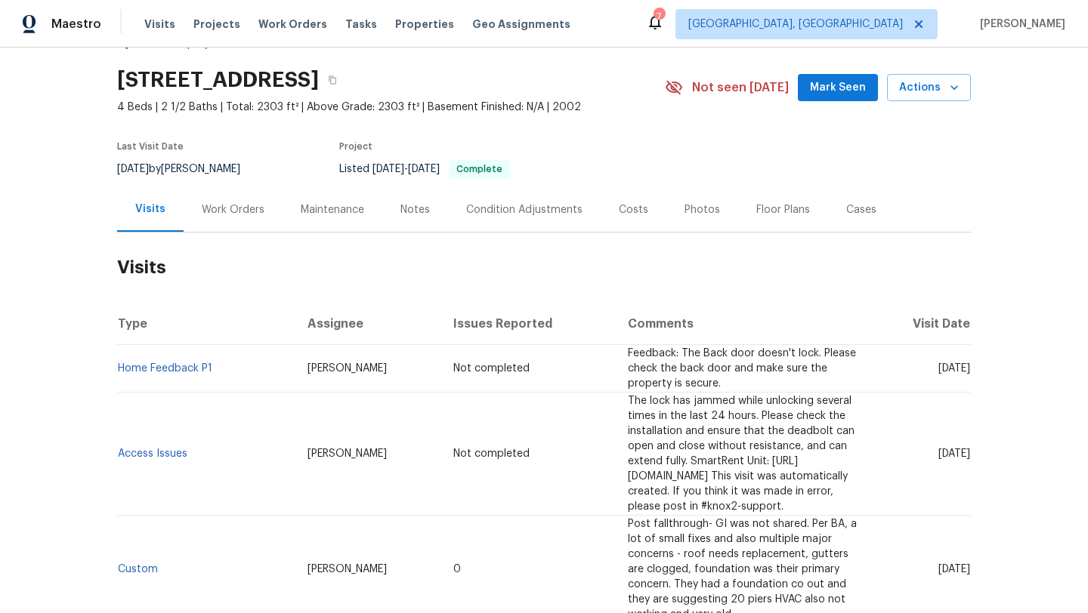
click at [968, 447] on td "[DATE]" at bounding box center [921, 454] width 99 height 123
copy span "[DATE]"
